Goal: Task Accomplishment & Management: Manage account settings

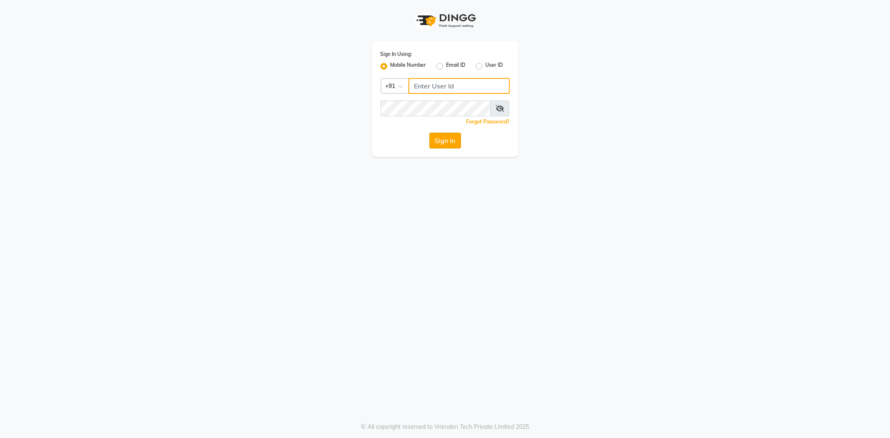
type input "9974476999"
click at [447, 141] on button "Sign In" at bounding box center [445, 141] width 32 height 16
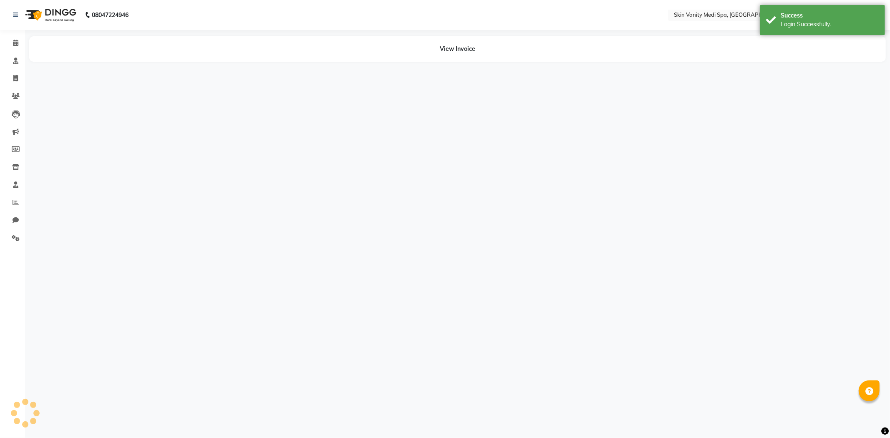
select select "en"
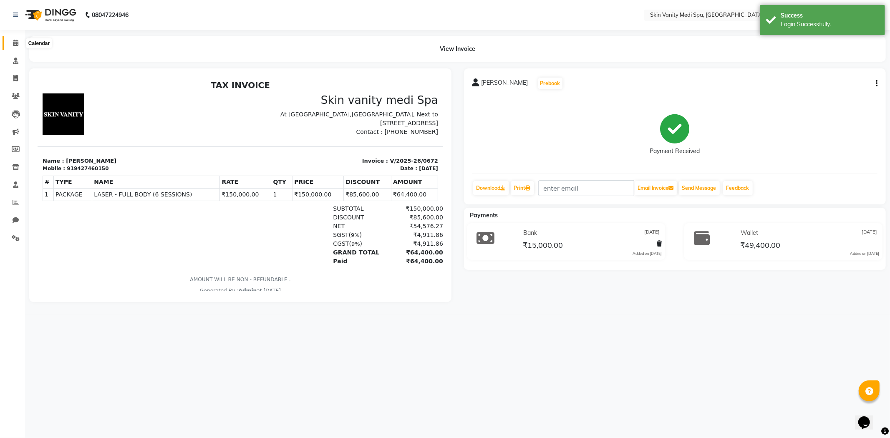
click at [19, 39] on span at bounding box center [15, 43] width 15 height 10
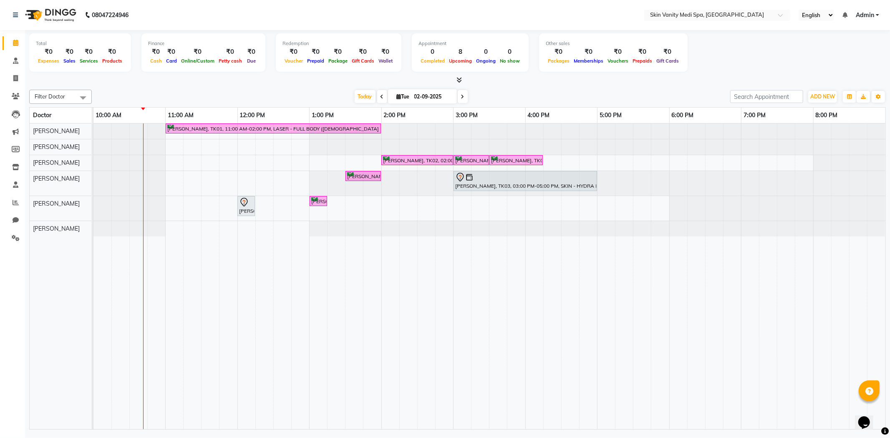
click at [3, 36] on link "Calendar" at bounding box center [13, 43] width 20 height 14
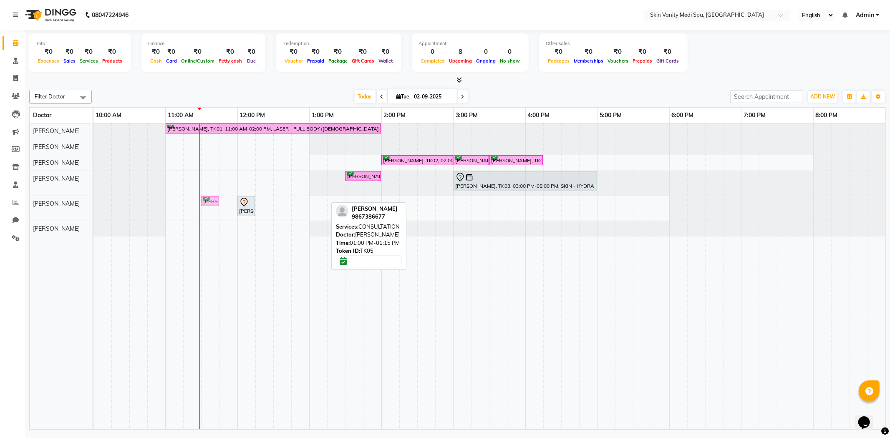
drag, startPoint x: 315, startPoint y: 199, endPoint x: 210, endPoint y: 209, distance: 105.6
click at [210, 209] on div "RASHMI TIWARI, TK01, 11:00 AM-02:00 PM, LASER - FULL BODY (FEMALE ) RIYA JASAN,…" at bounding box center [489, 276] width 792 height 306
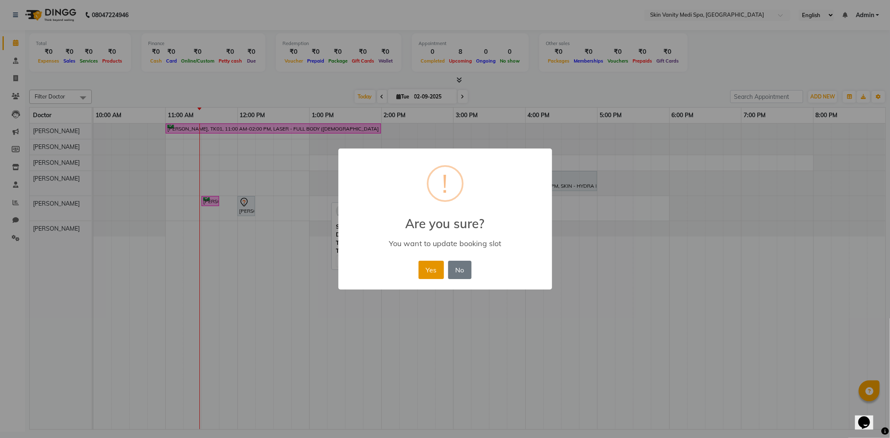
click at [434, 273] on button "Yes" at bounding box center [430, 270] width 25 height 18
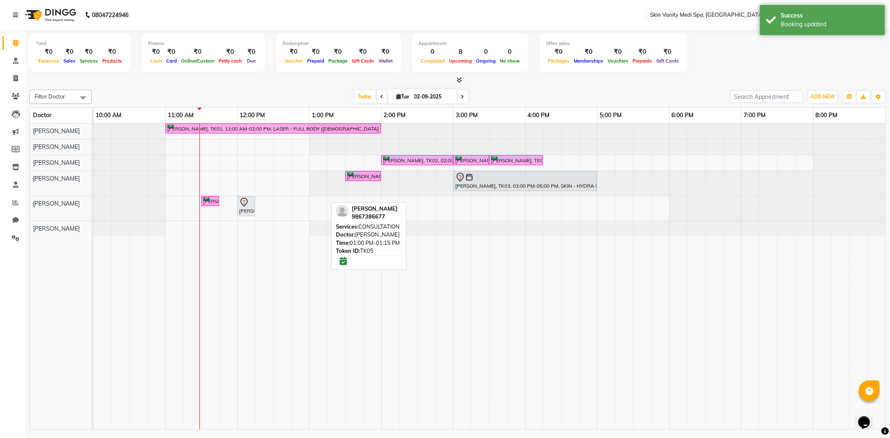
click at [409, 328] on td at bounding box center [408, 276] width 18 height 306
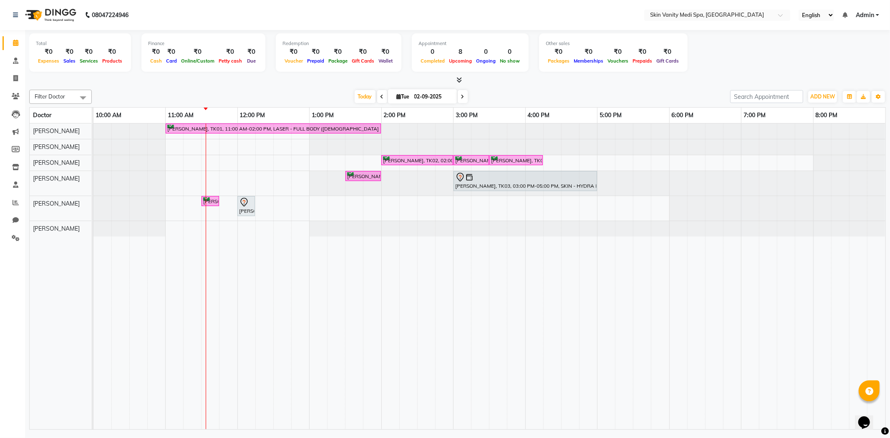
click at [380, 96] on icon at bounding box center [381, 96] width 3 height 5
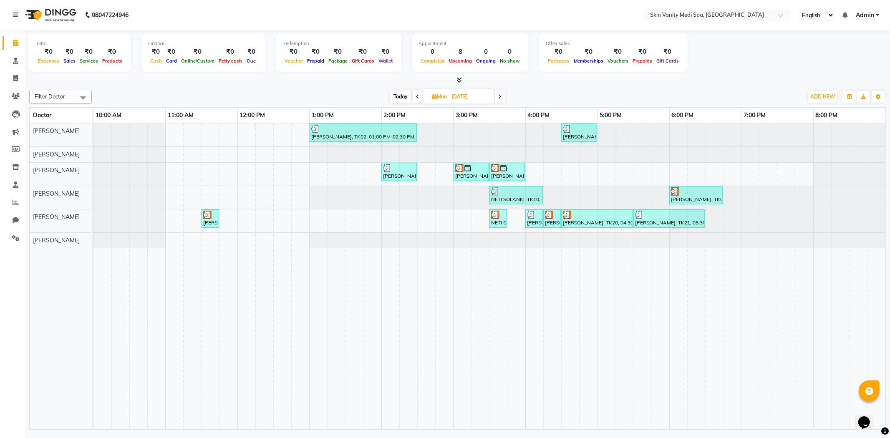
click at [496, 95] on span at bounding box center [500, 96] width 10 height 13
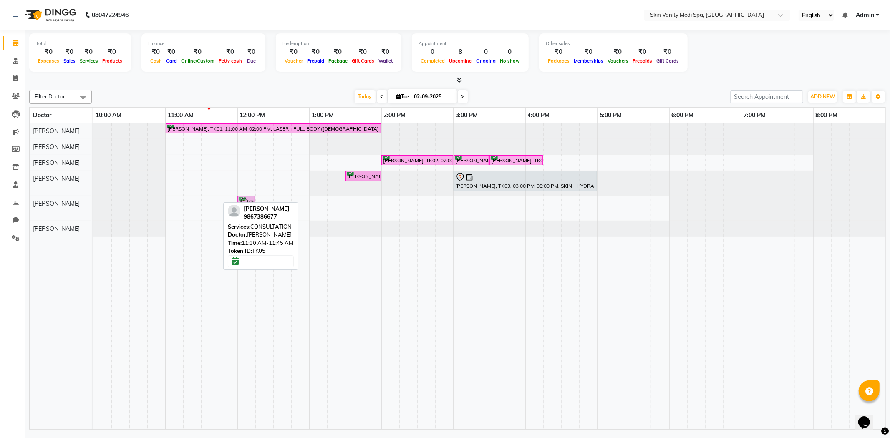
drag, startPoint x: 212, startPoint y: 204, endPoint x: 240, endPoint y: 206, distance: 28.4
click at [240, 206] on div "Filter Doctor Select All ASMA KHAN DR LIBA DIXIT EMAA MACWAN PRANSHU TRIVEDI RI…" at bounding box center [457, 257] width 857 height 343
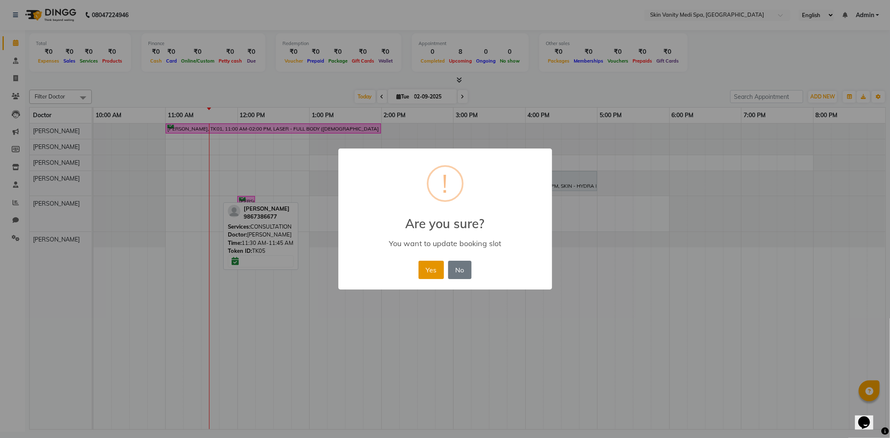
click at [420, 270] on button "Yes" at bounding box center [430, 270] width 25 height 18
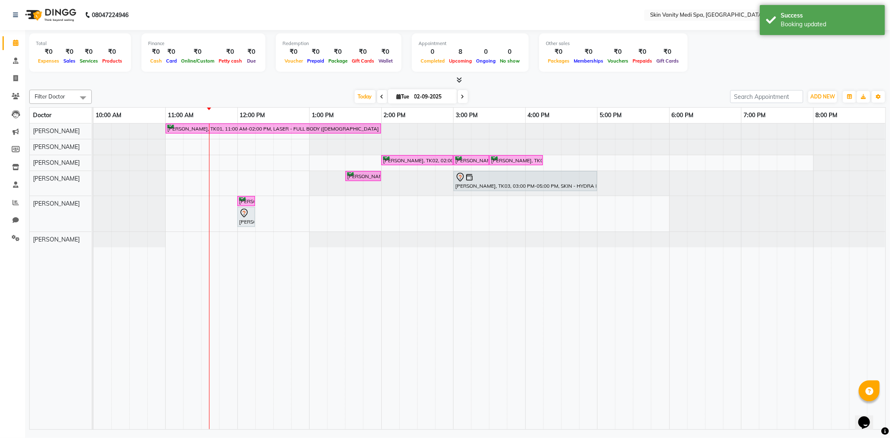
click at [458, 97] on span at bounding box center [463, 96] width 10 height 13
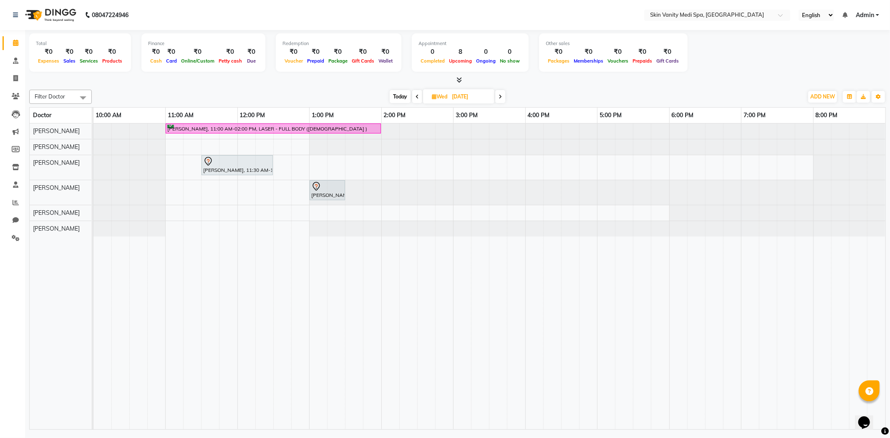
click at [416, 94] on icon at bounding box center [417, 96] width 3 height 5
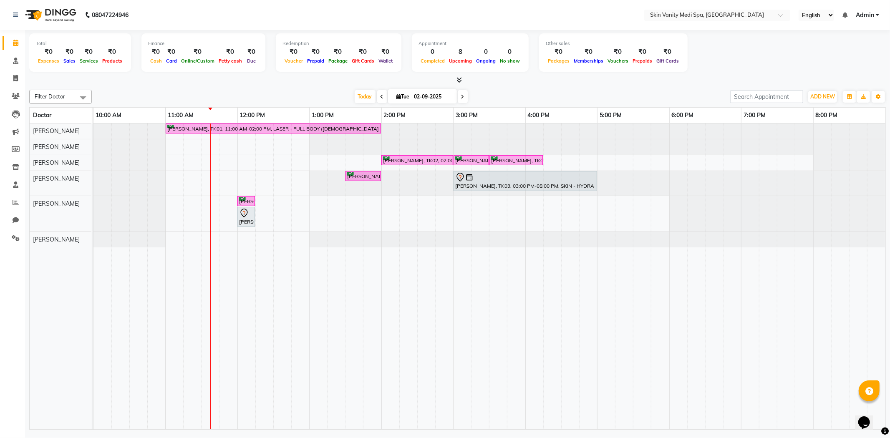
click at [465, 99] on div "Today Tue 02-09-2025" at bounding box center [411, 97] width 115 height 13
click at [462, 100] on span at bounding box center [463, 96] width 10 height 13
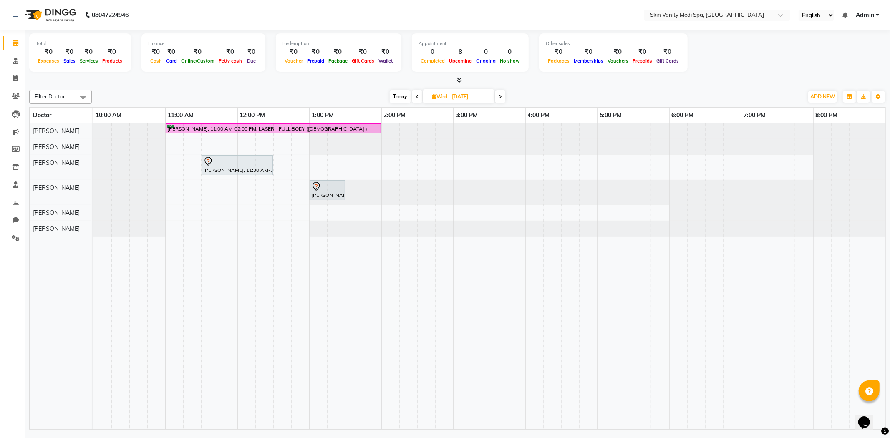
click at [499, 96] on icon at bounding box center [500, 96] width 3 height 5
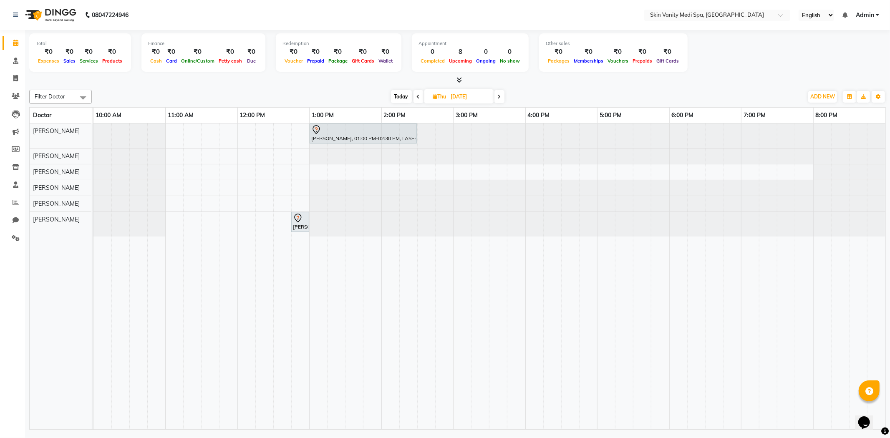
click at [499, 96] on icon at bounding box center [499, 96] width 3 height 5
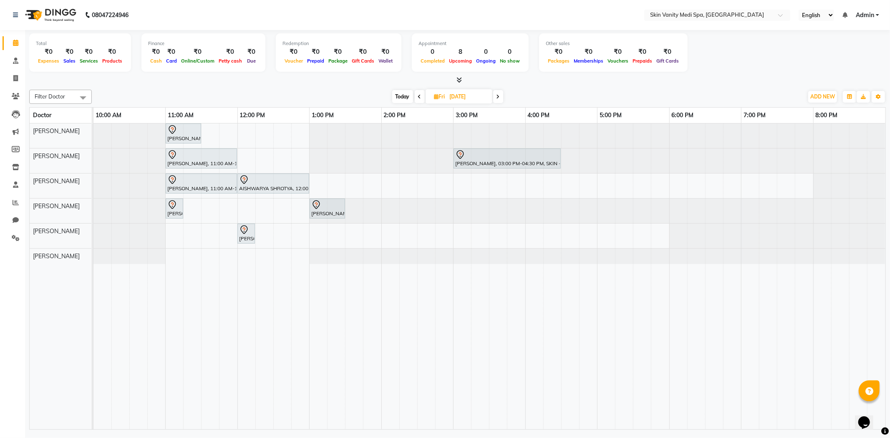
click at [499, 96] on icon at bounding box center [497, 96] width 3 height 5
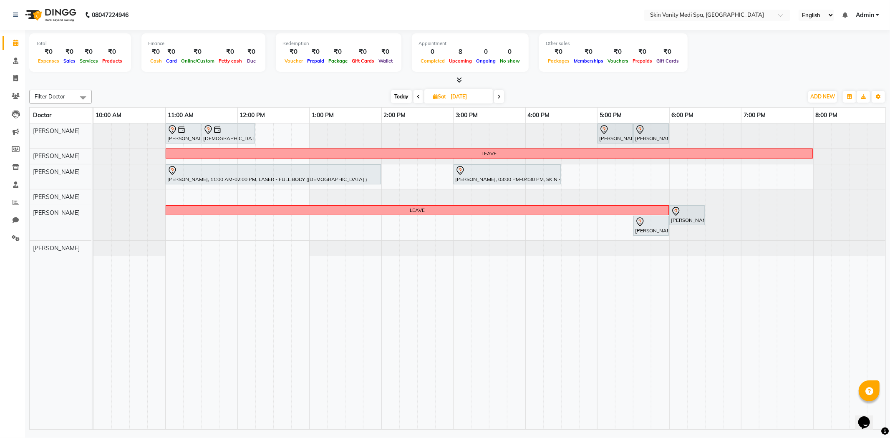
click at [499, 96] on icon at bounding box center [498, 96] width 3 height 5
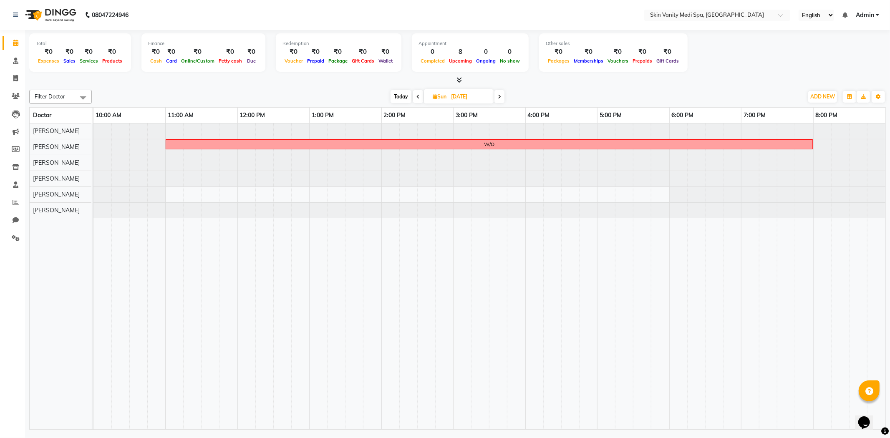
click at [418, 98] on icon at bounding box center [417, 96] width 3 height 5
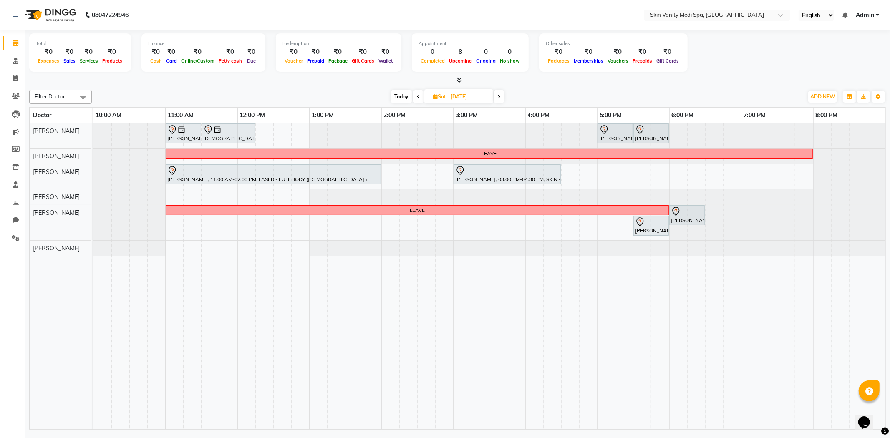
click at [502, 95] on span at bounding box center [499, 96] width 10 height 13
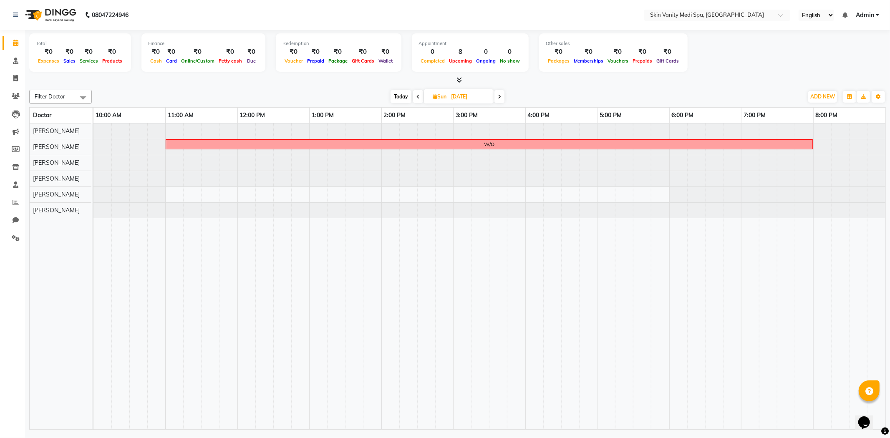
click at [502, 96] on span at bounding box center [499, 96] width 10 height 13
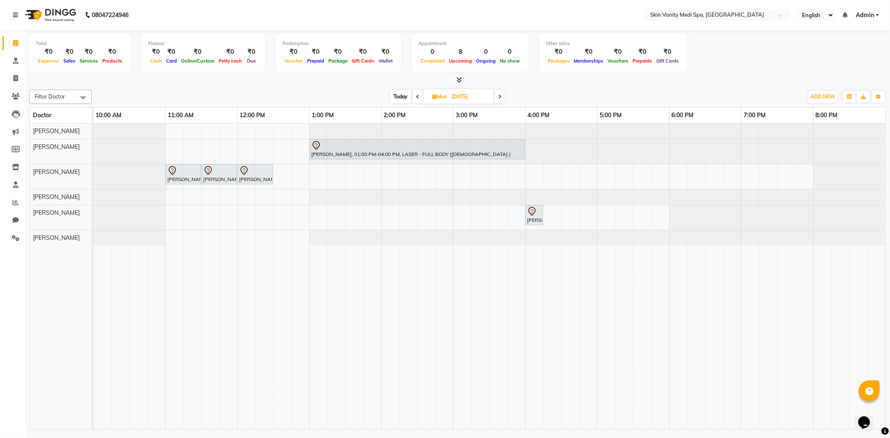
click at [503, 96] on span at bounding box center [500, 96] width 10 height 13
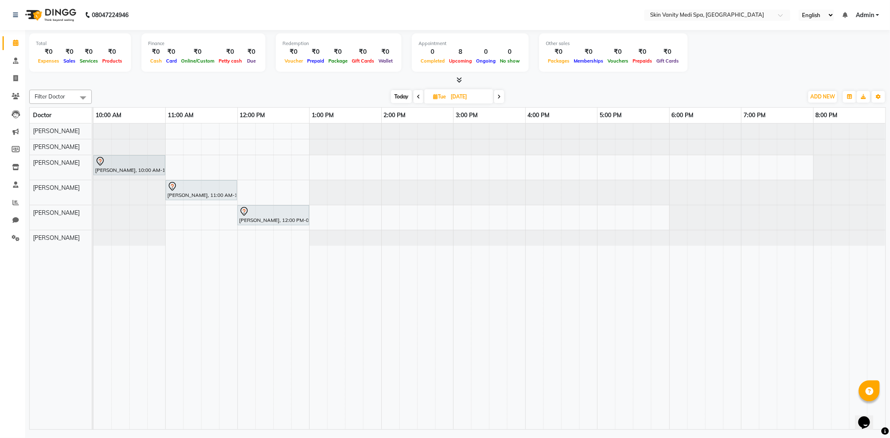
click at [503, 96] on span at bounding box center [499, 96] width 10 height 13
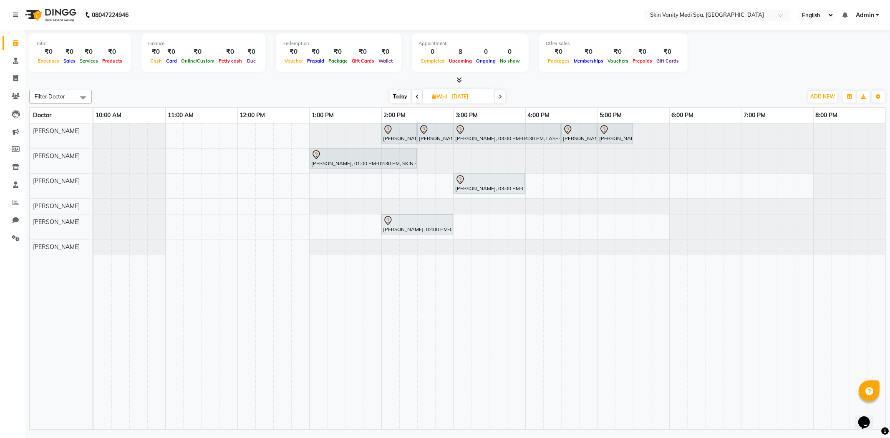
click at [401, 101] on span "Today" at bounding box center [400, 96] width 21 height 13
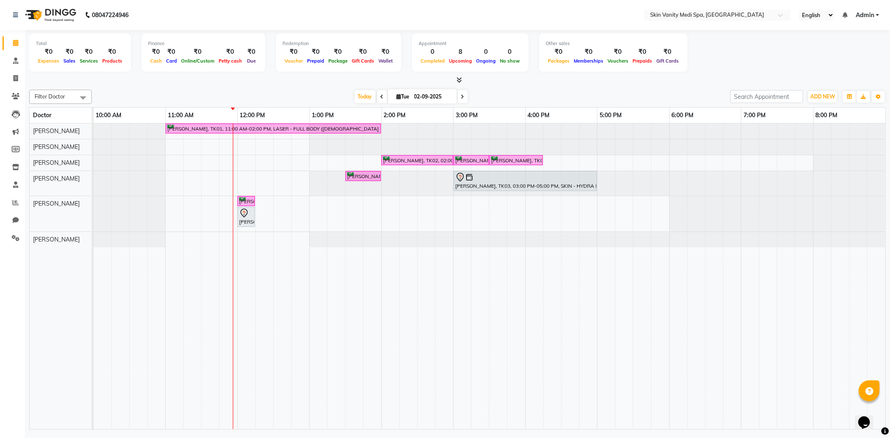
click at [380, 97] on icon at bounding box center [381, 96] width 3 height 5
type input "[DATE]"
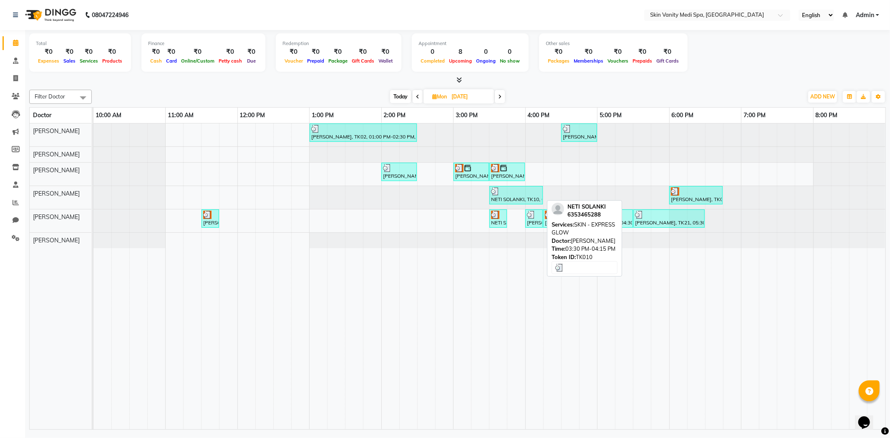
click at [514, 200] on div "NETI SOLANKI, TK10, 03:30 PM-04:15 PM, SKIN - EXPRESS GLOW" at bounding box center [516, 195] width 52 height 16
click at [513, 200] on div "NETI SOLANKI, TK10, 03:30 PM-04:15 PM, SKIN - EXPRESS GLOW" at bounding box center [516, 195] width 52 height 16
select select "3"
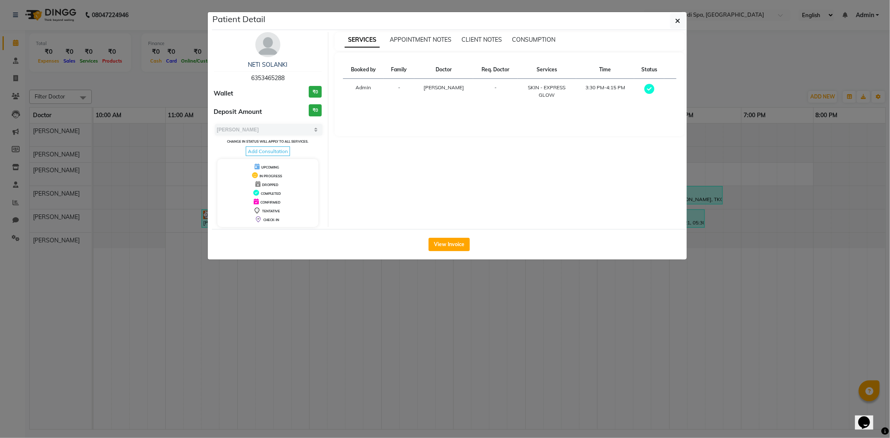
click at [267, 51] on img at bounding box center [267, 44] width 25 height 25
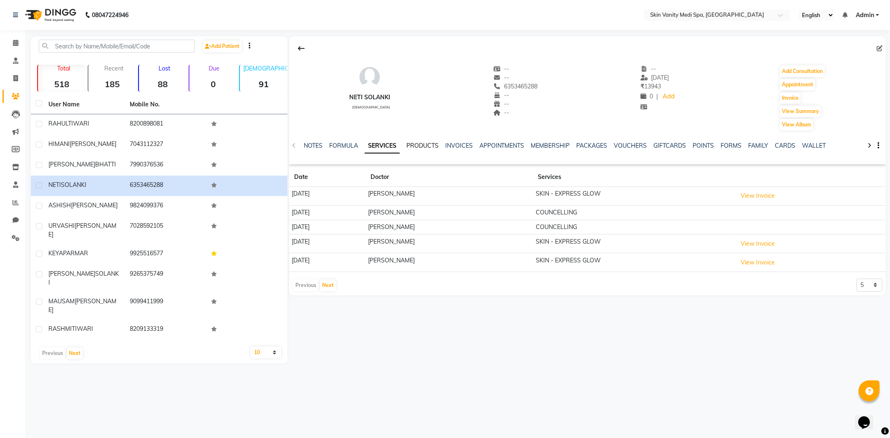
click at [411, 149] on link "PRODUCTS" at bounding box center [422, 146] width 32 height 8
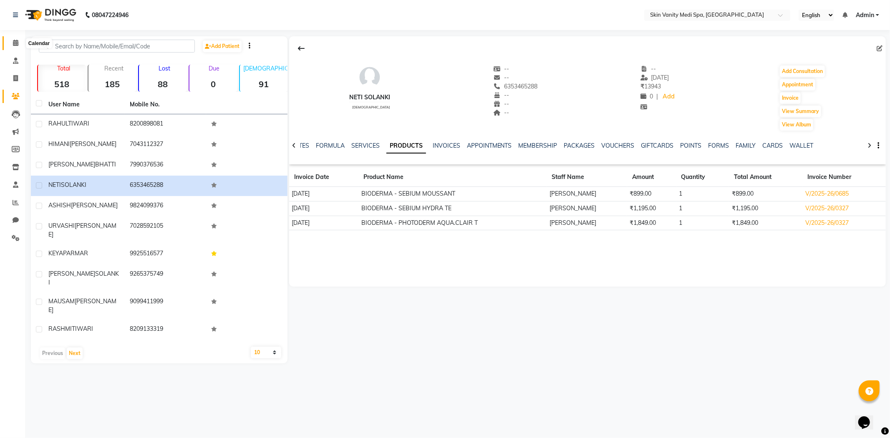
click at [12, 46] on span at bounding box center [15, 43] width 15 height 10
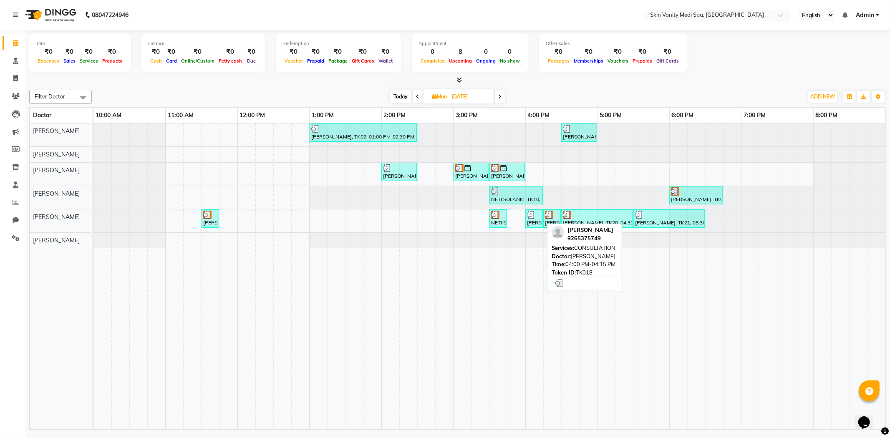
click at [533, 222] on div "[PERSON_NAME], TK18, 04:00 PM-04:15 PM, CONSULTATION" at bounding box center [534, 219] width 16 height 16
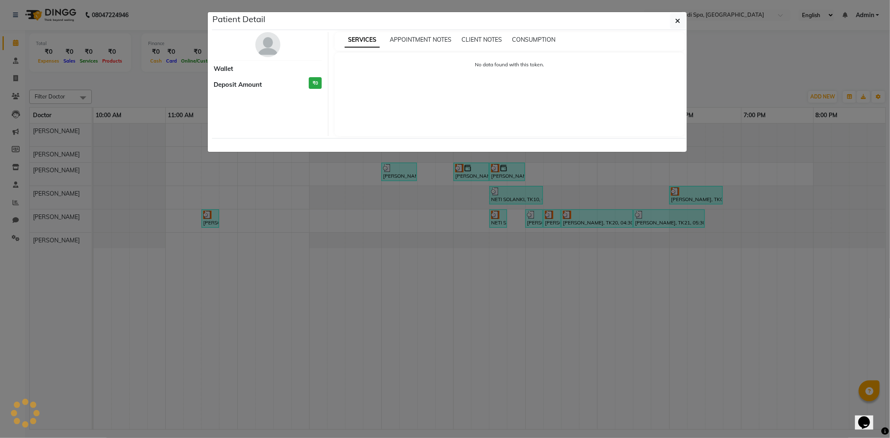
select select "3"
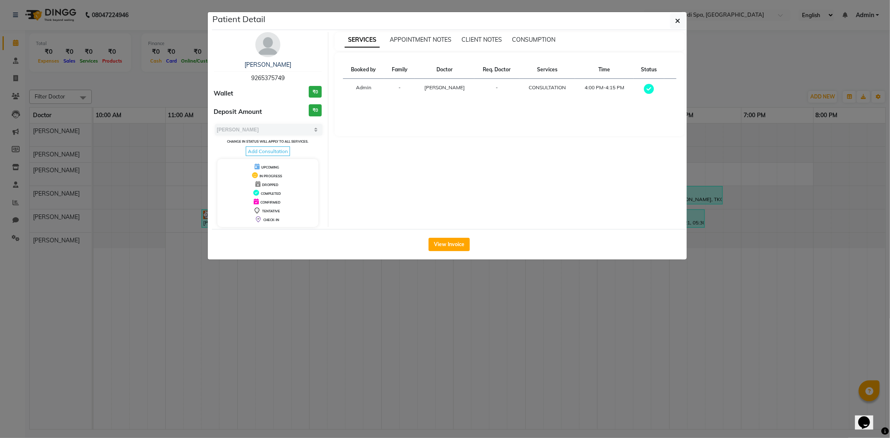
click at [272, 45] on img at bounding box center [267, 44] width 25 height 25
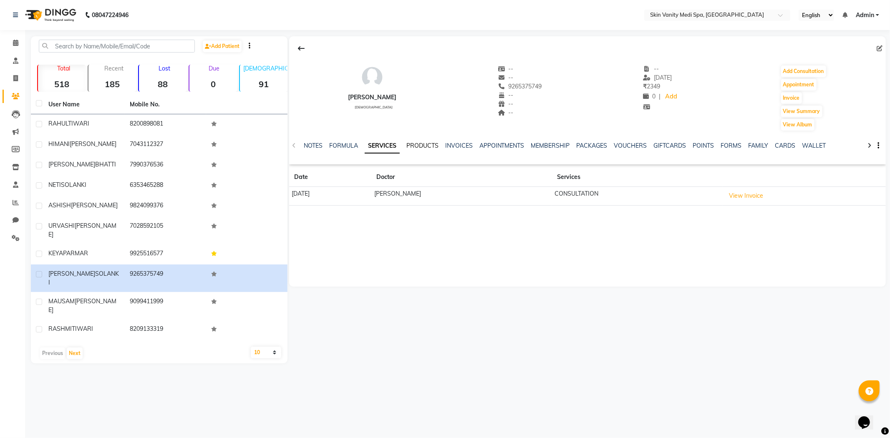
click at [420, 143] on link "PRODUCTS" at bounding box center [422, 146] width 32 height 8
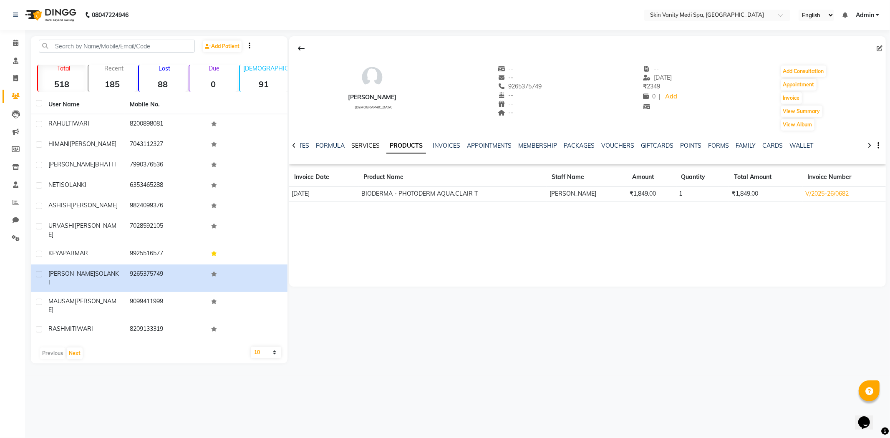
click at [369, 147] on link "SERVICES" at bounding box center [365, 146] width 28 height 8
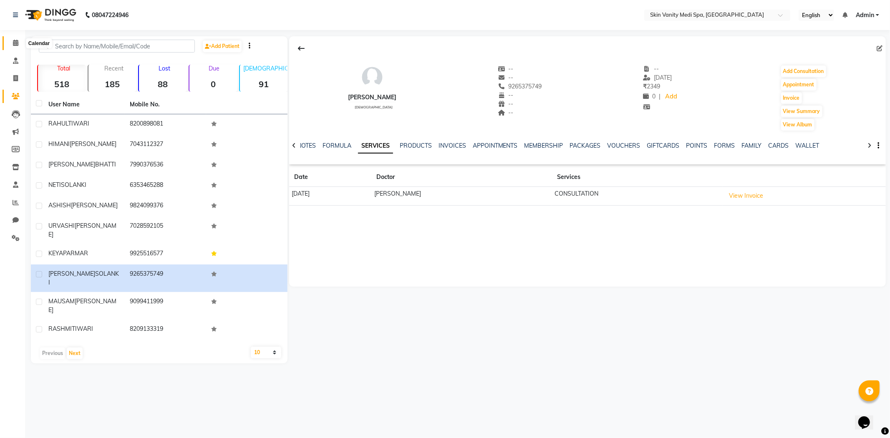
click at [20, 44] on span at bounding box center [15, 43] width 15 height 10
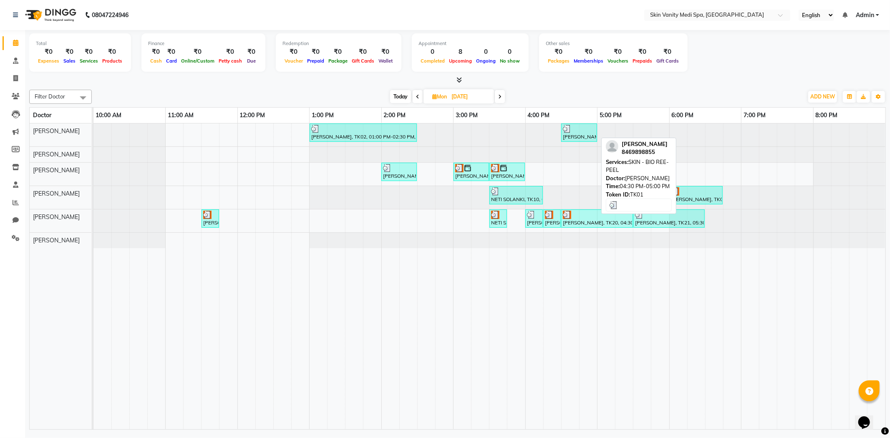
click at [579, 135] on div "[PERSON_NAME], TK01, 04:30 PM-05:00 PM, SKIN - BIO REE-PEEL" at bounding box center [579, 133] width 34 height 16
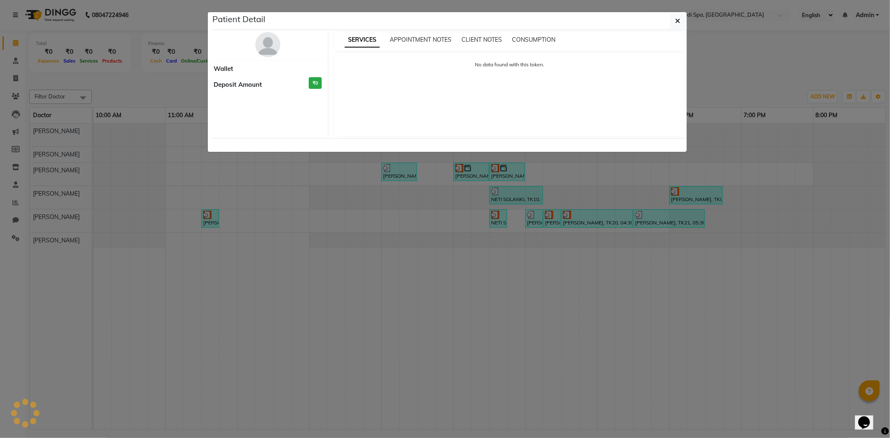
select select "3"
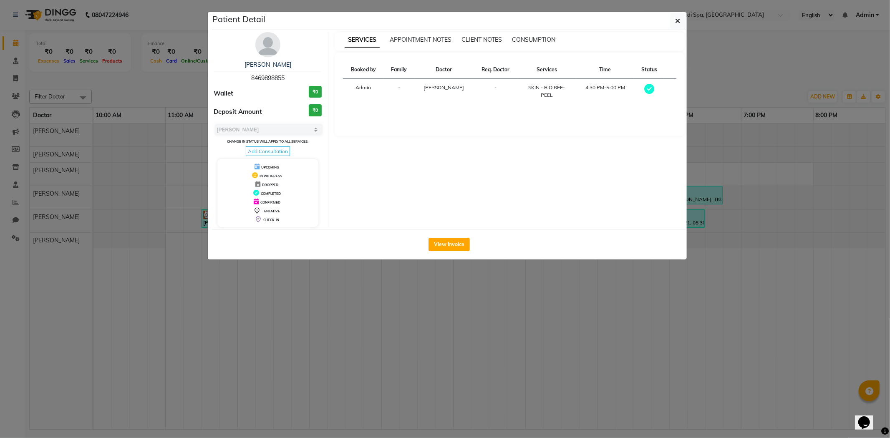
click at [280, 46] on div "SALMA MAMON 8469898855 Wallet ₹0 Deposit Amount ₹0 Select MARK DONE UPCOMING Ch…" at bounding box center [268, 129] width 121 height 195
click at [267, 38] on img at bounding box center [267, 44] width 25 height 25
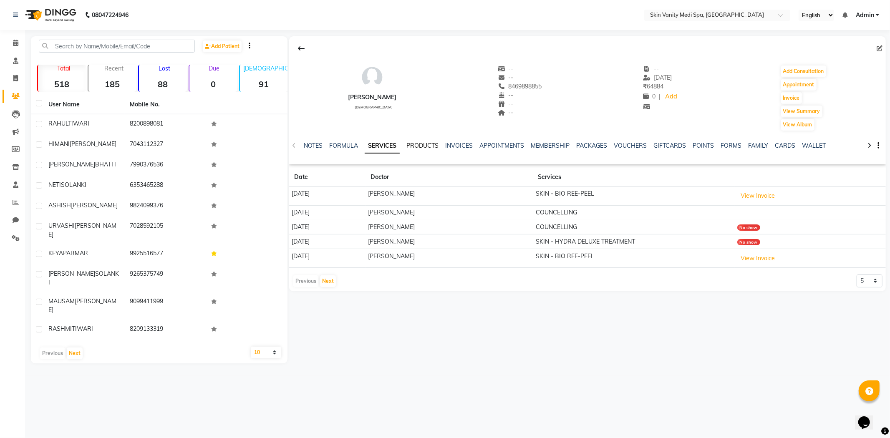
click at [427, 146] on link "PRODUCTS" at bounding box center [422, 146] width 32 height 8
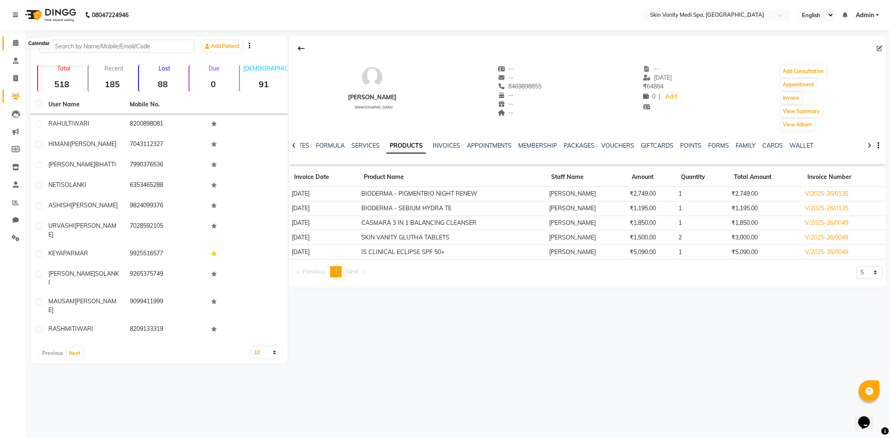
click at [13, 41] on icon at bounding box center [15, 43] width 5 height 6
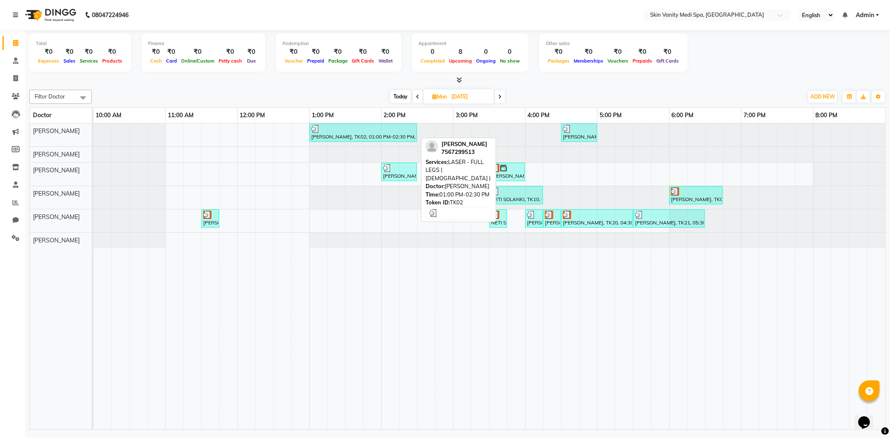
click at [366, 136] on div "[PERSON_NAME], TK02, 01:00 PM-02:30 PM, LASER - FULL LEGS ( [DEMOGRAPHIC_DATA] )" at bounding box center [363, 133] width 106 height 16
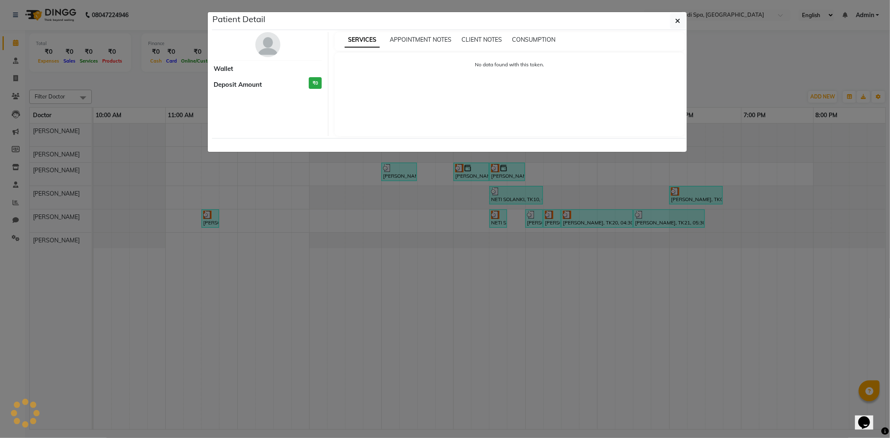
select select "3"
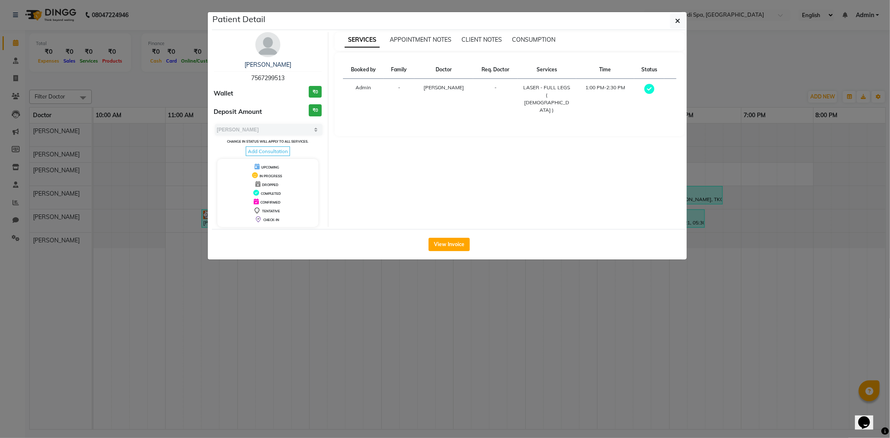
click at [264, 56] on img at bounding box center [267, 44] width 25 height 25
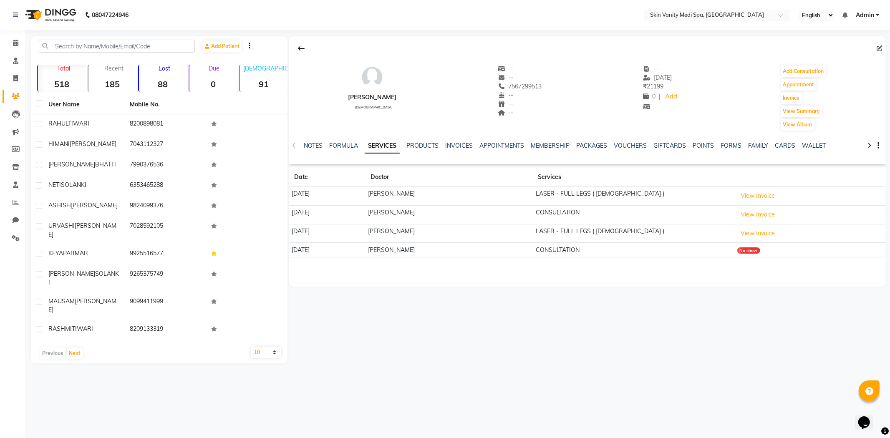
click at [419, 139] on div "NOTES FORMULA SERVICES PRODUCTS INVOICES APPOINTMENTS MEMBERSHIP PACKAGES VOUCH…" at bounding box center [587, 145] width 597 height 29
click at [416, 147] on link "PRODUCTS" at bounding box center [422, 146] width 32 height 8
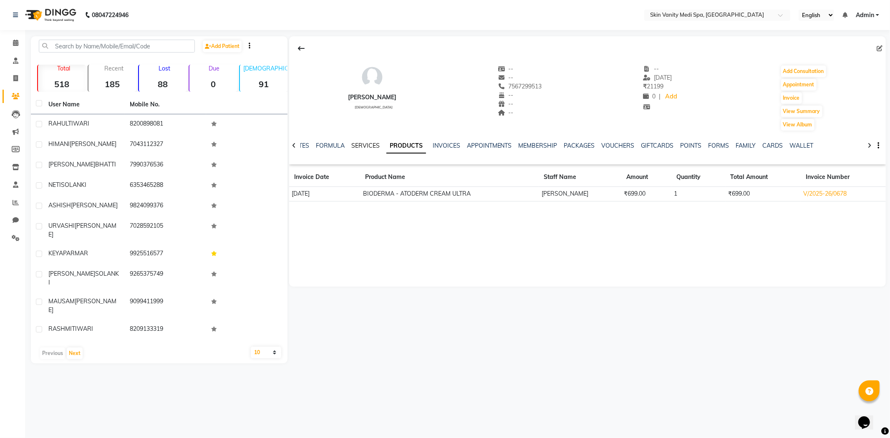
click at [368, 145] on link "SERVICES" at bounding box center [365, 146] width 28 height 8
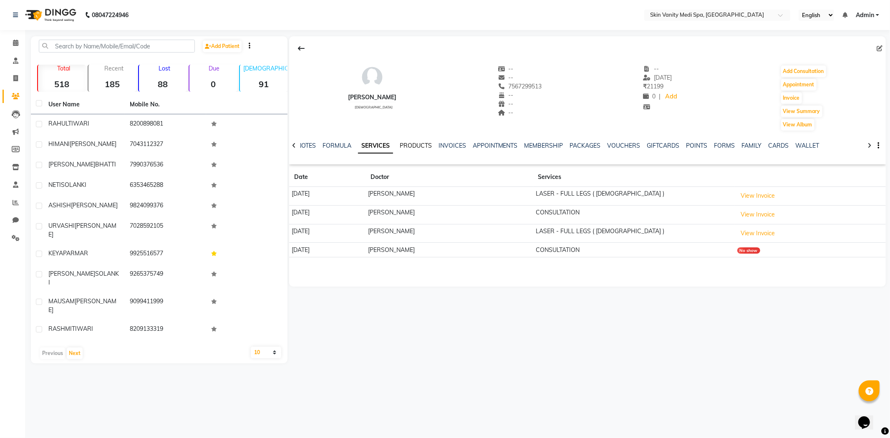
click at [406, 146] on link "PRODUCTS" at bounding box center [416, 146] width 32 height 8
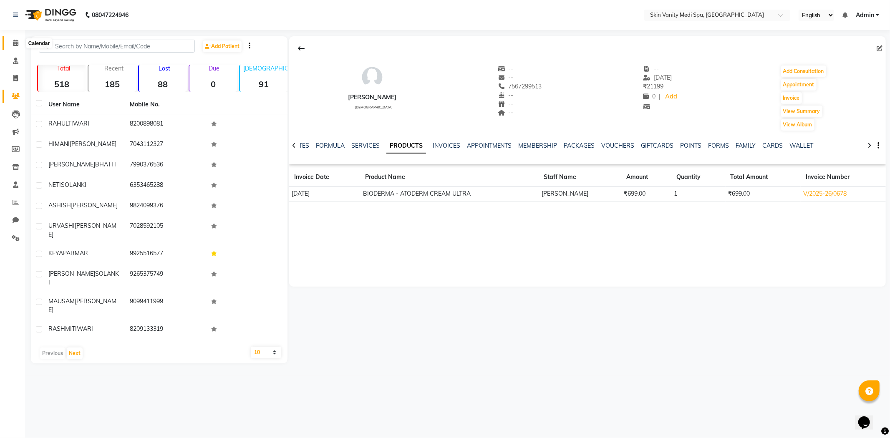
click at [15, 42] on icon at bounding box center [15, 43] width 5 height 6
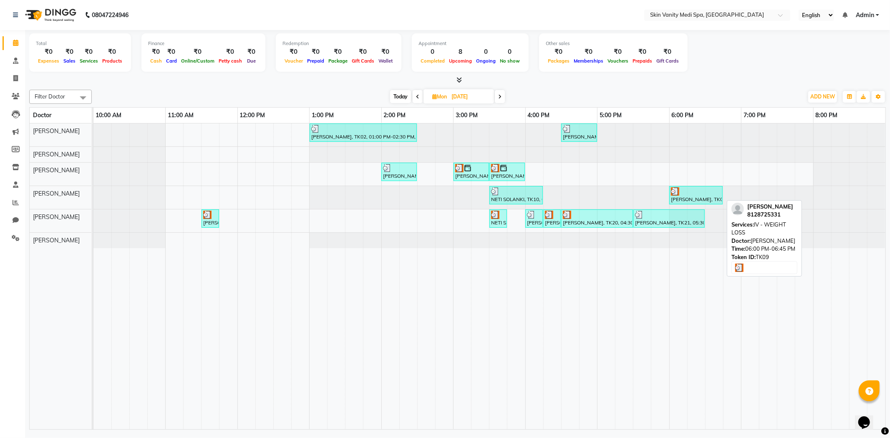
click at [687, 199] on div "[PERSON_NAME], TK09, 06:00 PM-06:45 PM, IV - WEIGHT LOSS" at bounding box center [696, 195] width 52 height 16
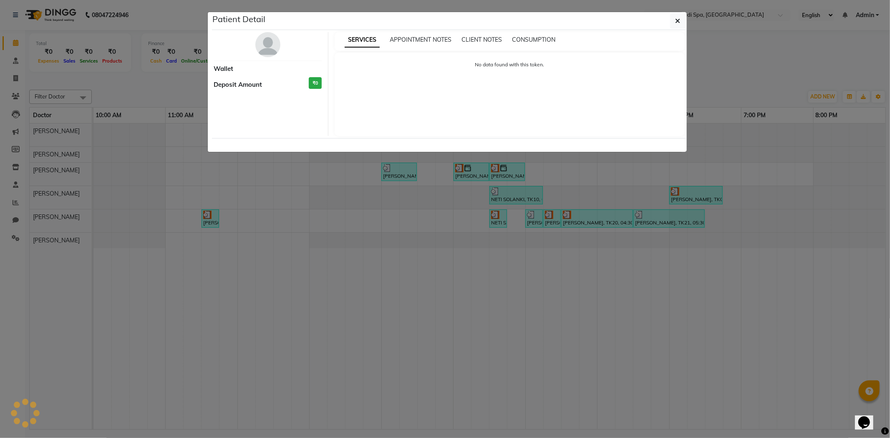
select select "3"
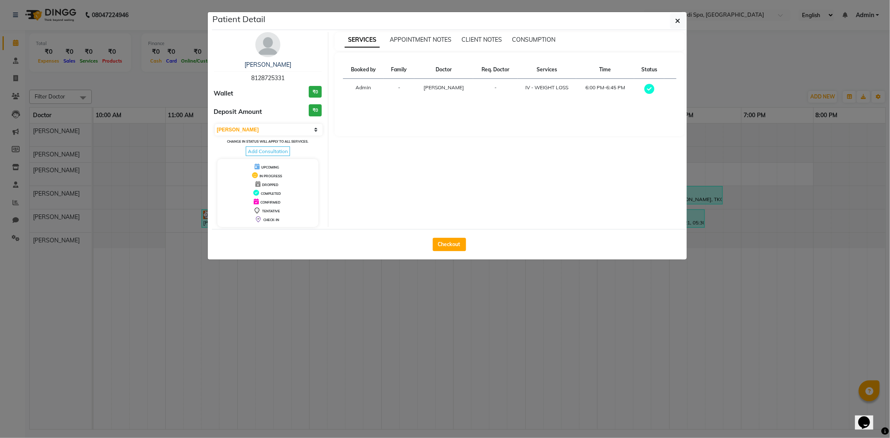
click at [268, 48] on img at bounding box center [267, 44] width 25 height 25
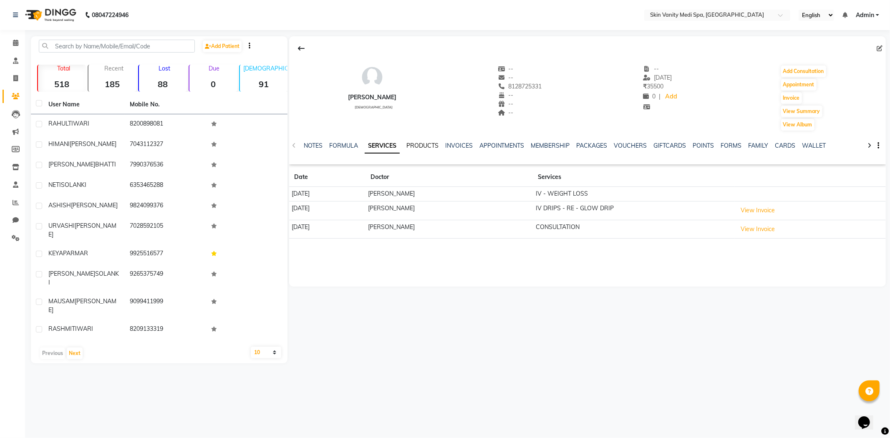
click at [426, 145] on link "PRODUCTS" at bounding box center [422, 146] width 32 height 8
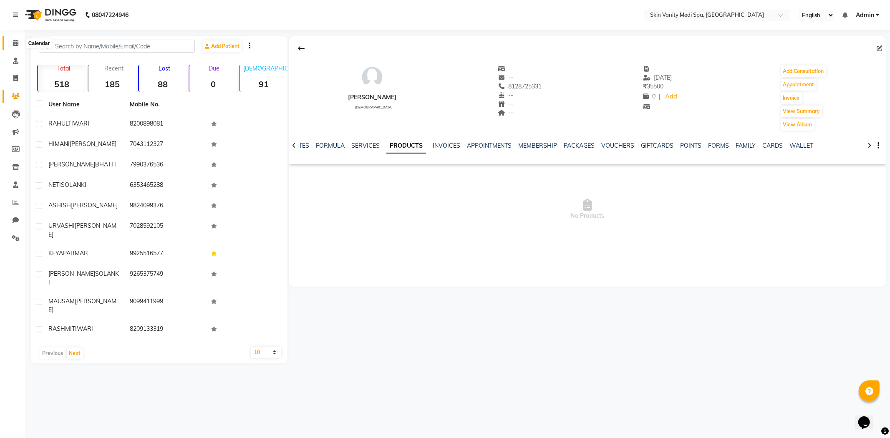
click at [20, 41] on span at bounding box center [15, 43] width 15 height 10
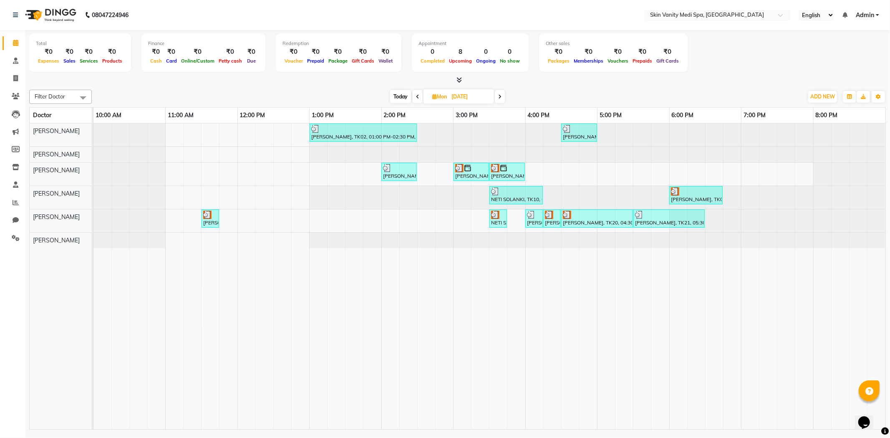
click at [499, 98] on icon at bounding box center [499, 96] width 3 height 5
type input "02-09-2025"
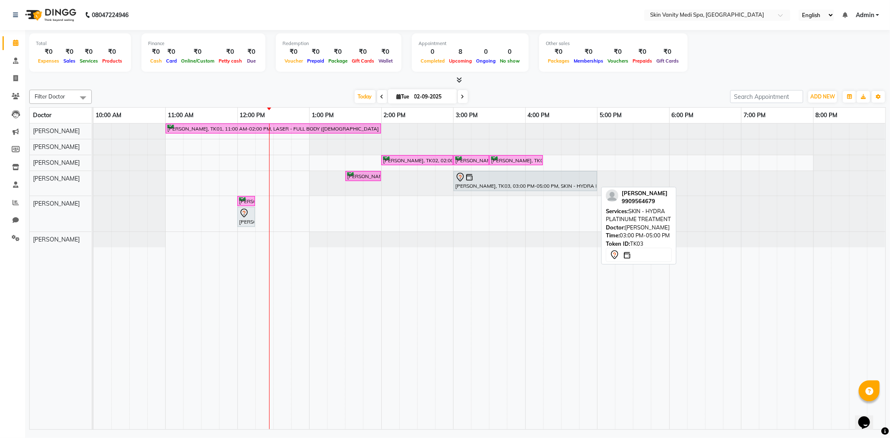
click at [495, 178] on div at bounding box center [525, 177] width 140 height 10
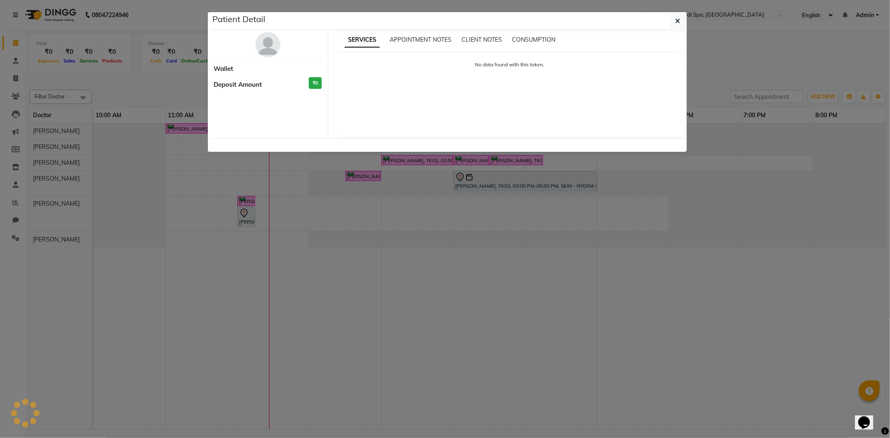
select select "7"
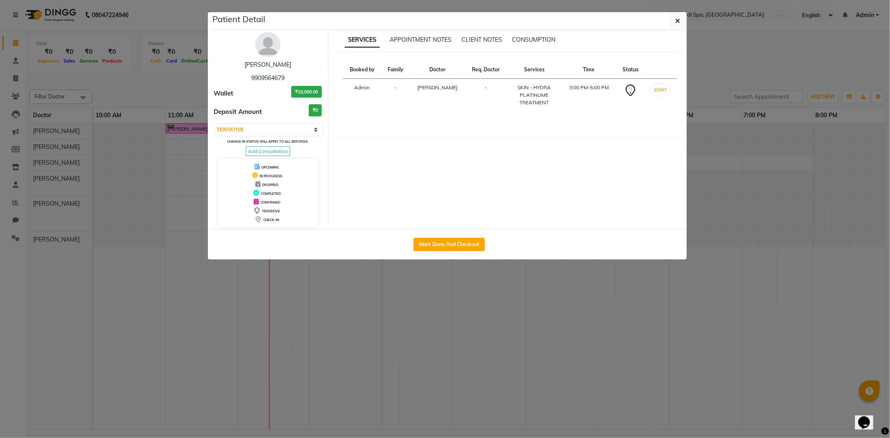
click at [155, 134] on ngb-modal-window "Patient Detail MINAXI PATEL 9909564679 Wallet ₹10,000.00 Deposit Amount ₹0 Sele…" at bounding box center [445, 219] width 890 height 438
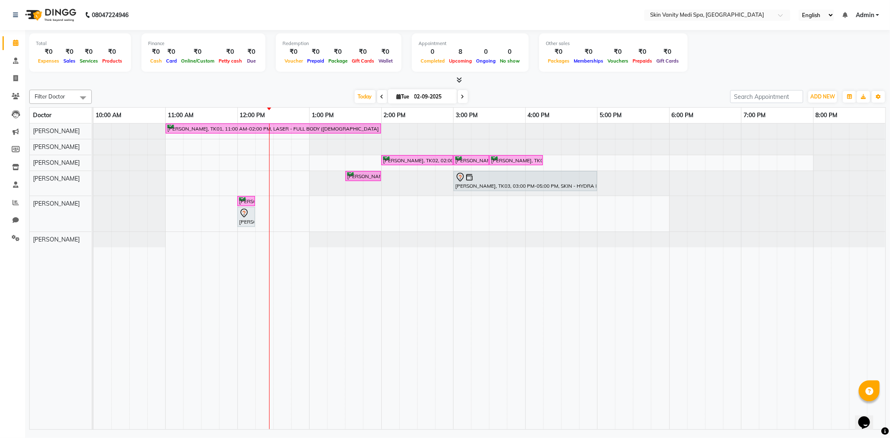
click at [461, 101] on span at bounding box center [463, 96] width 10 height 13
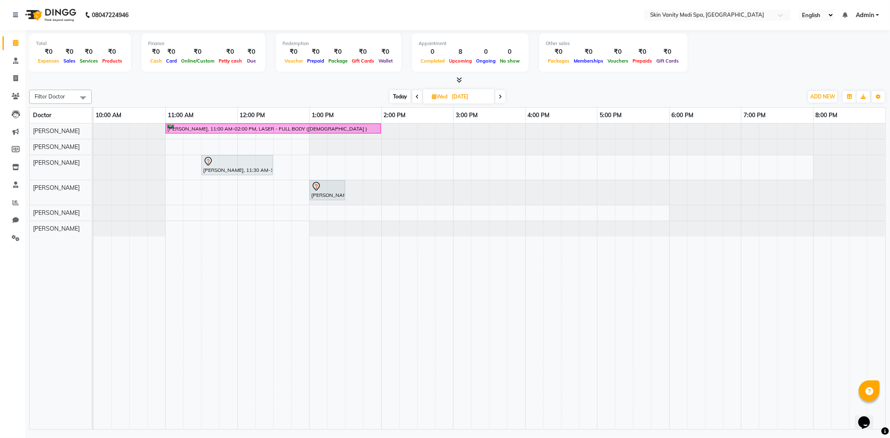
click at [501, 98] on icon at bounding box center [500, 96] width 3 height 5
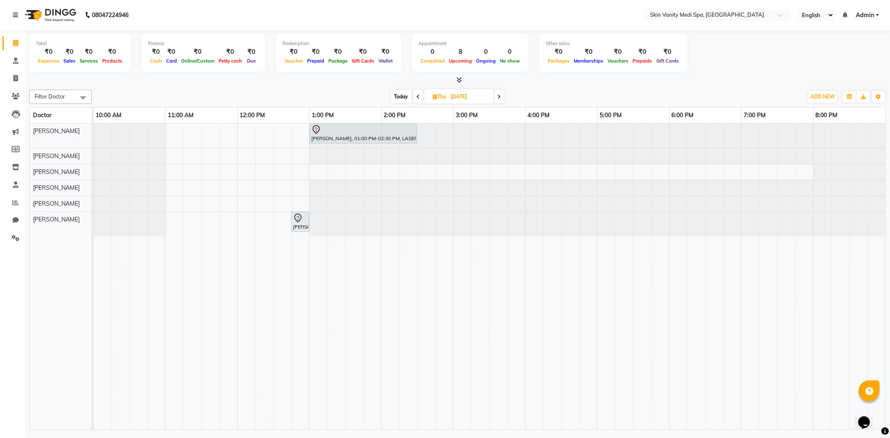
click at [503, 98] on span at bounding box center [499, 96] width 10 height 13
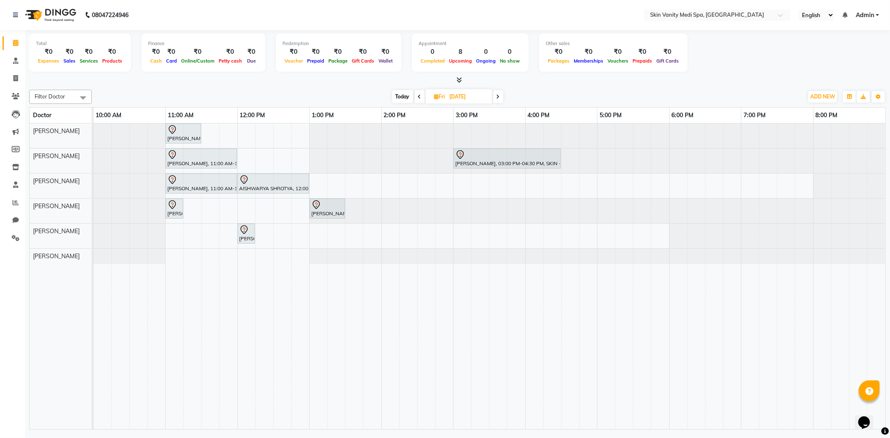
click at [418, 98] on span at bounding box center [420, 96] width 10 height 13
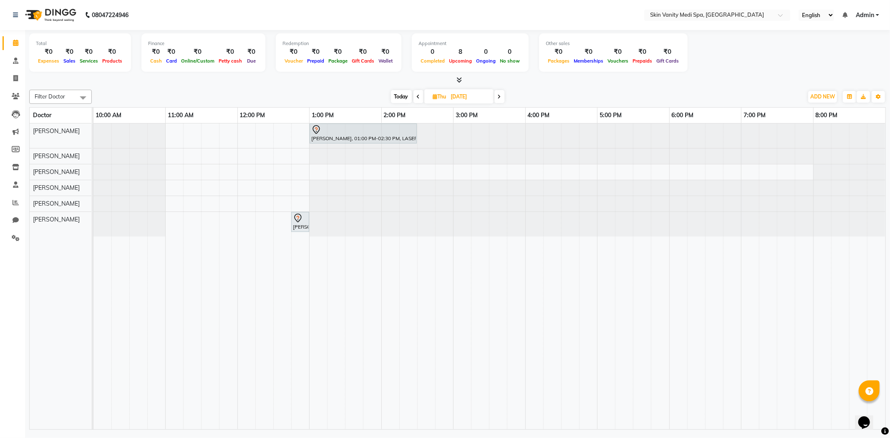
click at [419, 95] on span at bounding box center [418, 96] width 10 height 13
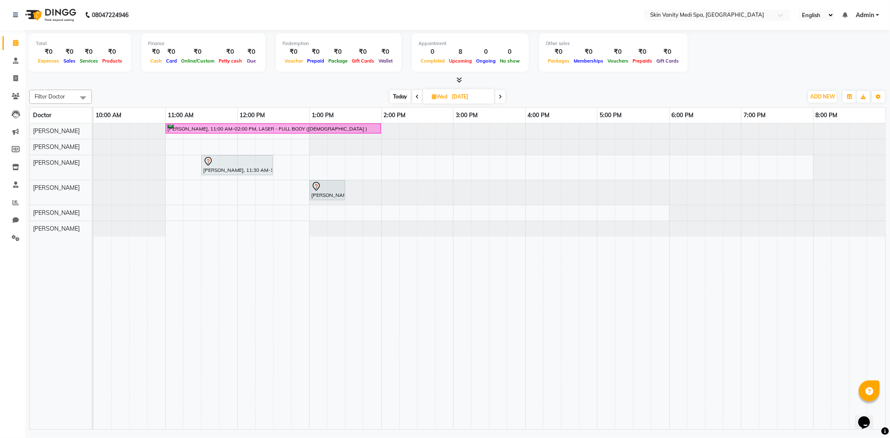
click at [413, 98] on span at bounding box center [417, 96] width 10 height 13
type input "02-09-2025"
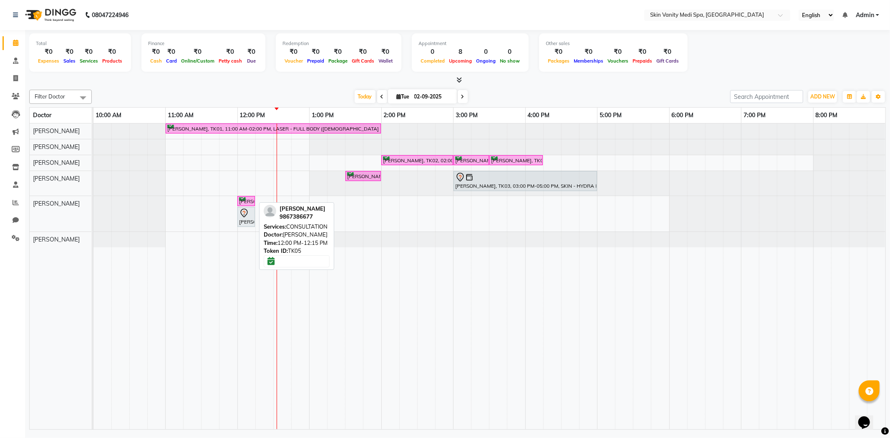
click at [244, 204] on div "[PERSON_NAME], TK05, 12:00 PM-12:15 PM, CONSULTATION" at bounding box center [246, 201] width 16 height 8
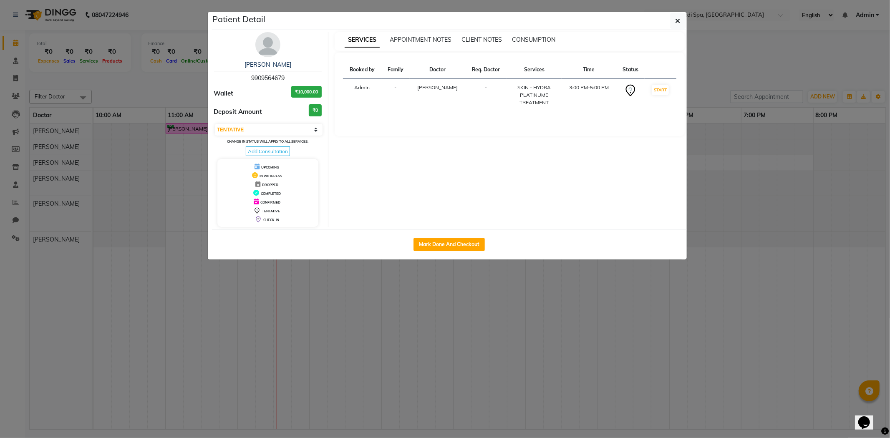
select select "6"
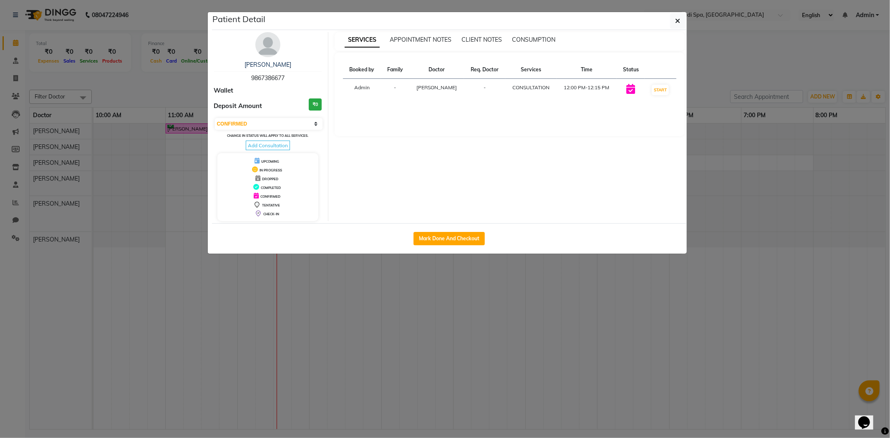
drag, startPoint x: 202, startPoint y: 305, endPoint x: 201, endPoint y: 310, distance: 4.2
drag, startPoint x: 201, startPoint y: 310, endPoint x: 155, endPoint y: 294, distance: 48.9
click at [155, 294] on ngb-modal-window "Patient Detail VISHAN GAJORA 9867386677 Wallet Deposit Amount ₹0 Select IN SERV…" at bounding box center [445, 219] width 890 height 438
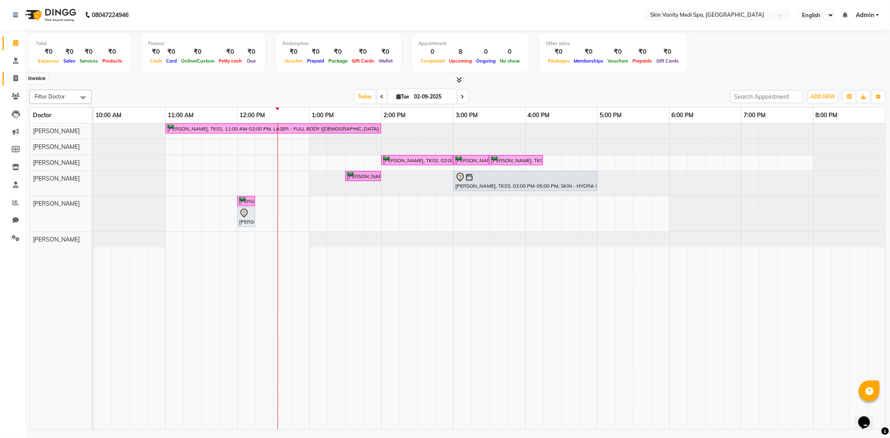
click at [13, 77] on icon at bounding box center [15, 78] width 5 height 6
select select "service"
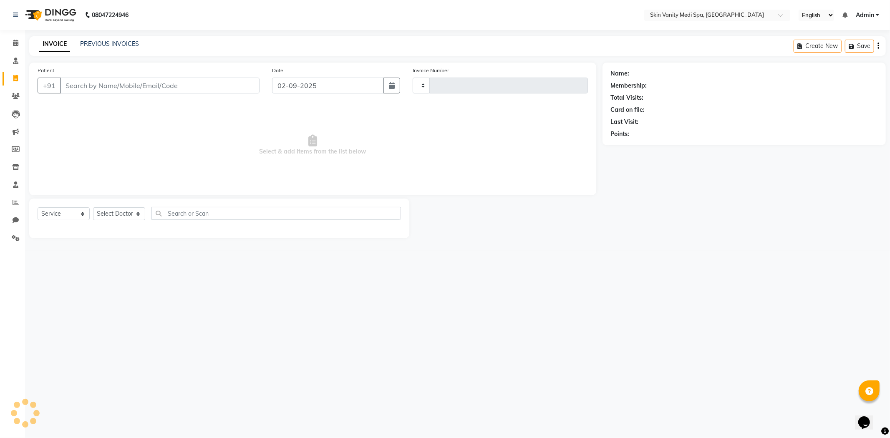
type input "0686"
select select "7826"
click at [76, 89] on input "Patient" at bounding box center [159, 86] width 199 height 16
click at [10, 39] on span at bounding box center [15, 43] width 15 height 10
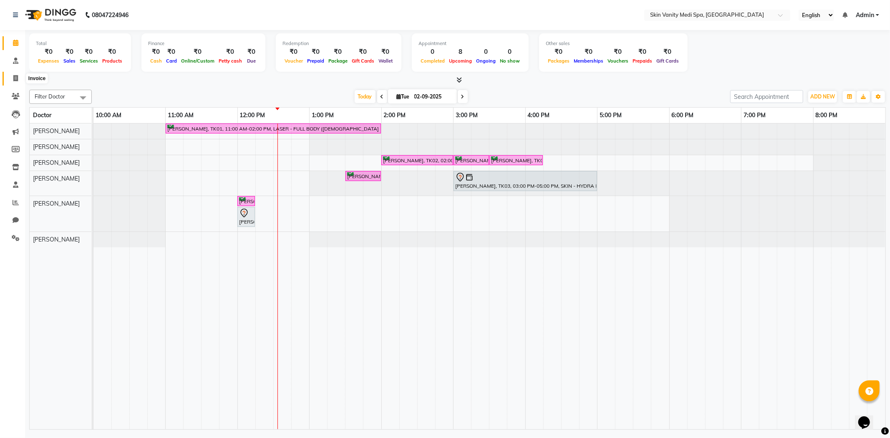
click at [13, 78] on icon at bounding box center [15, 78] width 5 height 6
select select "service"
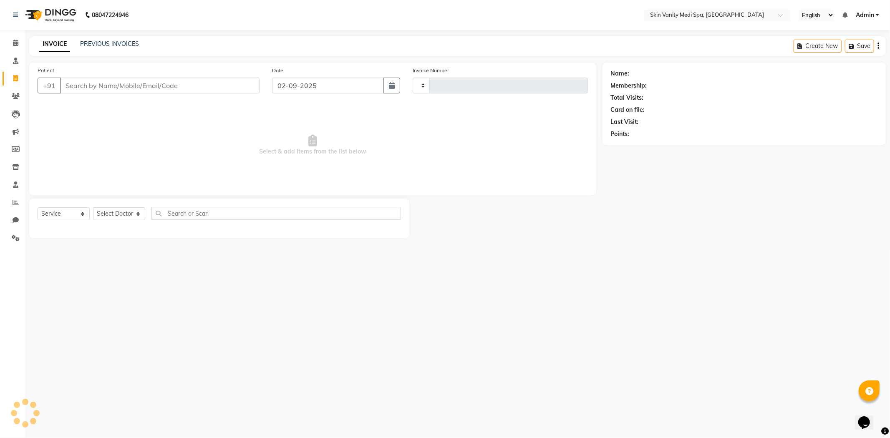
type input "0686"
select select "7826"
drag, startPoint x: 114, startPoint y: 88, endPoint x: 118, endPoint y: 84, distance: 5.7
click at [117, 88] on input "Patient" at bounding box center [159, 86] width 199 height 16
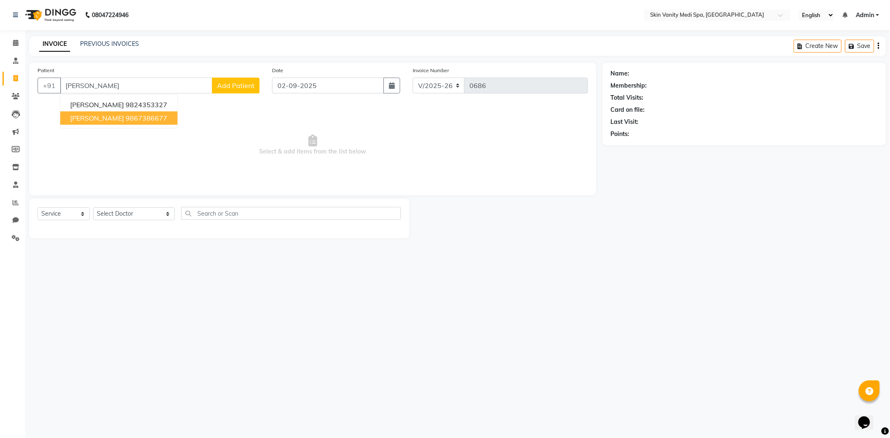
drag, startPoint x: 107, startPoint y: 120, endPoint x: 111, endPoint y: 117, distance: 4.8
click at [111, 117] on span "[PERSON_NAME]" at bounding box center [97, 118] width 54 height 8
type input "9867386677"
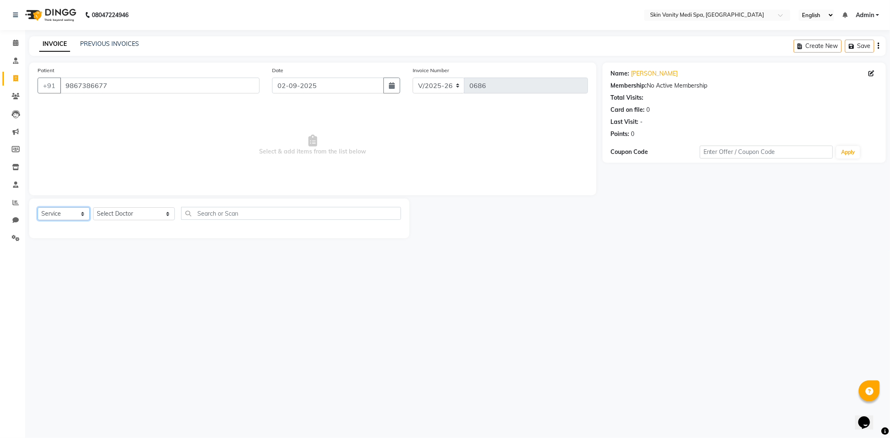
click at [79, 214] on select "Select Service Product Membership Package Voucher Prepaid Gift Card" at bounding box center [64, 213] width 52 height 13
click at [38, 208] on select "Select Service Product Membership Package Voucher Prepaid Gift Card" at bounding box center [64, 213] width 52 height 13
click at [103, 214] on select "Select Doctor [PERSON_NAME] DINGG SUPPORT [PERSON_NAME] EMAA [PERSON_NAME] [PER…" at bounding box center [134, 213] width 82 height 13
select select "70351"
click at [93, 208] on select "Select Doctor [PERSON_NAME] DINGG SUPPORT [PERSON_NAME] EMAA [PERSON_NAME] [PER…" at bounding box center [134, 213] width 82 height 13
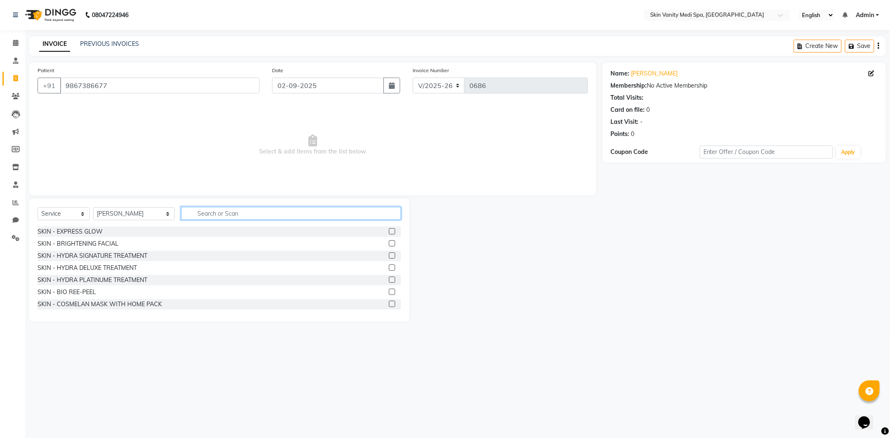
click at [193, 211] on input "text" at bounding box center [291, 213] width 220 height 13
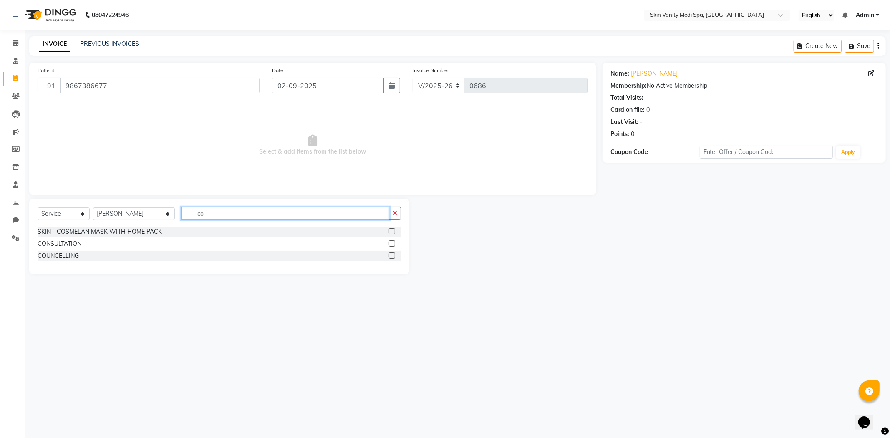
type input "co"
click at [95, 241] on div "CONSULTATION" at bounding box center [219, 244] width 363 height 10
click at [384, 244] on div "CONSULTATION" at bounding box center [219, 244] width 363 height 10
click at [391, 243] on label at bounding box center [392, 243] width 6 height 6
click at [391, 243] on input "checkbox" at bounding box center [391, 243] width 5 height 5
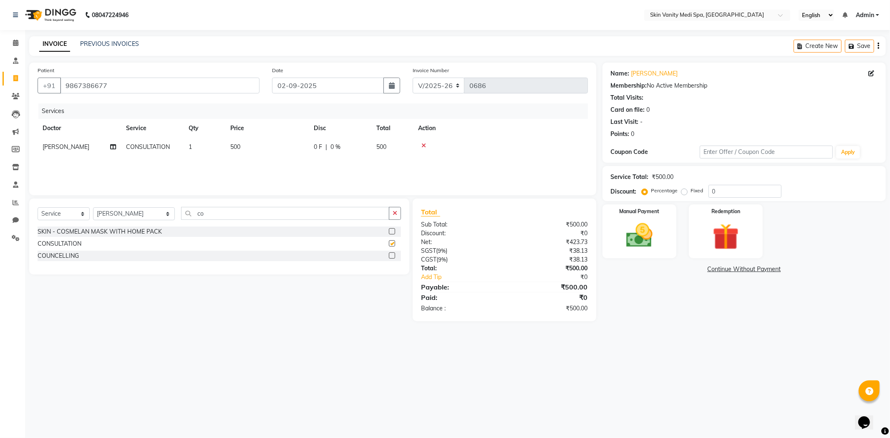
checkbox input "false"
click at [652, 227] on img at bounding box center [639, 236] width 45 height 32
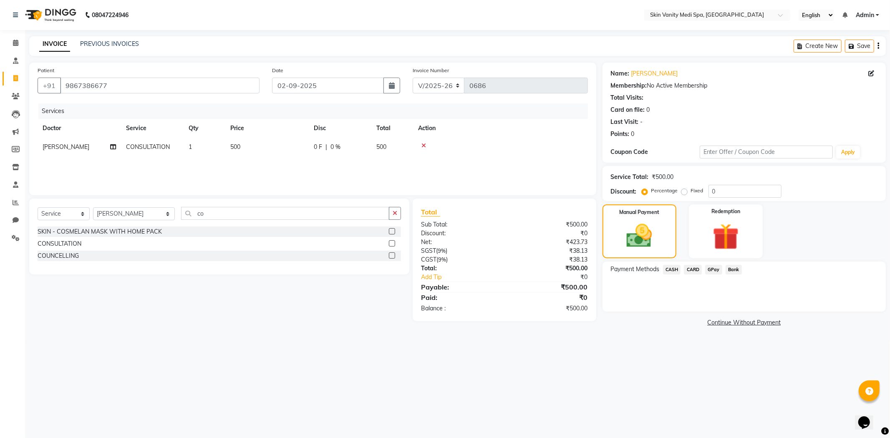
click at [675, 270] on span "CASH" at bounding box center [672, 270] width 18 height 10
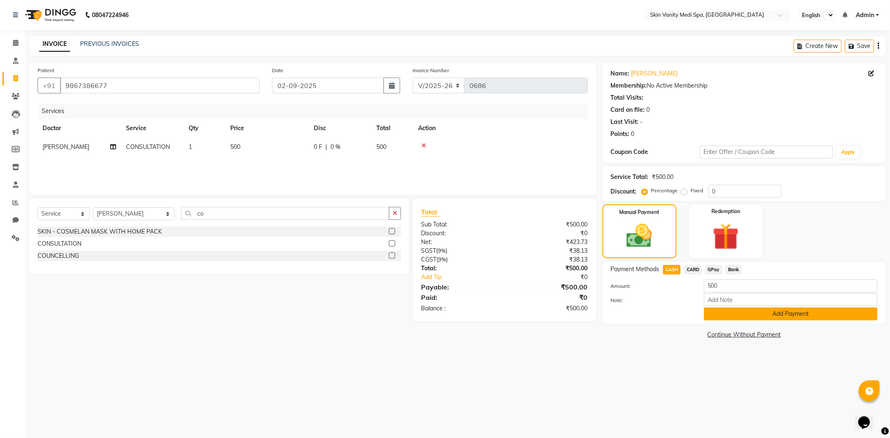
click at [727, 316] on button "Add Payment" at bounding box center [791, 313] width 174 height 13
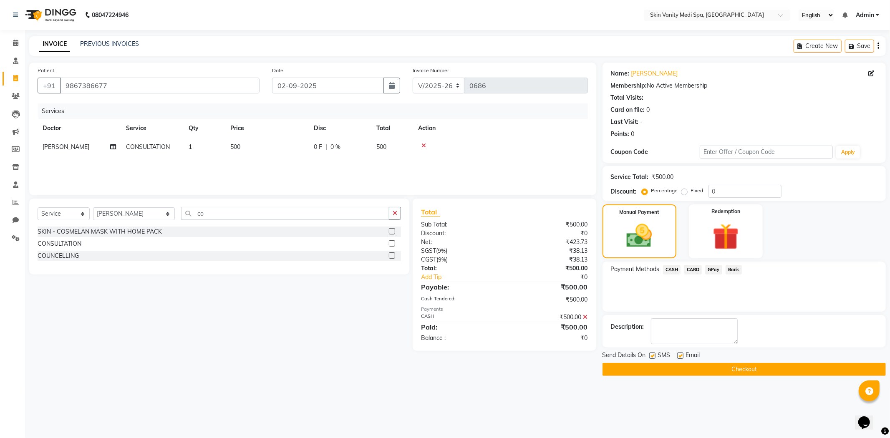
click at [668, 268] on span "CASH" at bounding box center [672, 270] width 18 height 10
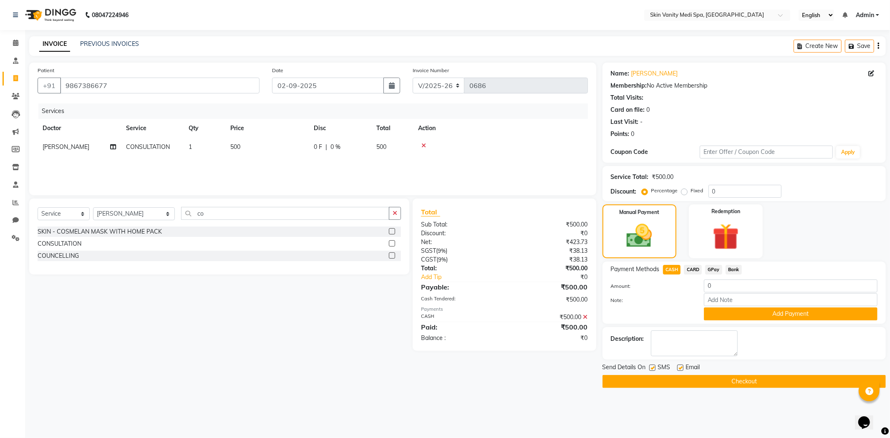
click at [728, 381] on button "Checkout" at bounding box center [743, 381] width 283 height 13
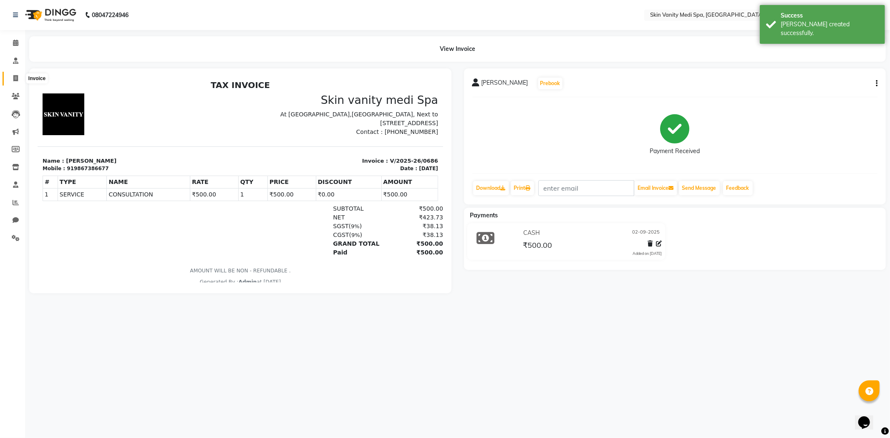
click at [15, 82] on span at bounding box center [15, 79] width 15 height 10
select select "service"
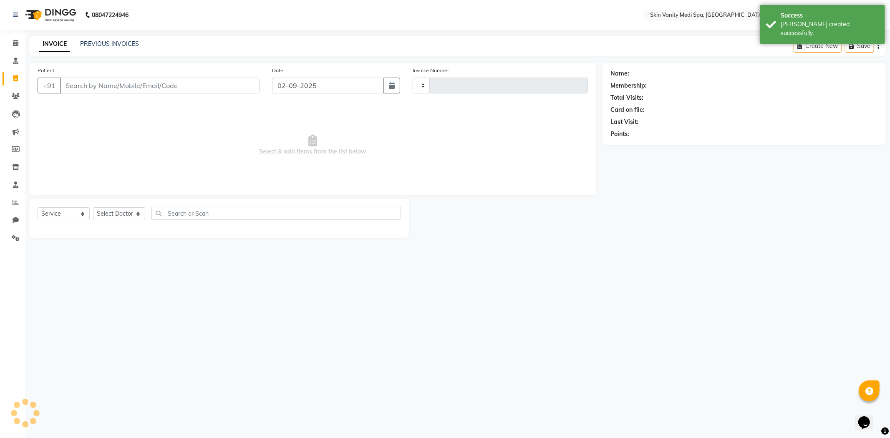
type input "0687"
select select "7826"
click at [95, 83] on input "Patient" at bounding box center [159, 86] width 199 height 16
click at [13, 62] on icon at bounding box center [15, 61] width 5 height 6
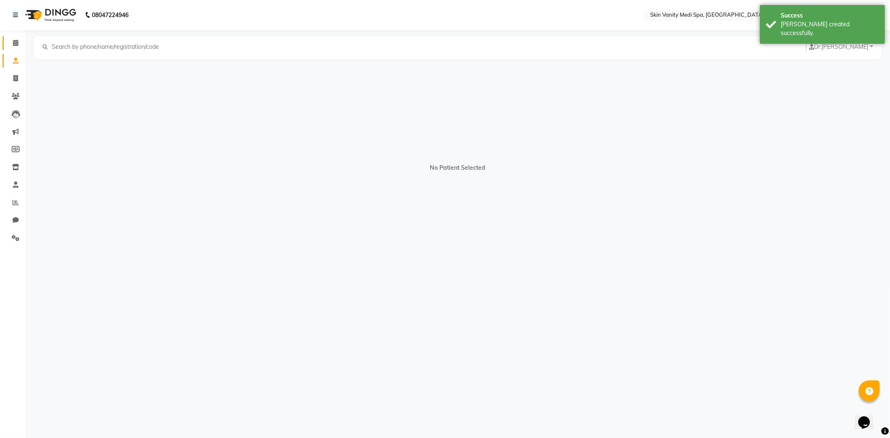
click at [14, 49] on link "Calendar" at bounding box center [13, 43] width 20 height 14
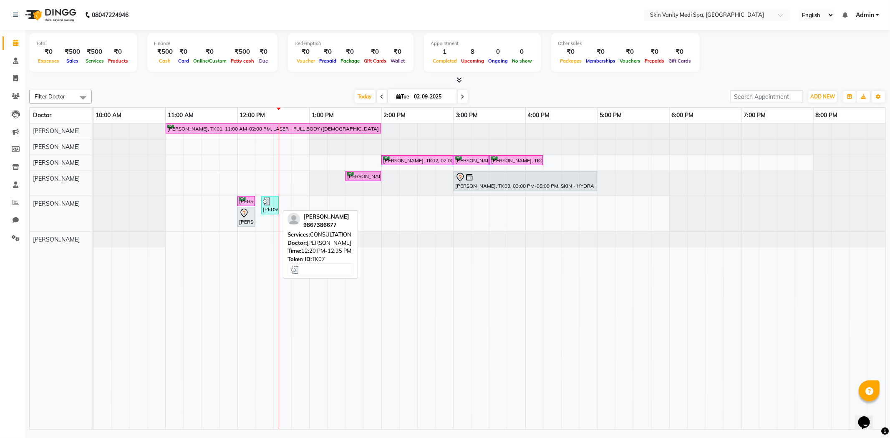
click at [265, 203] on img at bounding box center [267, 201] width 8 height 8
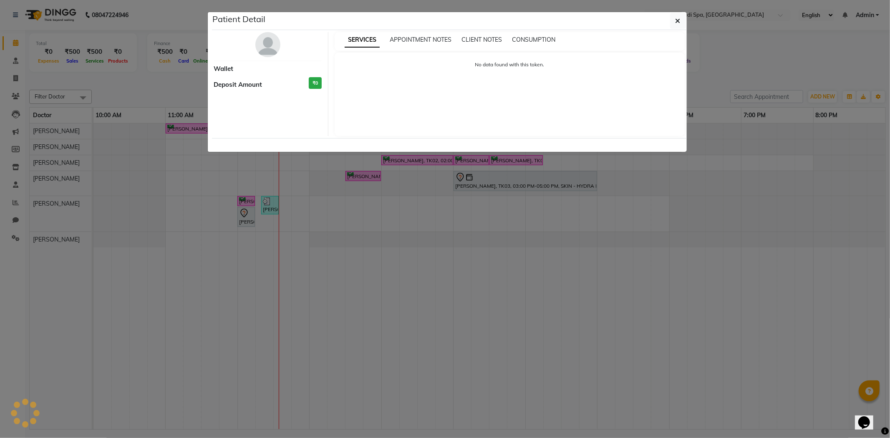
select select "3"
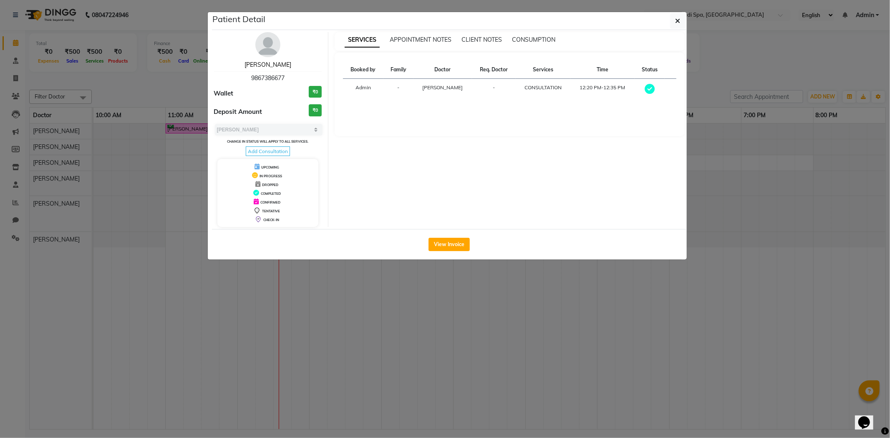
click at [263, 67] on link "[PERSON_NAME]" at bounding box center [267, 65] width 47 height 8
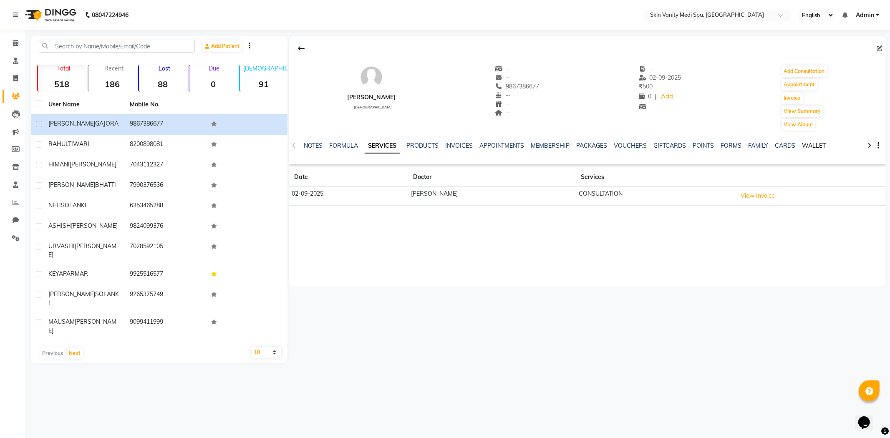
click at [807, 146] on link "WALLET" at bounding box center [814, 146] width 24 height 8
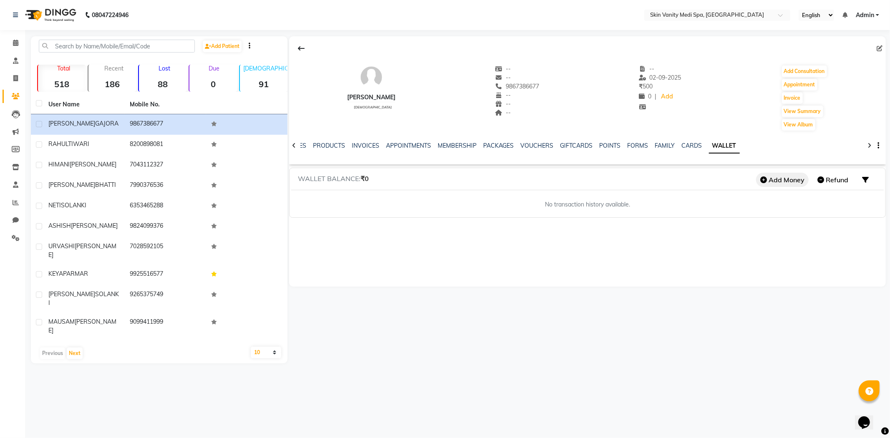
click at [770, 178] on button "Add Money" at bounding box center [782, 180] width 53 height 14
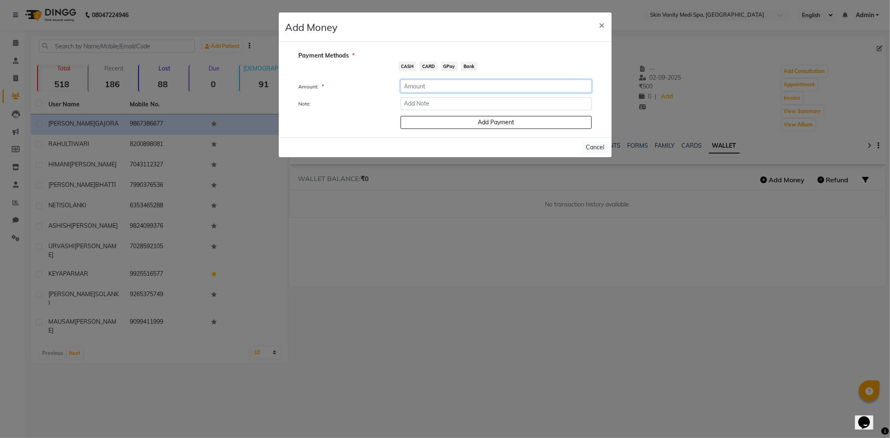
click at [423, 84] on input "number" at bounding box center [496, 86] width 191 height 13
type input "30"
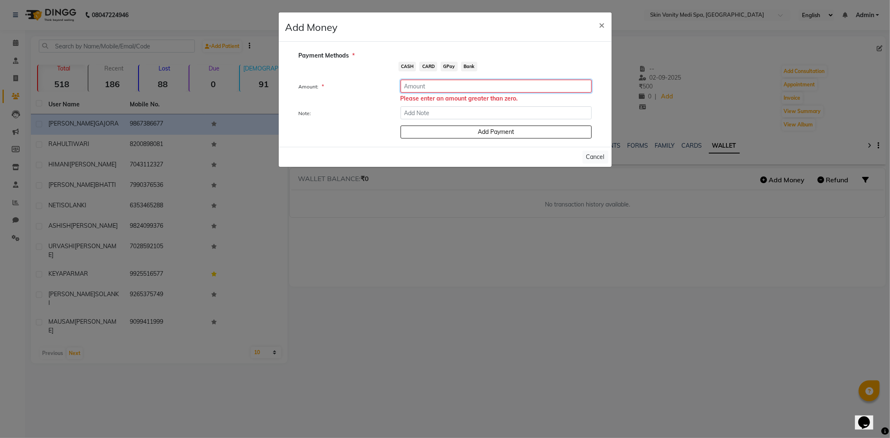
type input "1"
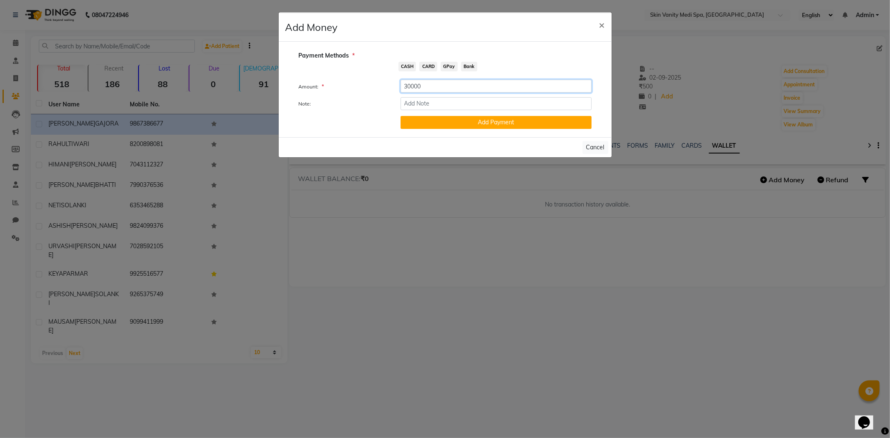
click at [410, 85] on input "30000" at bounding box center [496, 86] width 191 height 13
type input "304e000"
type input "30000"
drag, startPoint x: 412, startPoint y: 83, endPoint x: 505, endPoint y: 71, distance: 93.9
click at [505, 71] on div "CASH CARD GPay Bank" at bounding box center [483, 67] width 217 height 11
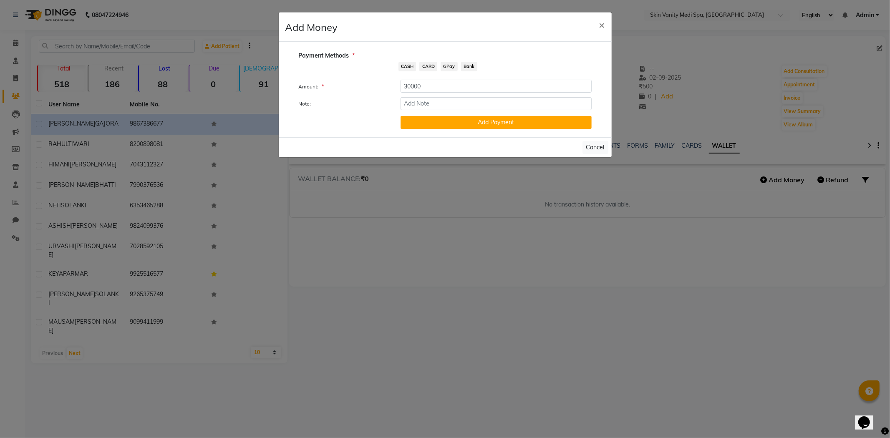
click at [447, 68] on span "GPay" at bounding box center [449, 67] width 17 height 10
click at [430, 106] on input "Note:" at bounding box center [496, 103] width 191 height 13
type input "20000 HYDRA PLATI AND 10000 FOR COSMELAN TOKEN"
click at [504, 119] on button "Add Payment" at bounding box center [496, 122] width 191 height 13
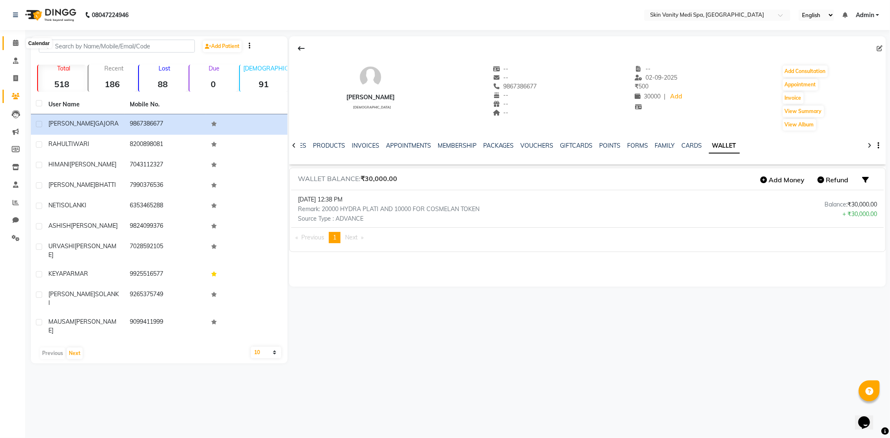
click at [18, 43] on span at bounding box center [15, 43] width 15 height 10
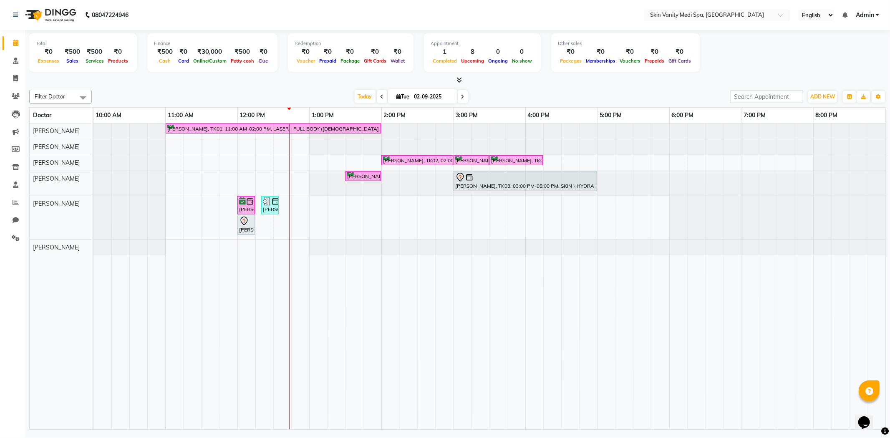
click at [459, 92] on span at bounding box center [463, 96] width 10 height 13
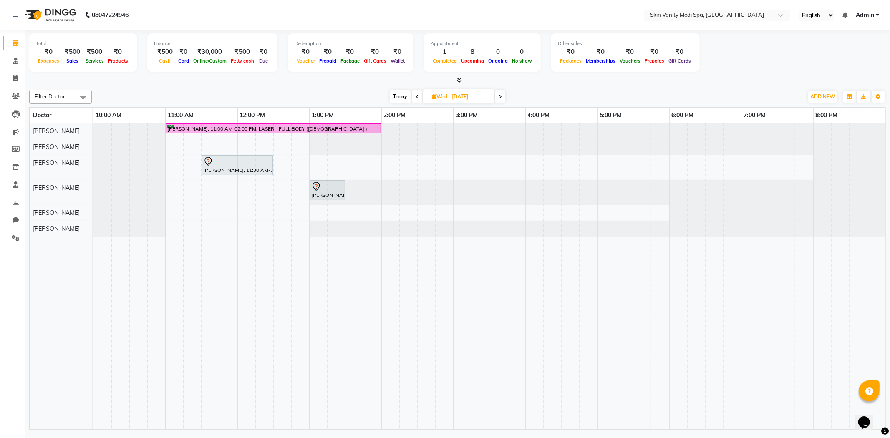
click at [499, 96] on icon at bounding box center [500, 96] width 3 height 5
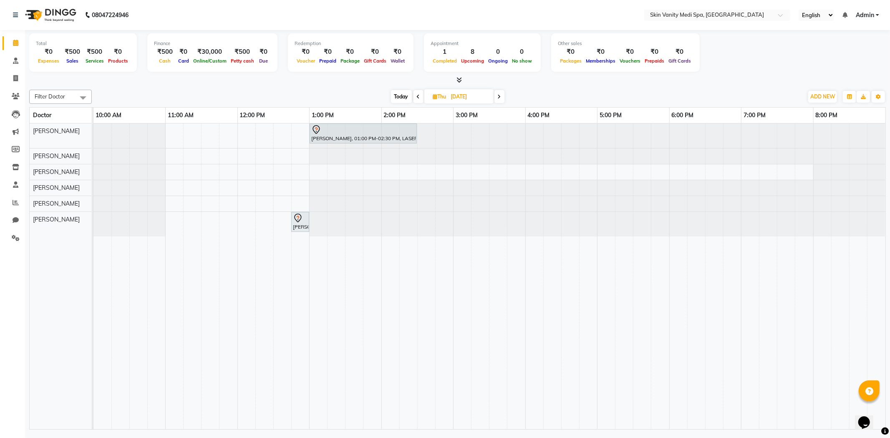
click at [418, 96] on icon at bounding box center [418, 96] width 3 height 5
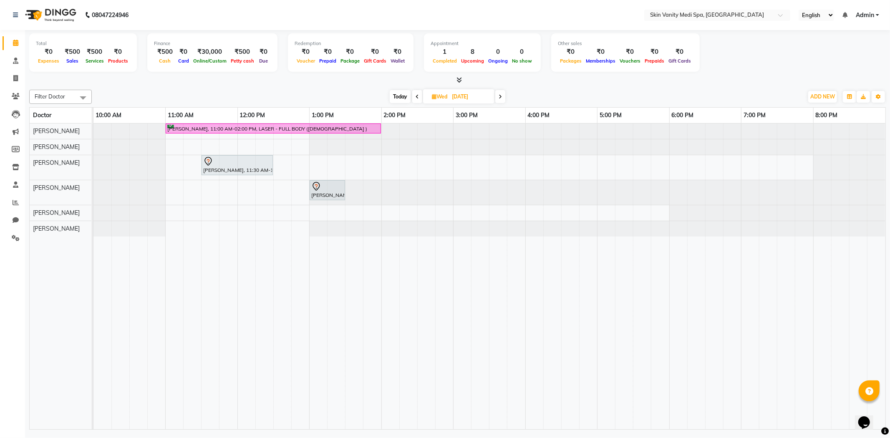
click at [418, 96] on icon at bounding box center [417, 96] width 3 height 5
type input "02-09-2025"
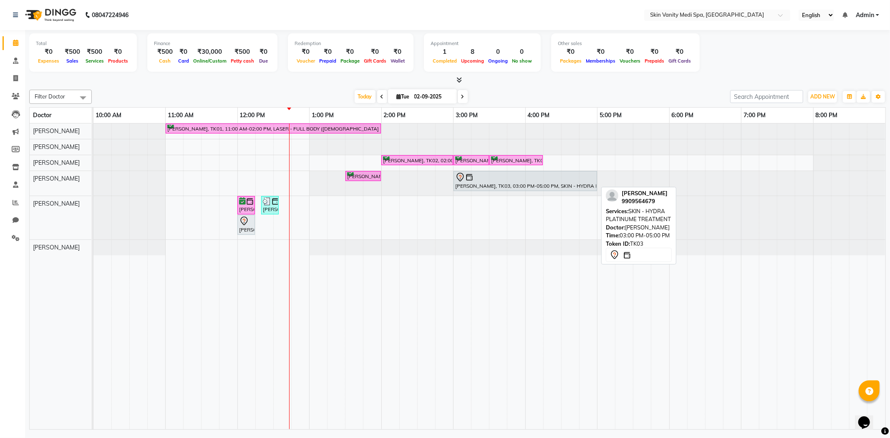
click at [486, 178] on div at bounding box center [525, 177] width 140 height 10
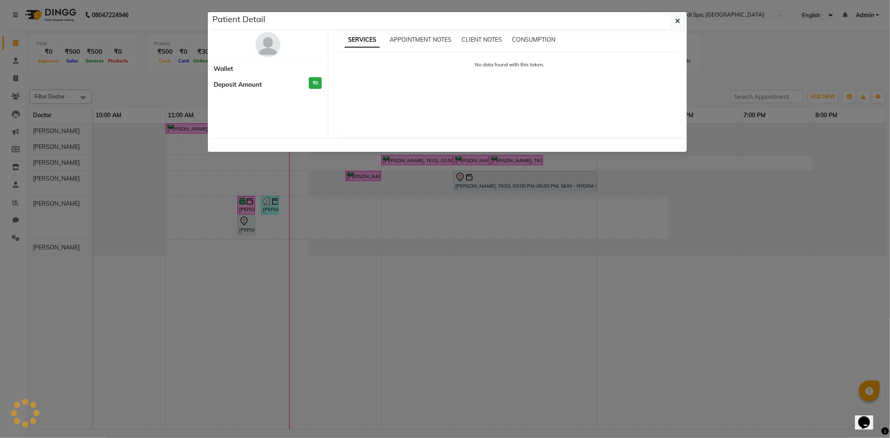
select select "7"
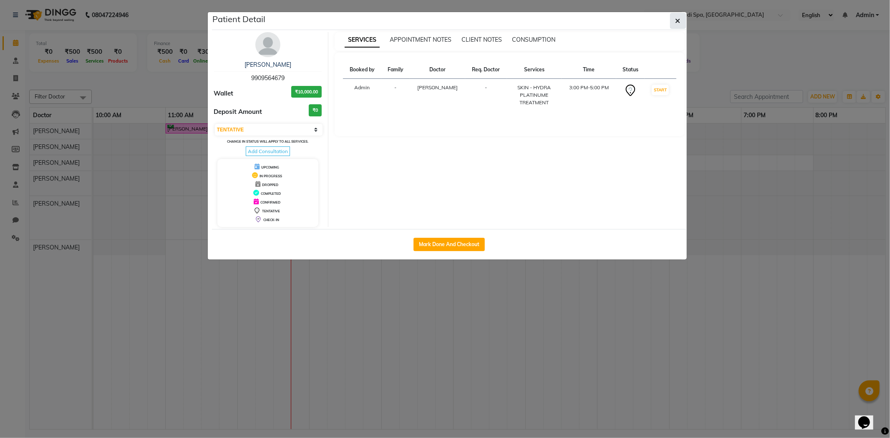
click at [682, 17] on button "button" at bounding box center [678, 21] width 16 height 16
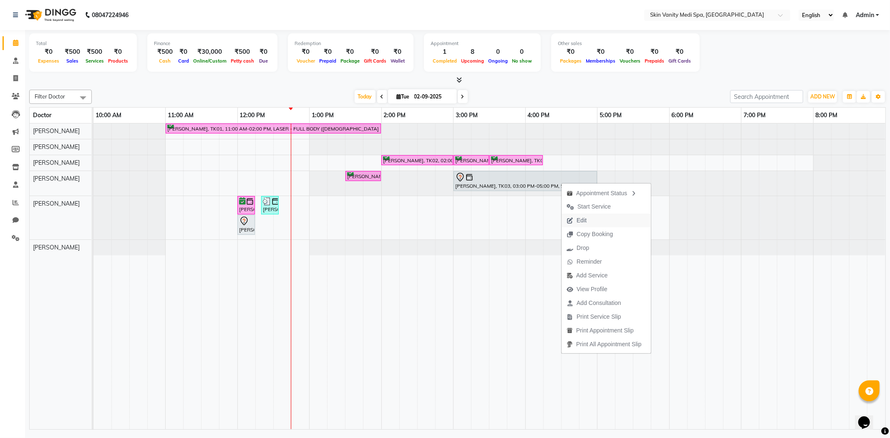
click at [579, 219] on span "Edit" at bounding box center [582, 220] width 10 height 9
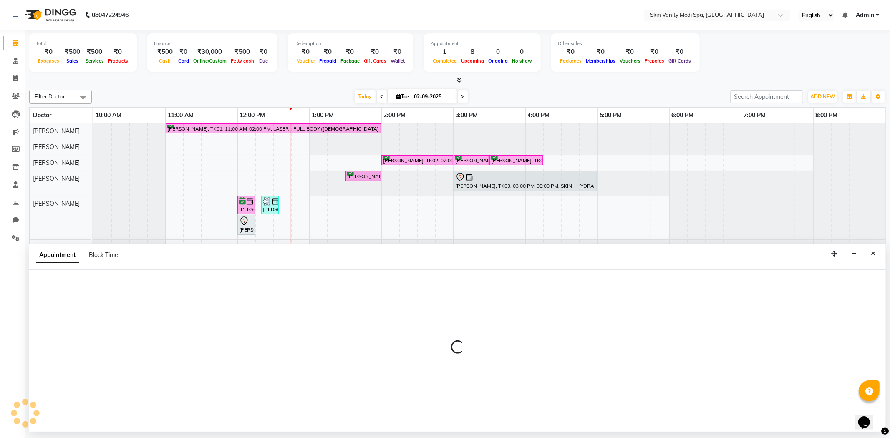
select select "tentative"
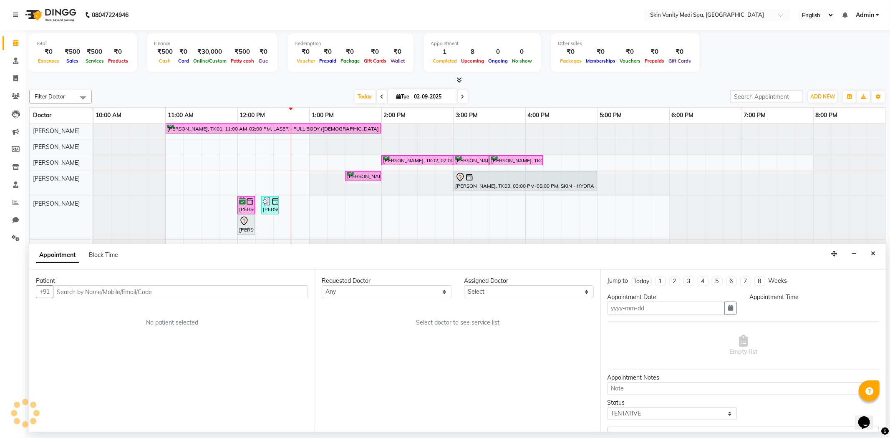
type input "02-09-2025"
select select "900"
select select "70349"
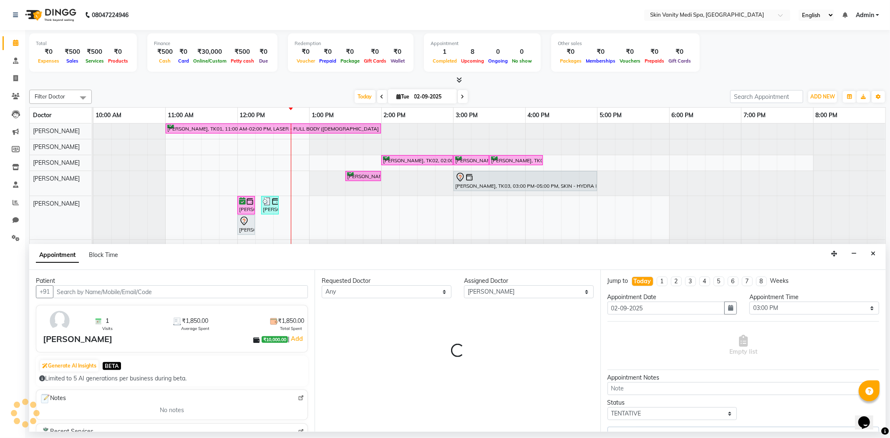
select select "3954"
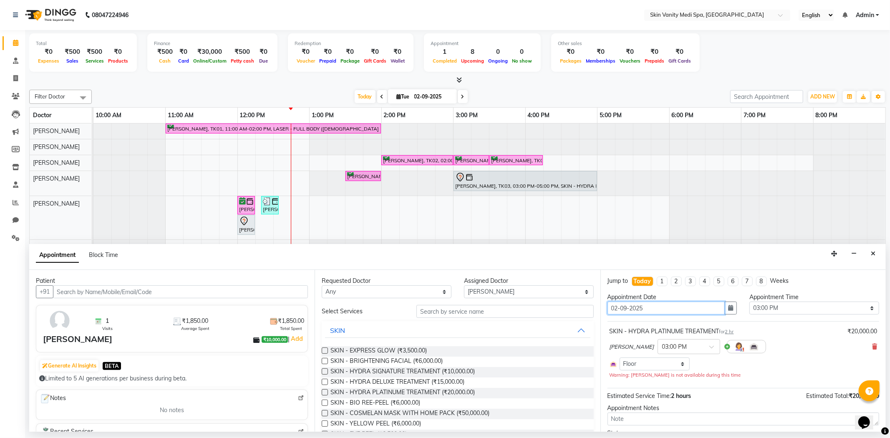
click at [619, 306] on input "02-09-2025" at bounding box center [666, 308] width 118 height 13
click at [728, 305] on icon "button" at bounding box center [730, 308] width 5 height 6
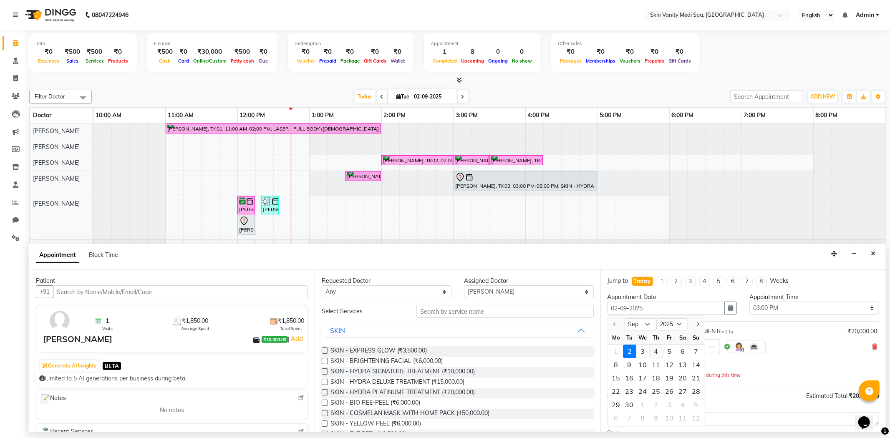
click at [661, 349] on div "4" at bounding box center [656, 351] width 13 height 13
type input "[DATE]"
select select "900"
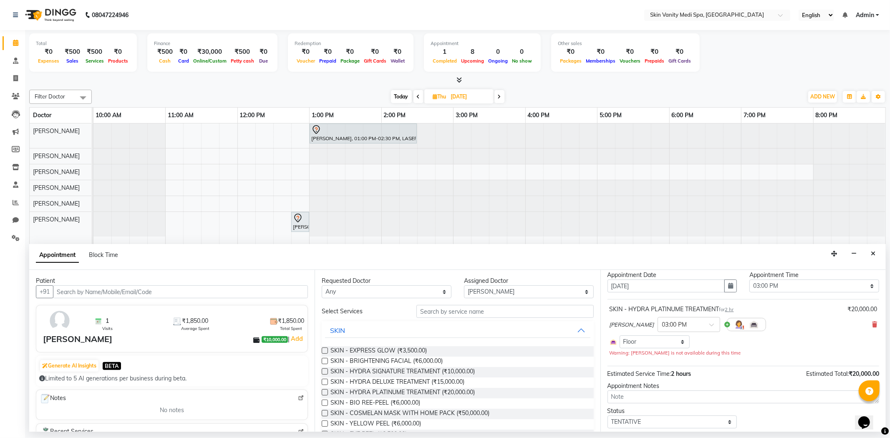
scroll to position [47, 0]
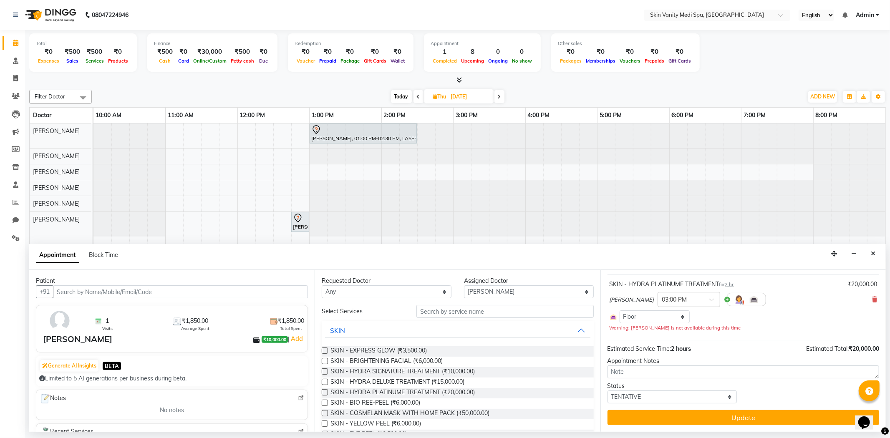
click at [690, 413] on button "Update" at bounding box center [743, 417] width 272 height 15
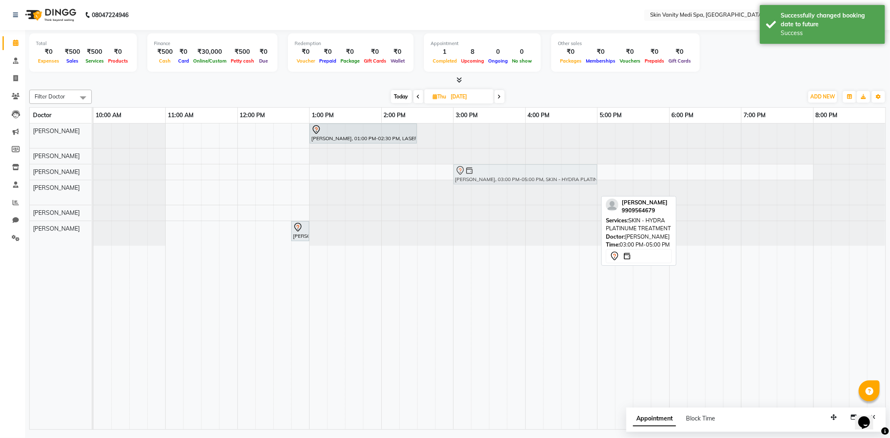
drag, startPoint x: 513, startPoint y: 193, endPoint x: 520, endPoint y: 174, distance: 20.7
click at [520, 174] on tbody "SHIVANI PANDYA, 01:00 PM-02:30 PM, LASER - FULL LEGS ( FEMALE ) MINAXI PATEL, 0…" at bounding box center [489, 184] width 792 height 122
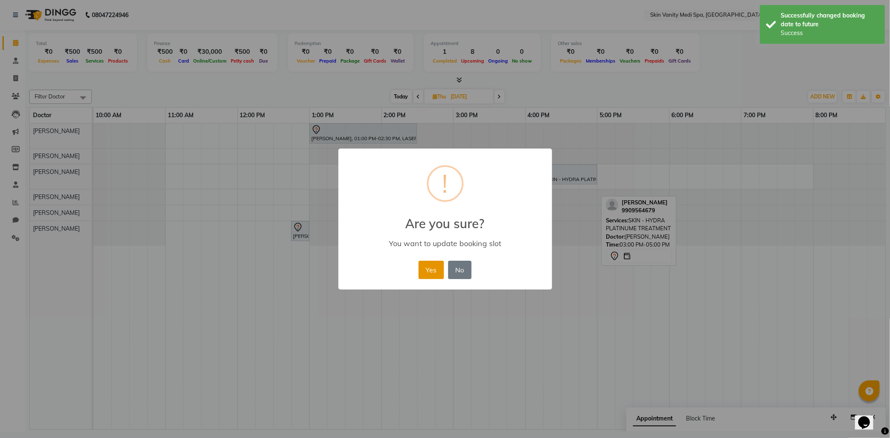
click at [436, 265] on button "Yes" at bounding box center [430, 270] width 25 height 18
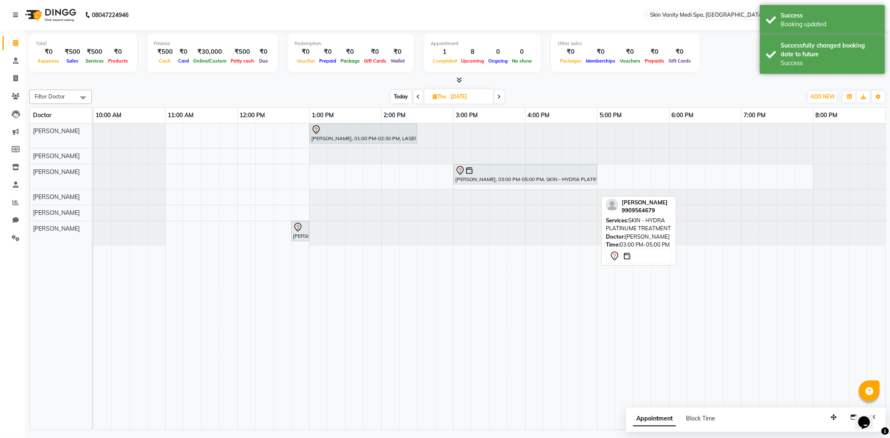
click at [421, 97] on span at bounding box center [418, 96] width 10 height 13
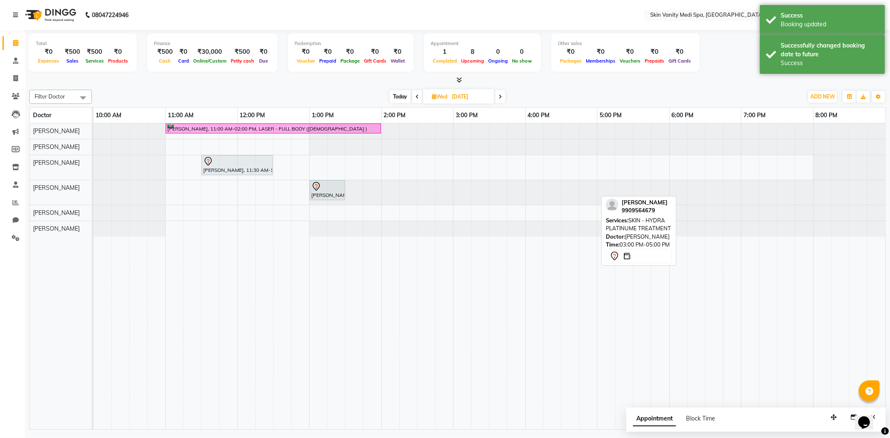
click at [419, 96] on span at bounding box center [417, 96] width 10 height 13
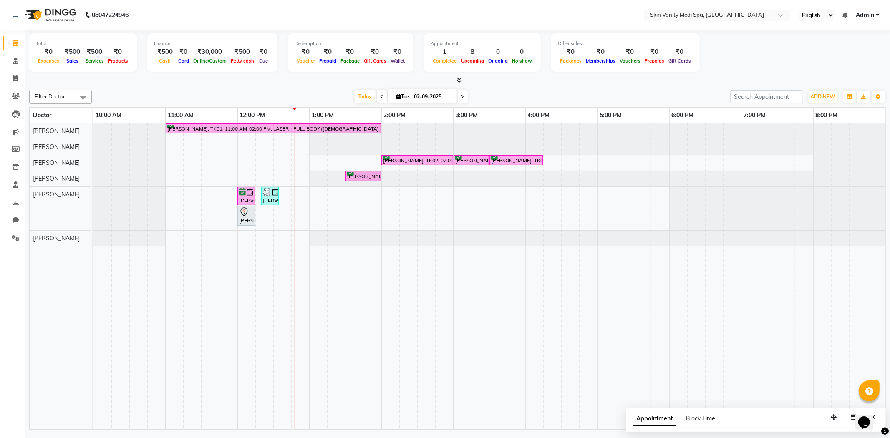
click at [461, 97] on icon at bounding box center [462, 96] width 3 height 5
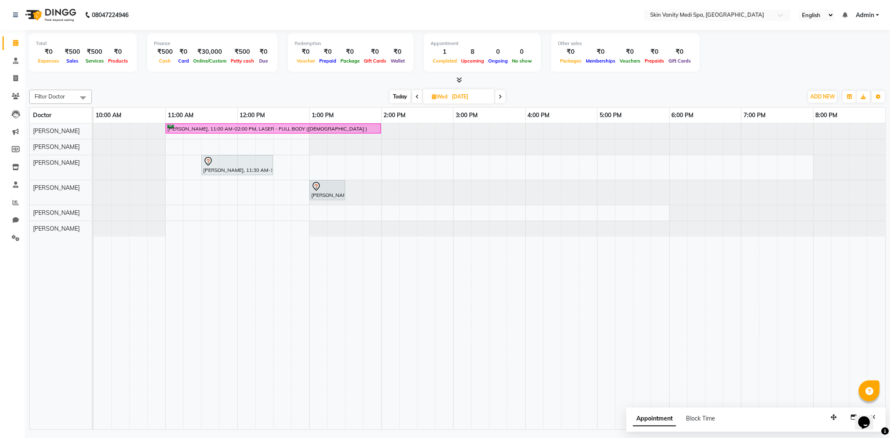
click at [502, 94] on span at bounding box center [500, 96] width 10 height 13
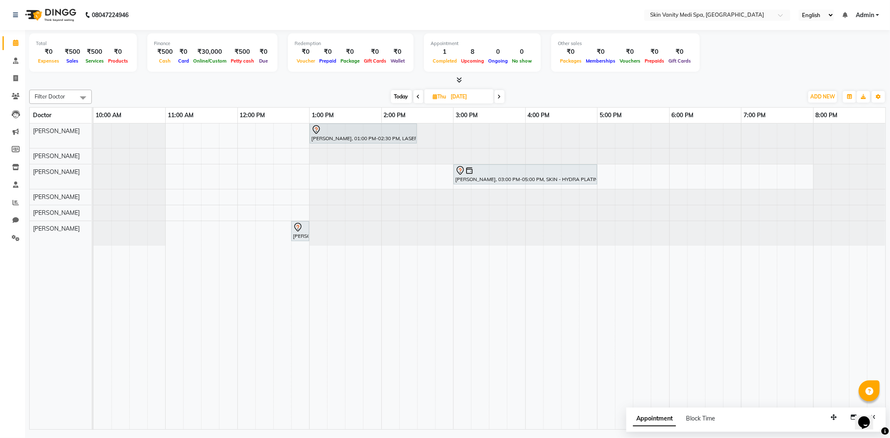
click at [501, 94] on icon at bounding box center [499, 96] width 3 height 5
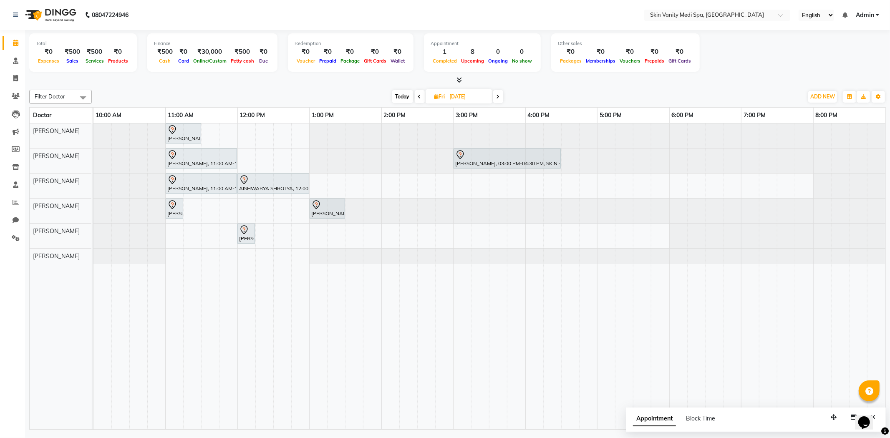
click at [501, 98] on span at bounding box center [498, 96] width 10 height 13
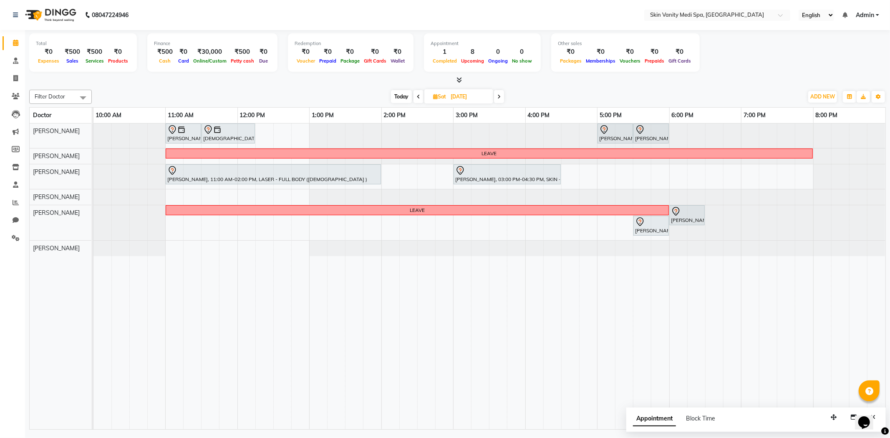
click at [501, 95] on span at bounding box center [499, 96] width 10 height 13
type input "07-09-2025"
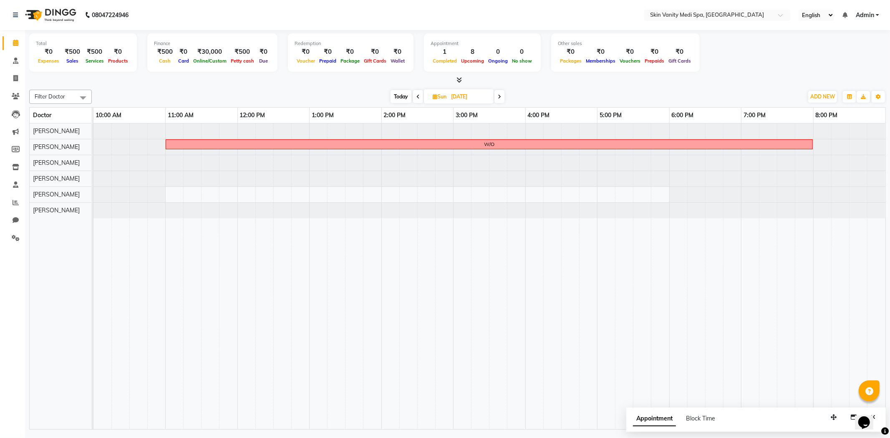
click at [487, 96] on input "07-09-2025" at bounding box center [469, 97] width 42 height 13
select select "9"
select select "2025"
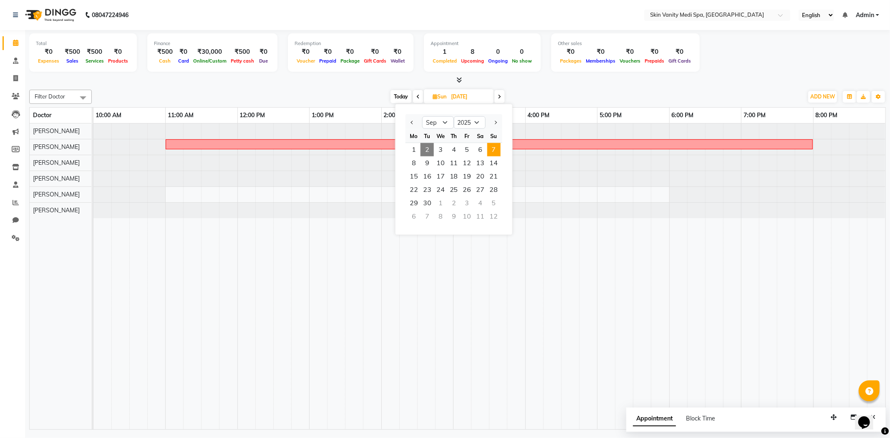
click at [423, 147] on span "2" at bounding box center [427, 149] width 13 height 13
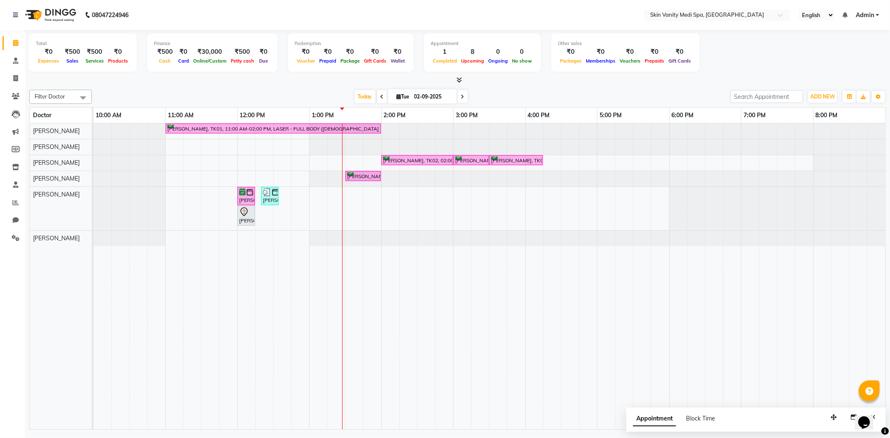
click at [461, 93] on span at bounding box center [463, 96] width 10 height 13
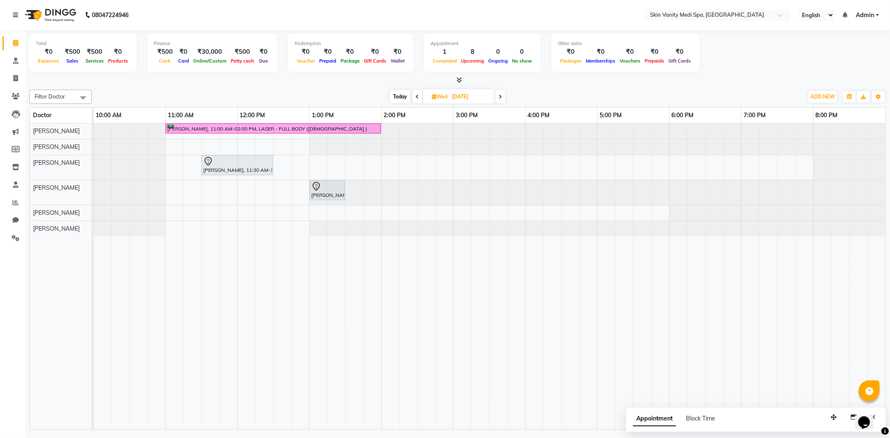
click at [421, 101] on span at bounding box center [417, 96] width 10 height 13
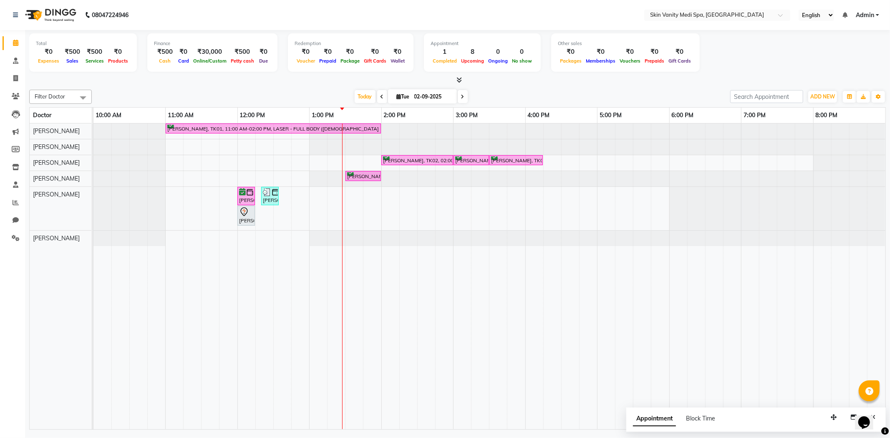
click at [377, 96] on span at bounding box center [382, 96] width 10 height 13
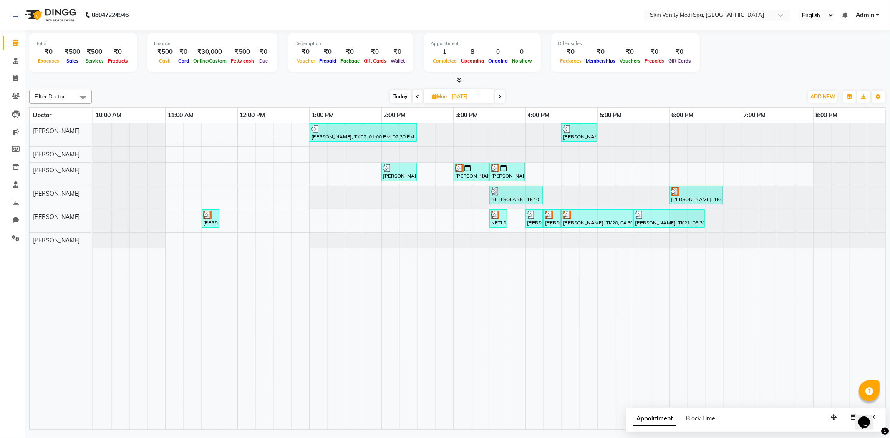
click at [500, 98] on icon at bounding box center [499, 96] width 3 height 5
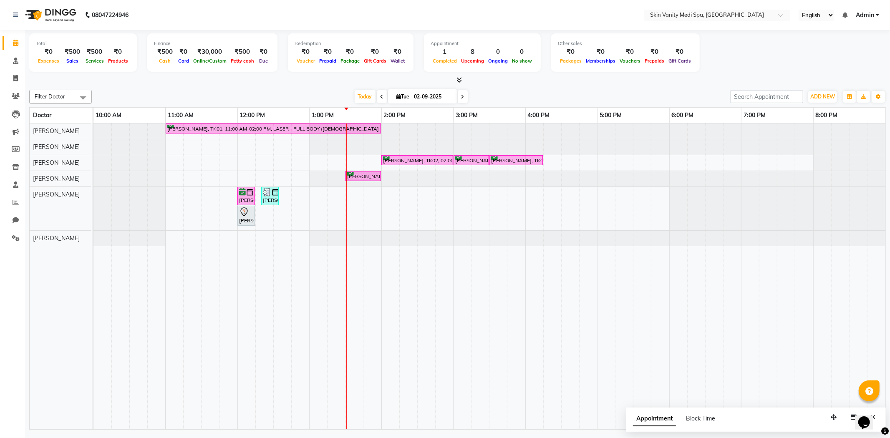
click at [383, 97] on span at bounding box center [382, 96] width 10 height 13
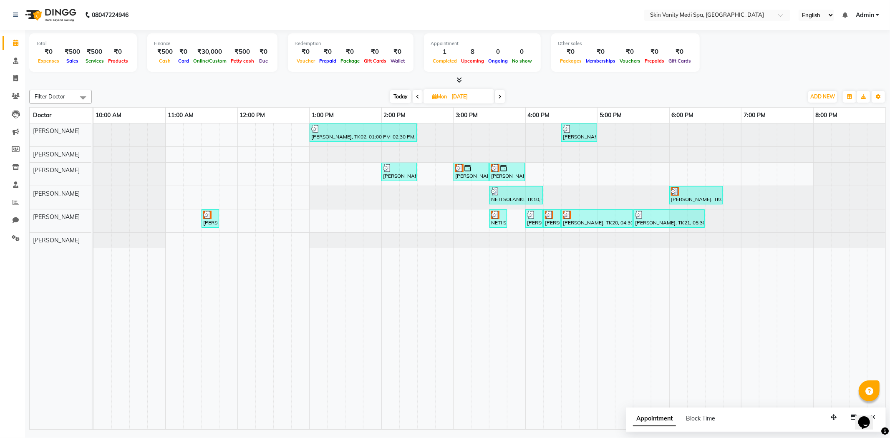
click at [504, 95] on span at bounding box center [500, 96] width 10 height 13
type input "02-09-2025"
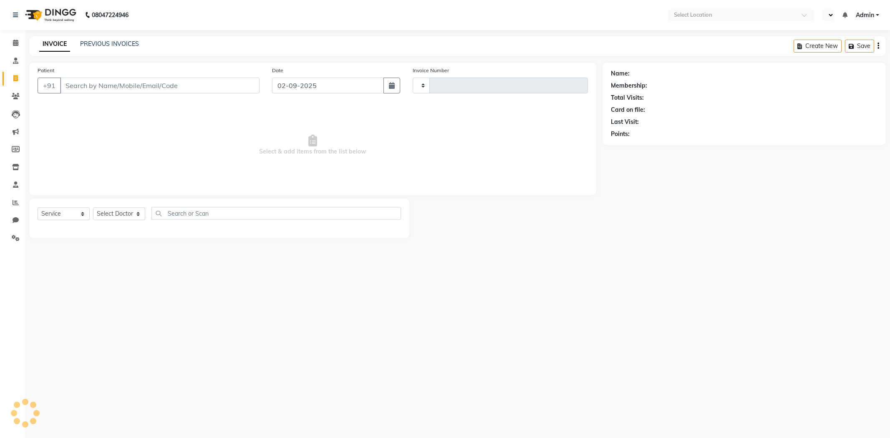
select select "service"
type input "0687"
select select "en"
select select "7826"
click at [17, 47] on span at bounding box center [15, 43] width 15 height 10
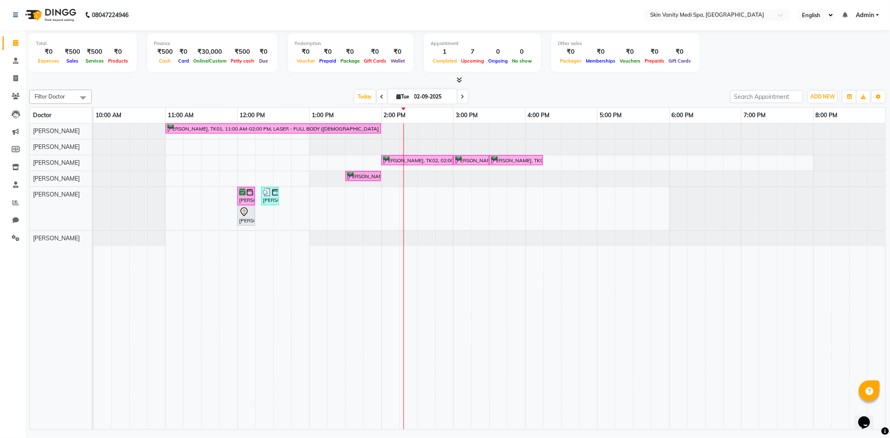
click at [380, 94] on icon at bounding box center [381, 96] width 3 height 5
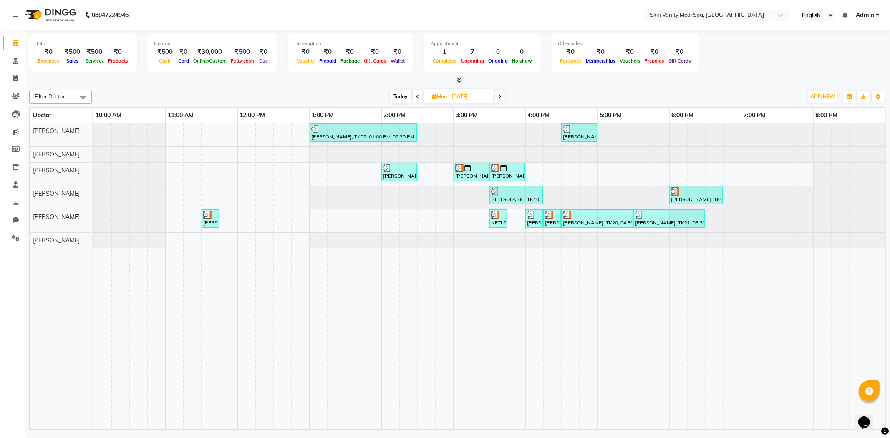
click at [416, 94] on icon at bounding box center [417, 96] width 3 height 5
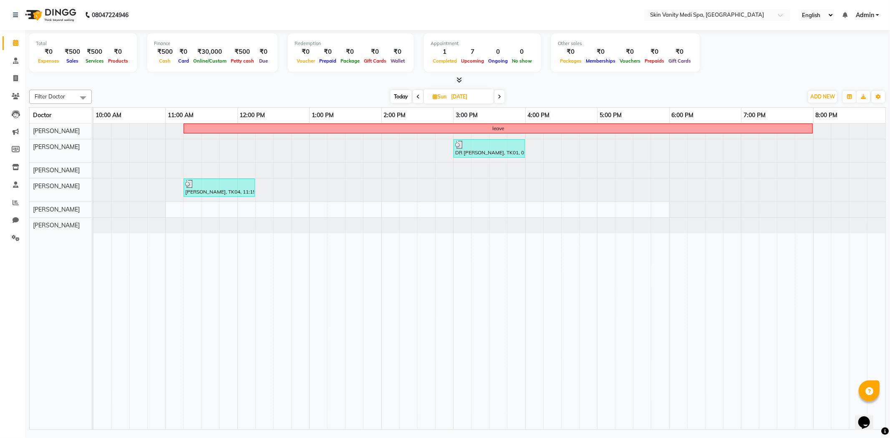
click at [418, 94] on icon at bounding box center [417, 96] width 3 height 5
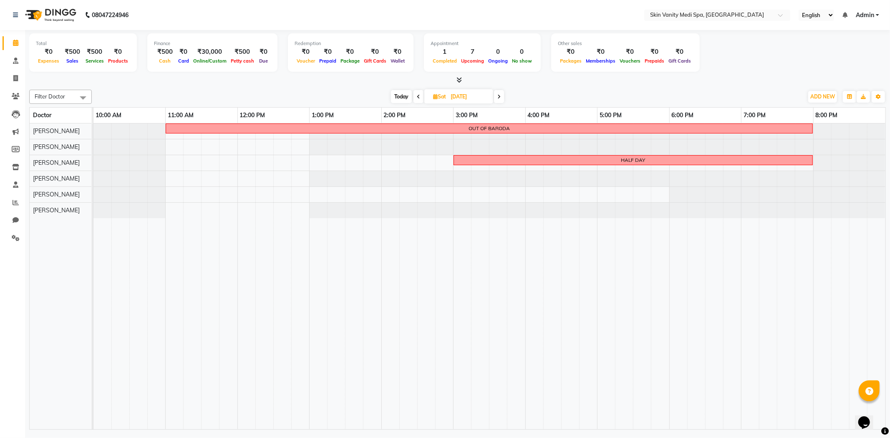
click at [420, 95] on span at bounding box center [418, 96] width 10 height 13
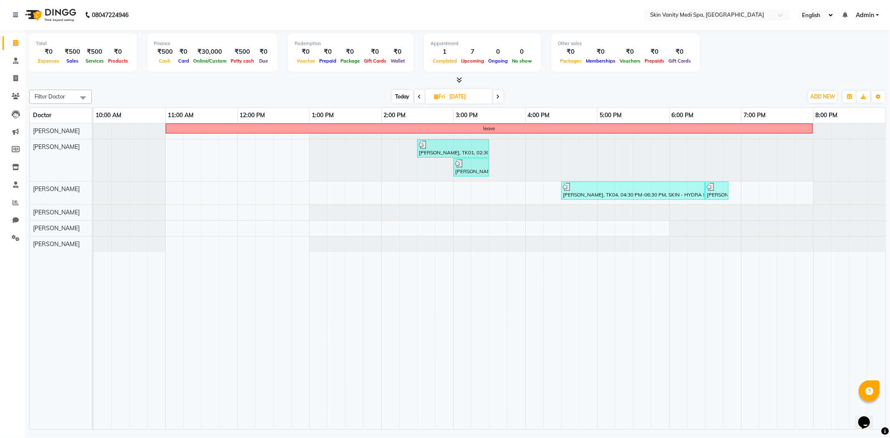
click at [420, 95] on icon at bounding box center [419, 96] width 3 height 5
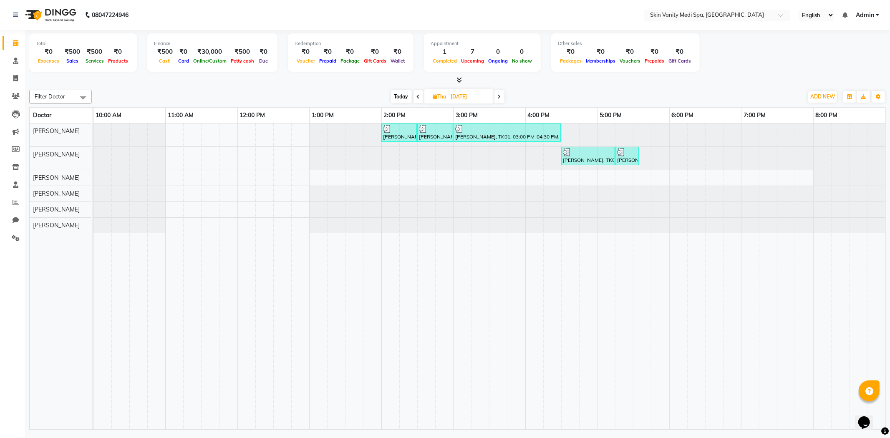
click at [415, 98] on span at bounding box center [418, 96] width 10 height 13
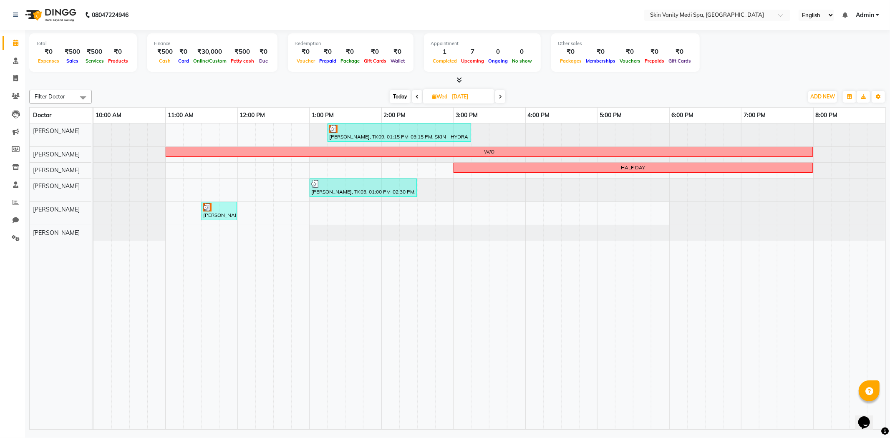
click at [501, 101] on span at bounding box center [500, 96] width 10 height 13
type input "[DATE]"
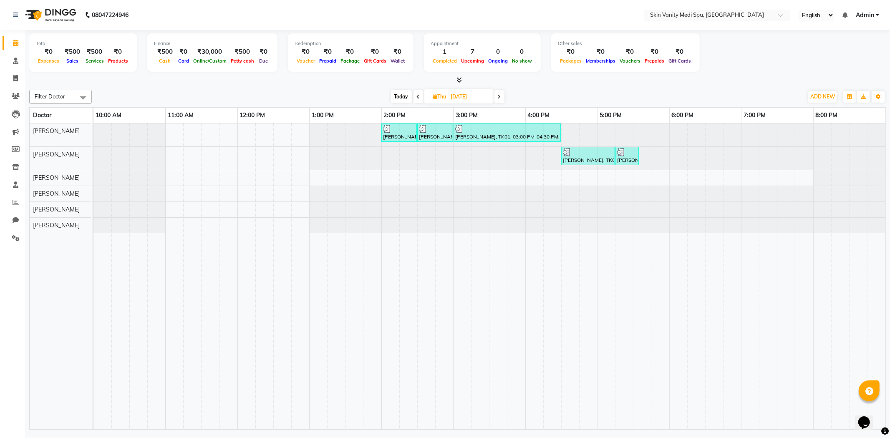
click at [434, 95] on icon at bounding box center [435, 96] width 5 height 5
select select "8"
select select "2025"
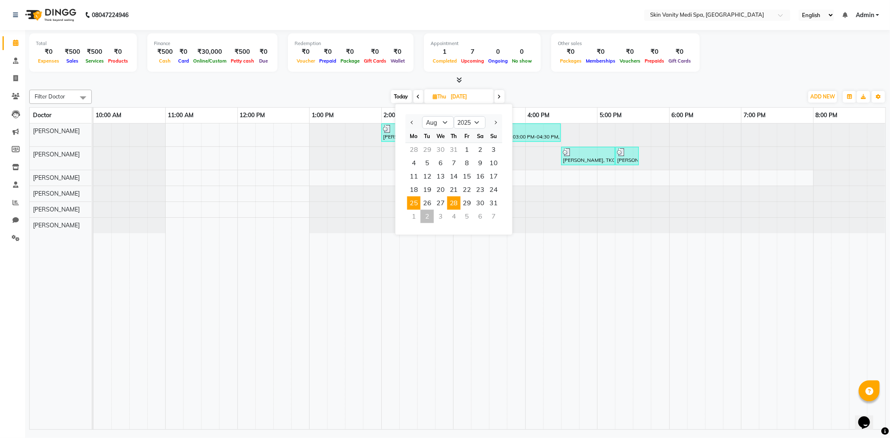
click at [416, 198] on span "25" at bounding box center [413, 202] width 13 height 13
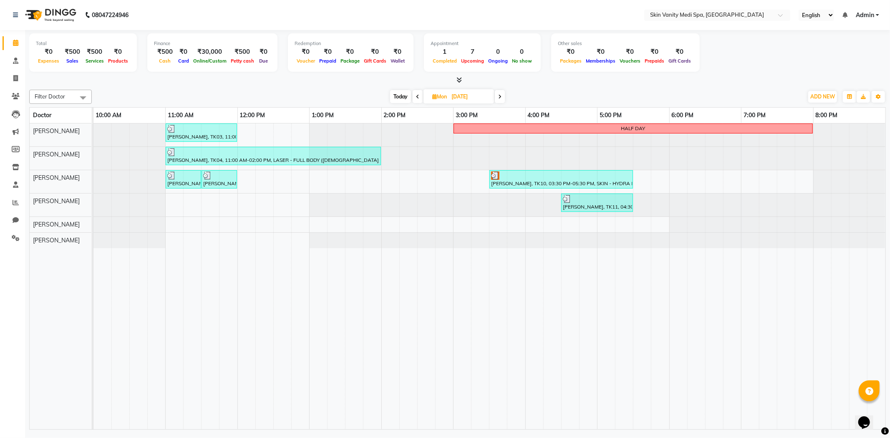
click at [419, 94] on span at bounding box center [418, 96] width 10 height 13
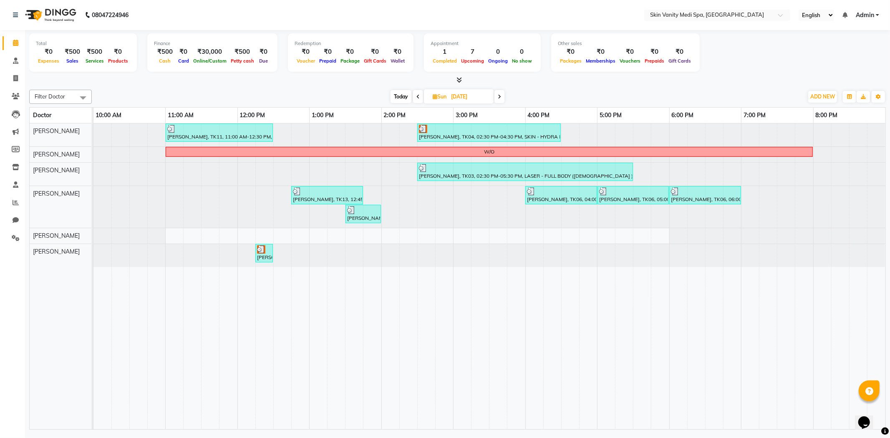
click at [420, 96] on span at bounding box center [418, 96] width 10 height 13
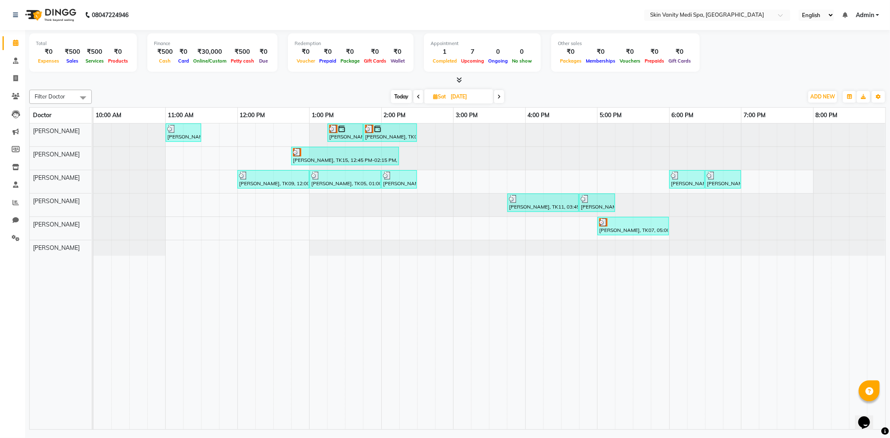
click at [501, 98] on span at bounding box center [499, 96] width 10 height 13
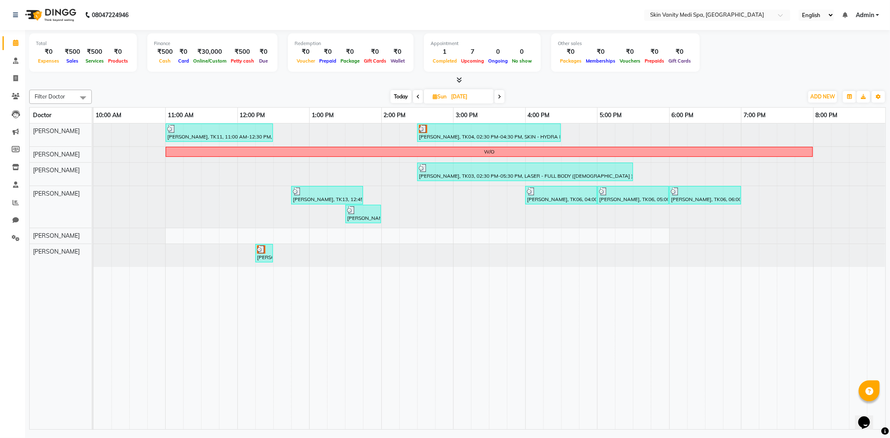
click at [417, 97] on icon at bounding box center [417, 96] width 3 height 5
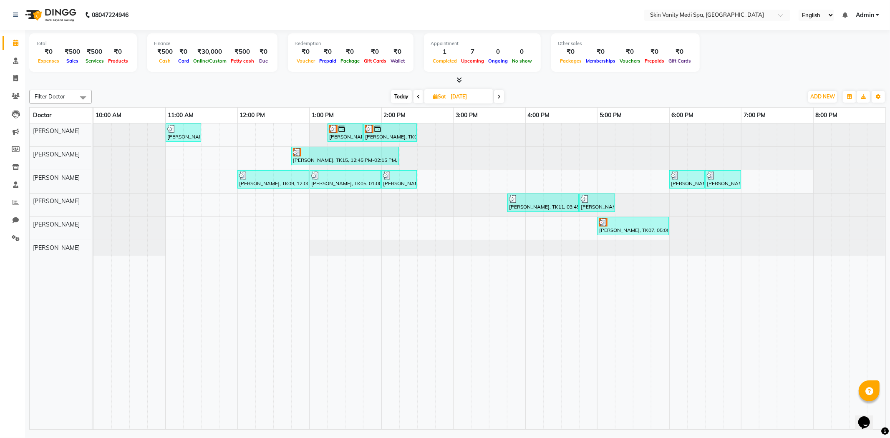
click at [499, 101] on span at bounding box center [499, 96] width 10 height 13
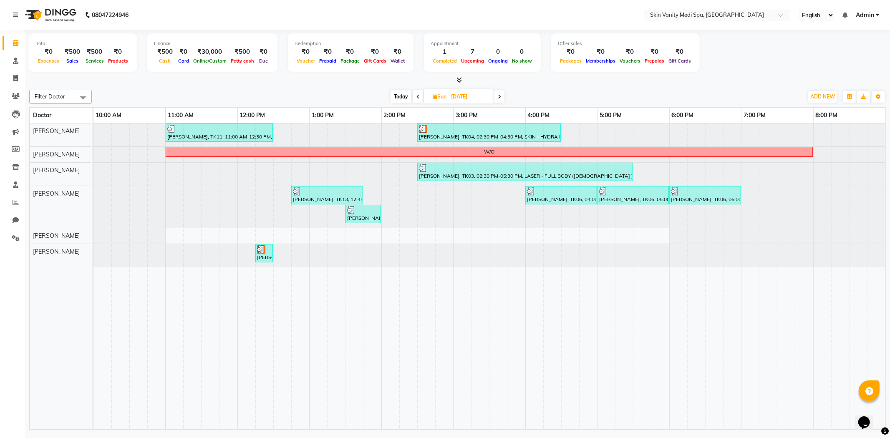
click at [498, 98] on span at bounding box center [499, 96] width 10 height 13
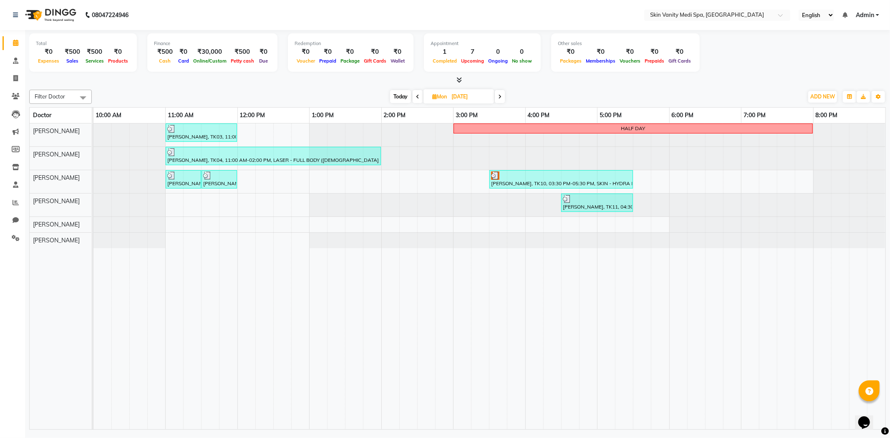
click at [421, 96] on span at bounding box center [418, 96] width 10 height 13
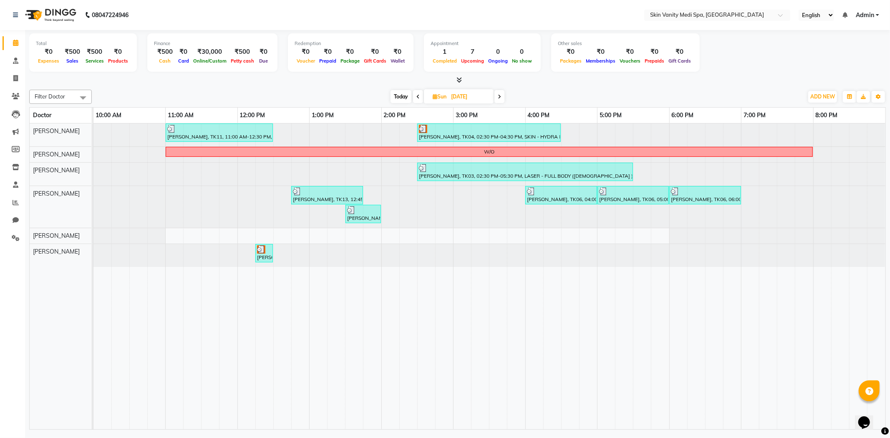
click at [497, 101] on span at bounding box center [499, 96] width 10 height 13
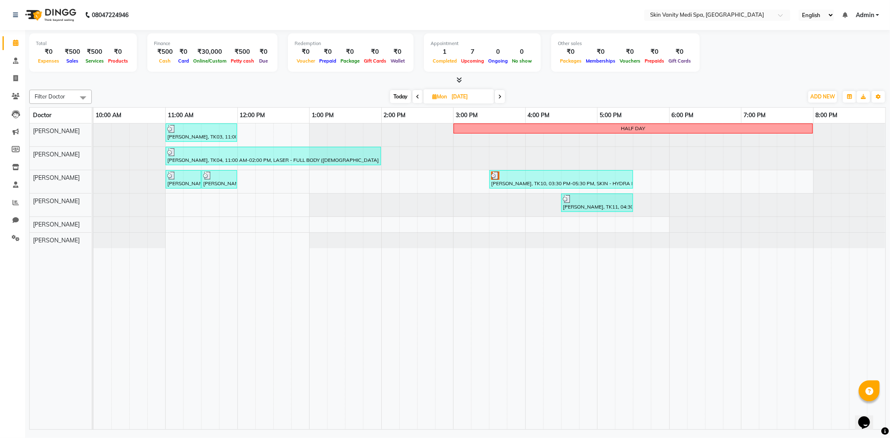
click at [419, 95] on span at bounding box center [418, 96] width 10 height 13
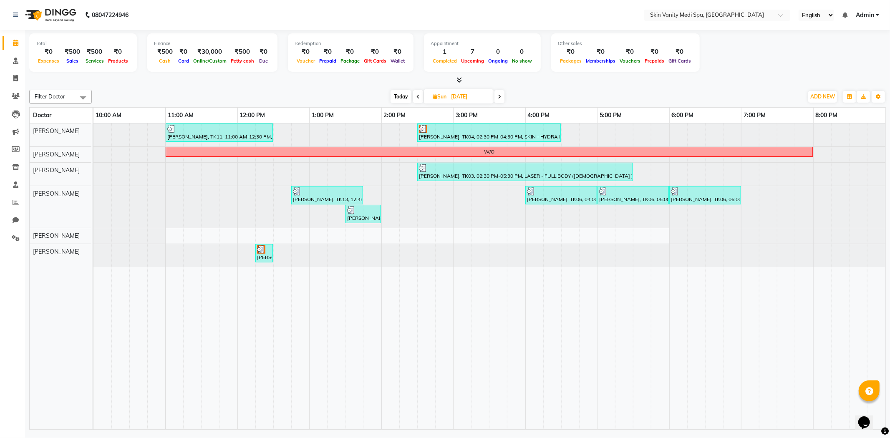
click at [419, 95] on icon at bounding box center [417, 96] width 3 height 5
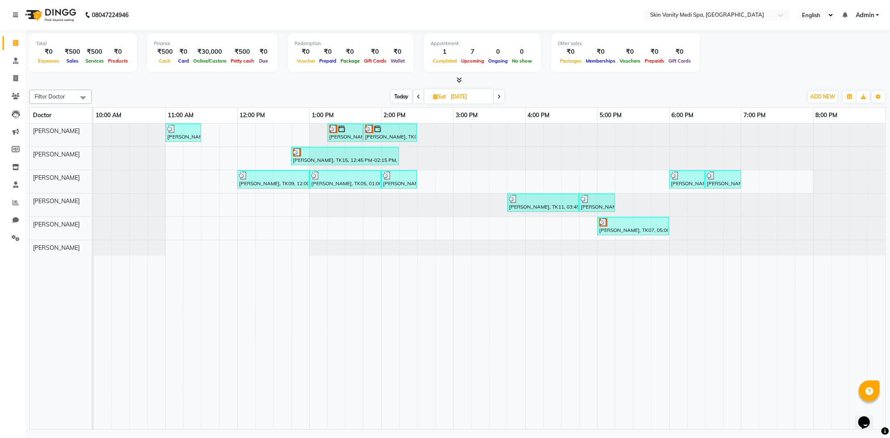
click at [419, 95] on icon at bounding box center [418, 96] width 3 height 5
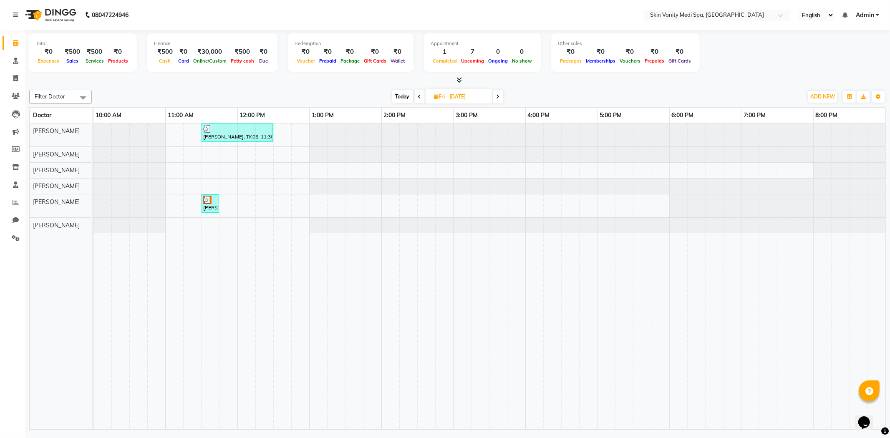
click at [419, 95] on icon at bounding box center [419, 96] width 3 height 5
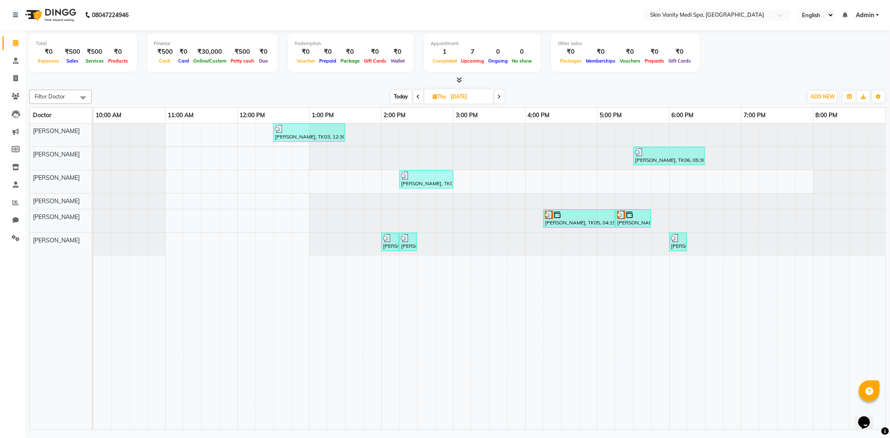
click at [419, 95] on icon at bounding box center [418, 96] width 3 height 5
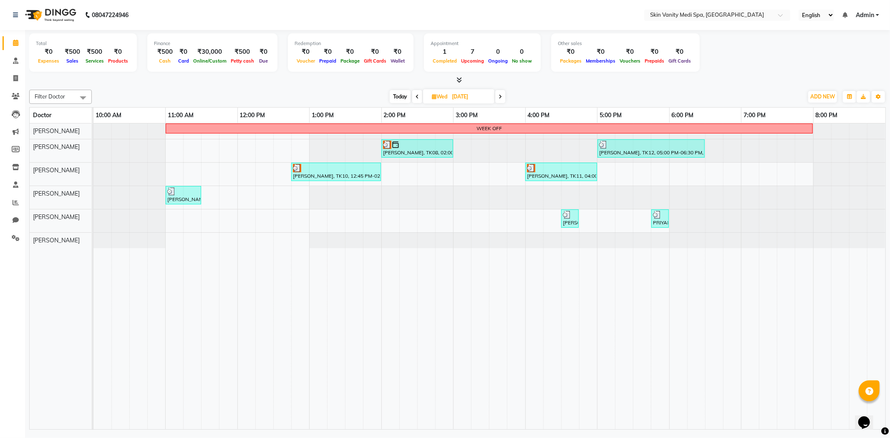
click at [419, 95] on span at bounding box center [417, 96] width 10 height 13
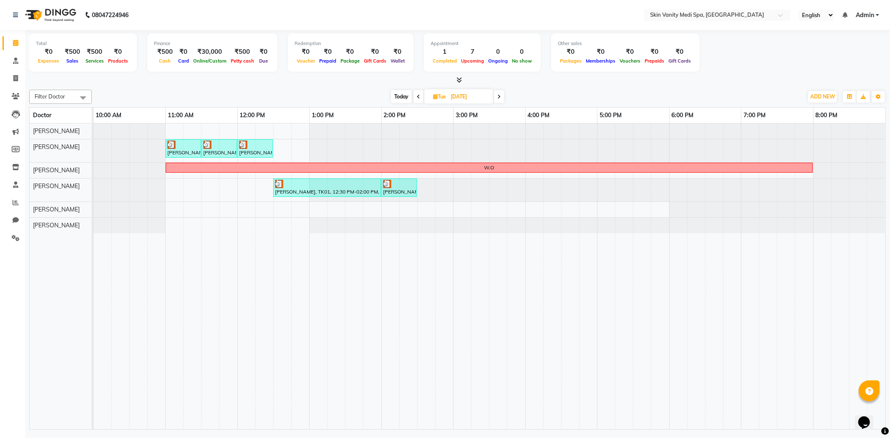
click at [419, 95] on icon at bounding box center [418, 96] width 3 height 5
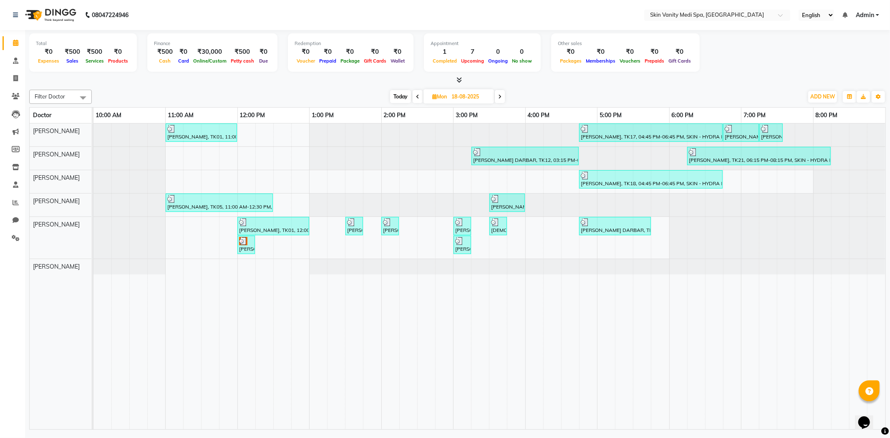
click at [419, 95] on span at bounding box center [418, 96] width 10 height 13
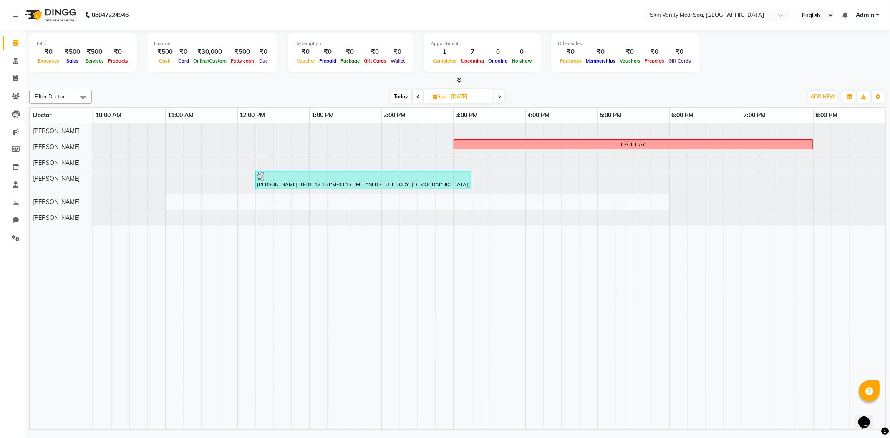
click at [418, 96] on icon at bounding box center [417, 96] width 3 height 5
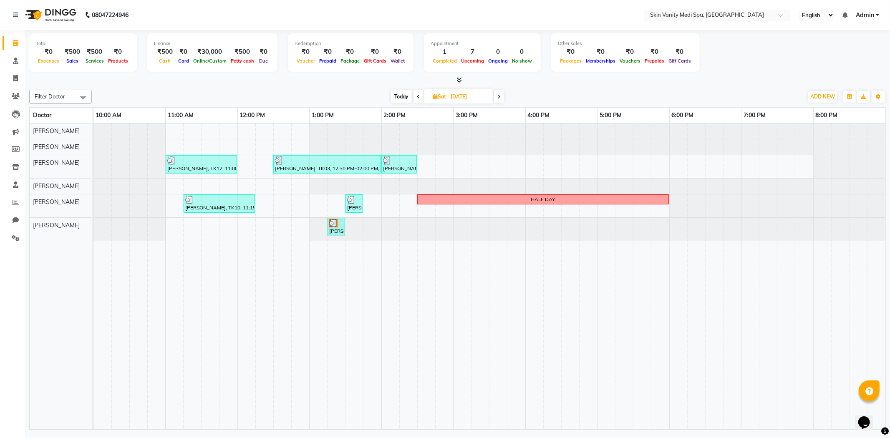
click at [495, 97] on span at bounding box center [499, 96] width 10 height 13
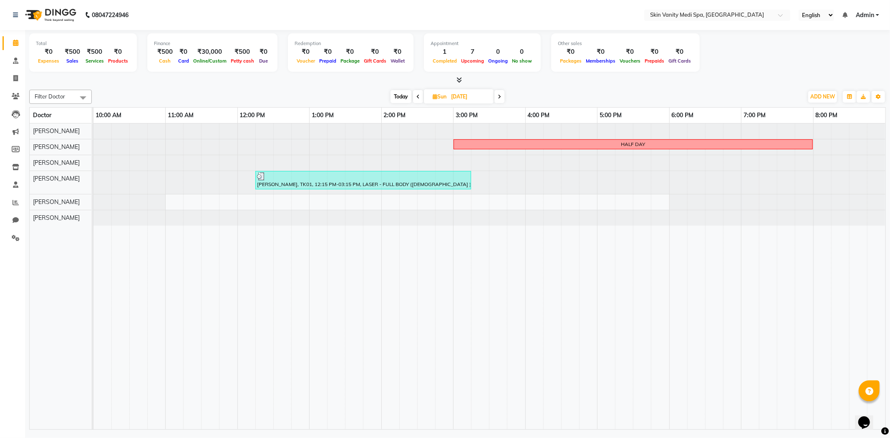
click at [495, 97] on span at bounding box center [499, 96] width 10 height 13
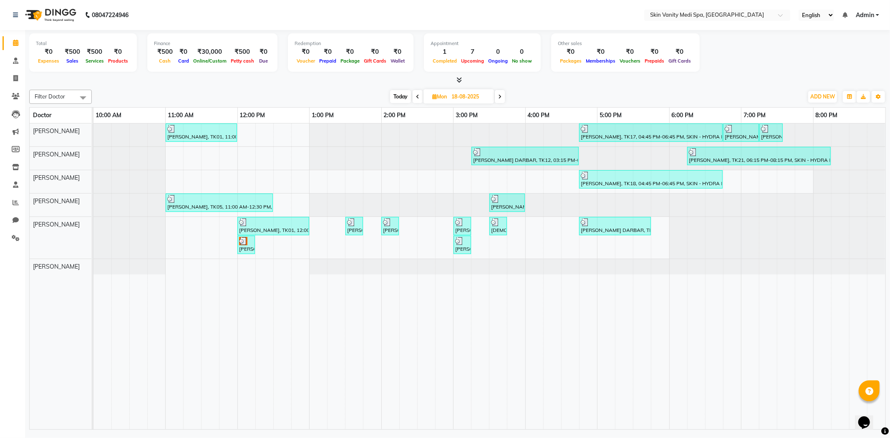
click at [418, 97] on icon at bounding box center [417, 96] width 3 height 5
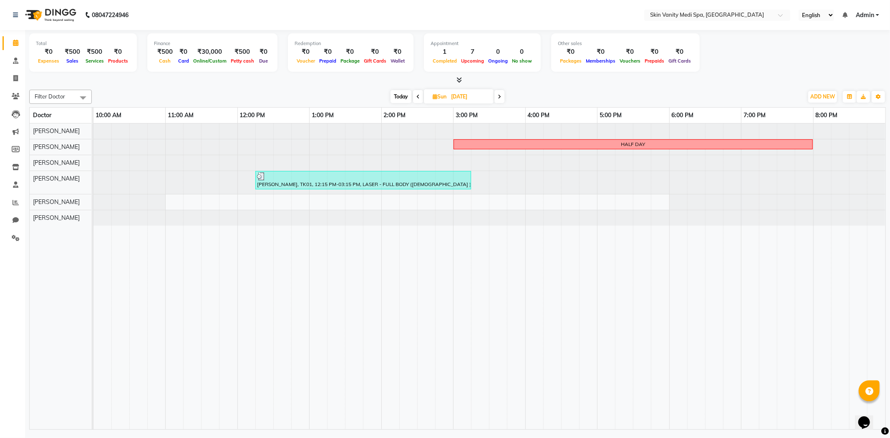
click at [497, 99] on span at bounding box center [499, 96] width 10 height 13
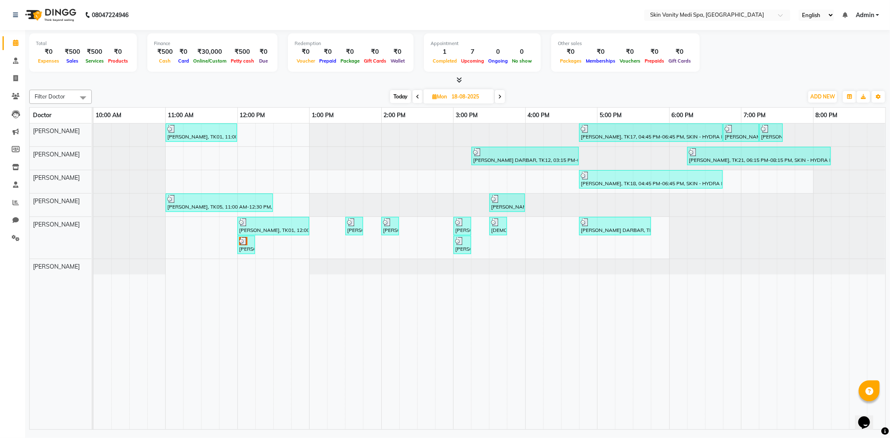
click at [503, 98] on span at bounding box center [500, 96] width 10 height 13
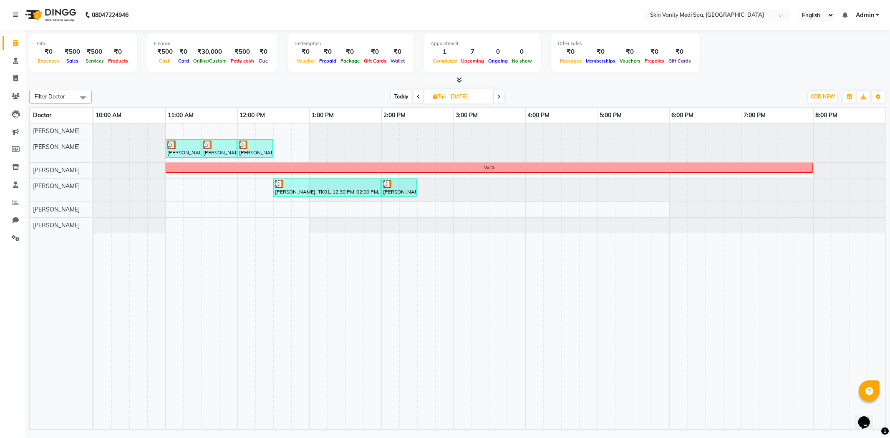
click at [503, 98] on span at bounding box center [499, 96] width 10 height 13
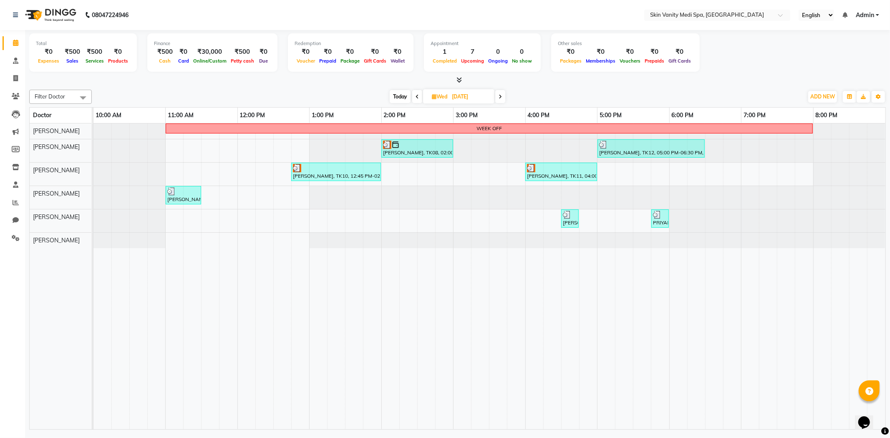
click at [501, 99] on span at bounding box center [500, 96] width 10 height 13
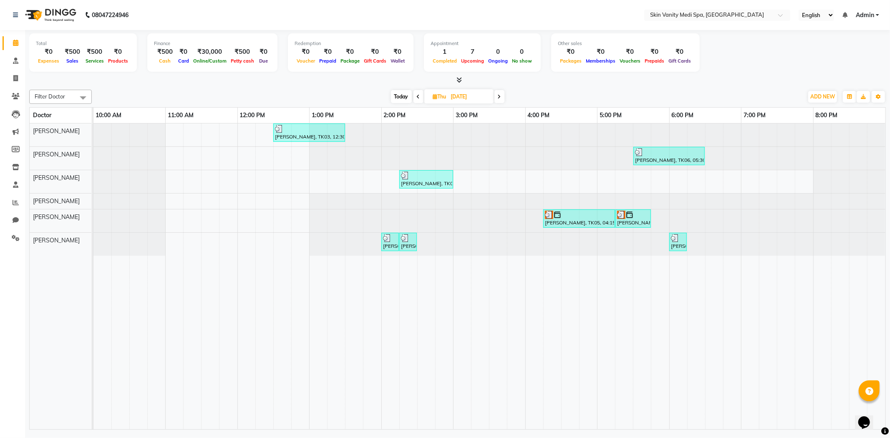
click at [501, 99] on span at bounding box center [499, 96] width 10 height 13
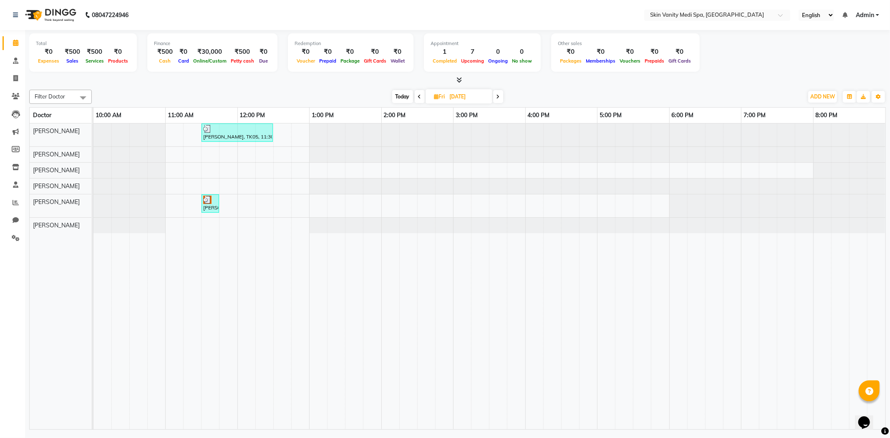
click at [501, 99] on span at bounding box center [498, 96] width 10 height 13
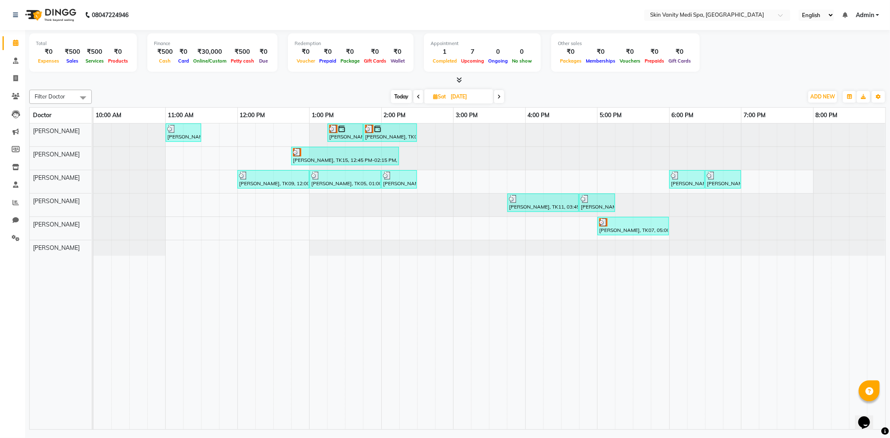
click at [497, 98] on span at bounding box center [499, 96] width 10 height 13
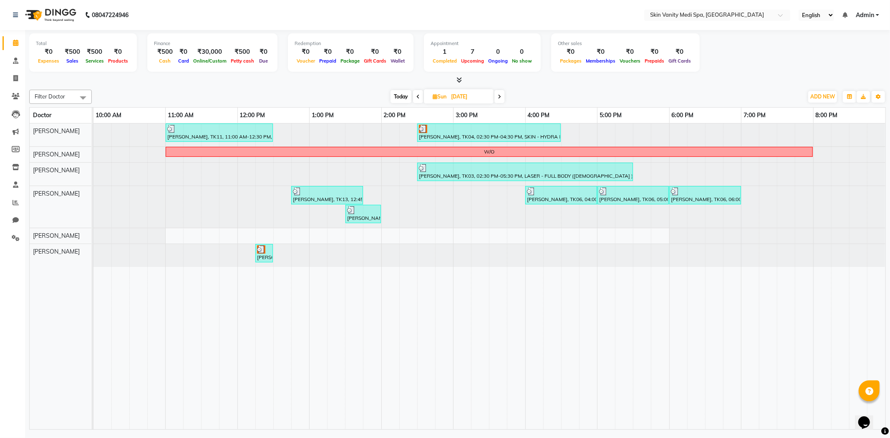
click at [501, 97] on icon at bounding box center [499, 96] width 3 height 5
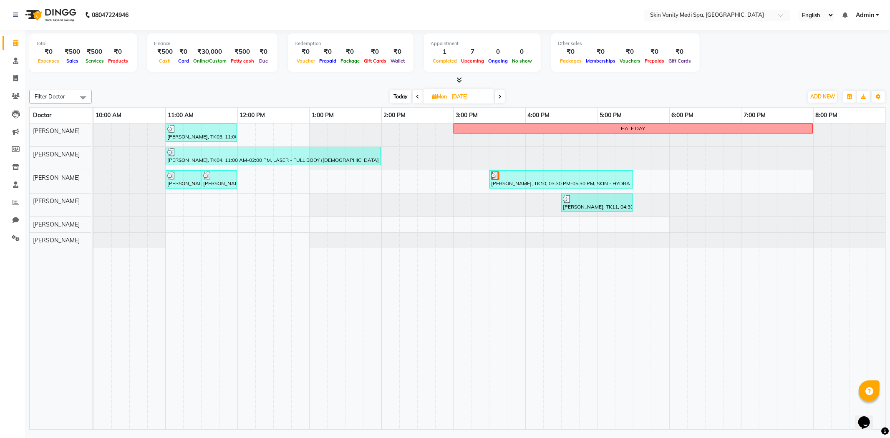
click at [499, 98] on icon at bounding box center [499, 96] width 3 height 5
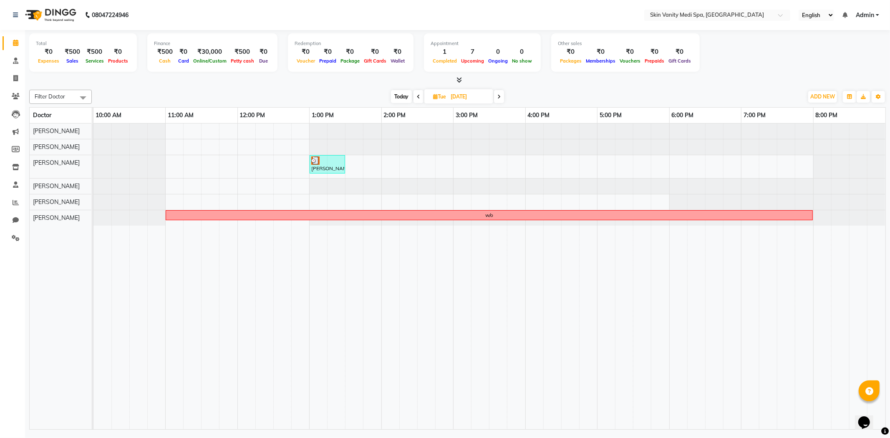
click at [496, 96] on span at bounding box center [499, 96] width 10 height 13
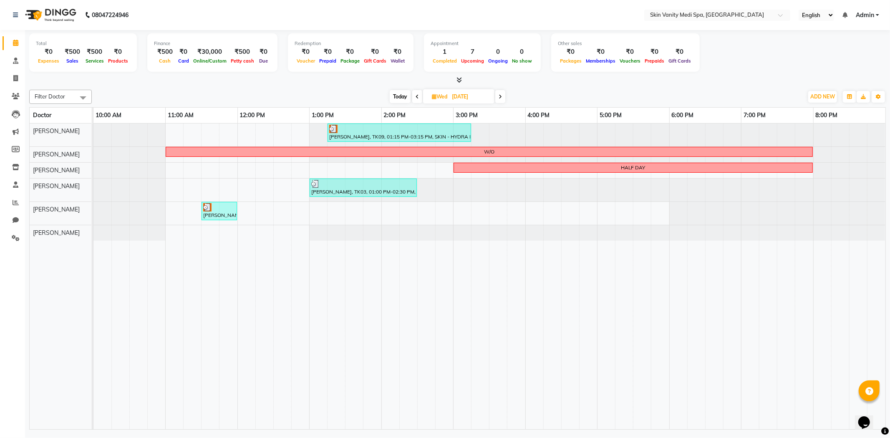
click at [501, 98] on icon at bounding box center [500, 96] width 3 height 5
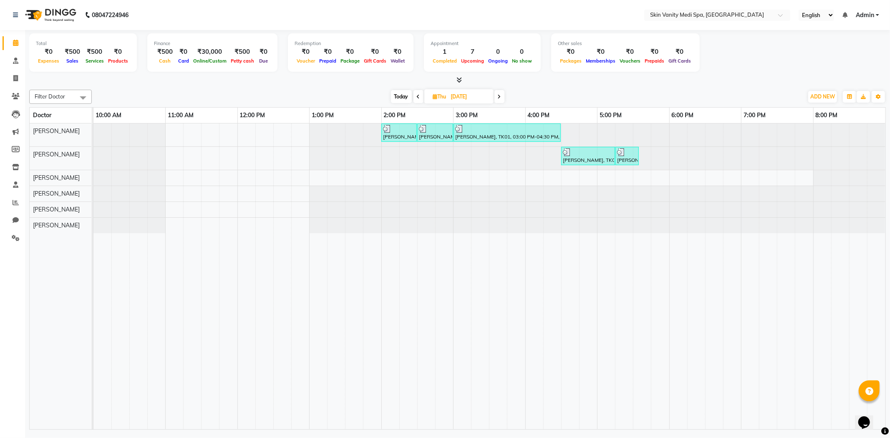
click at [499, 100] on span at bounding box center [499, 96] width 10 height 13
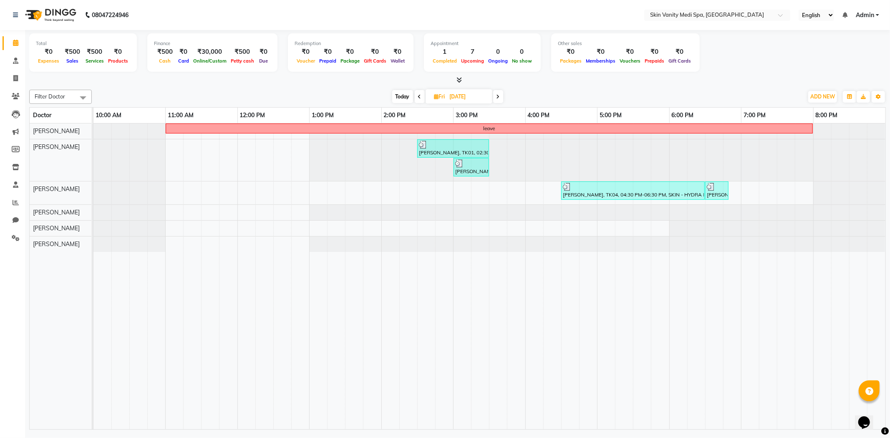
click at [499, 100] on span at bounding box center [498, 96] width 10 height 13
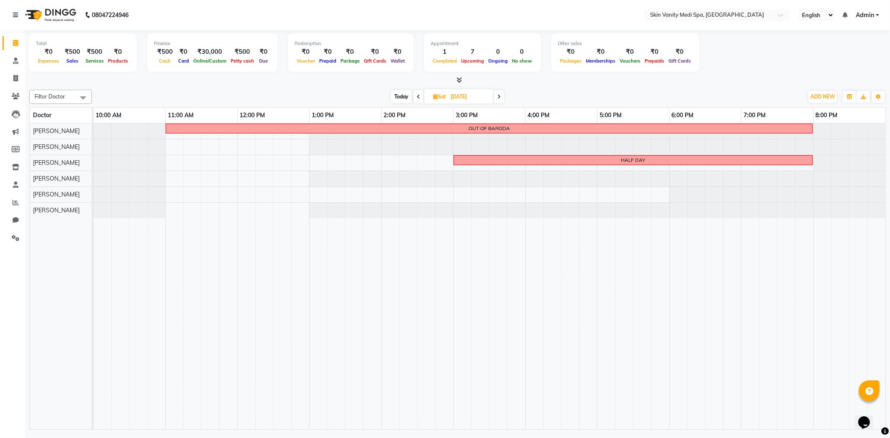
click at [499, 100] on span at bounding box center [499, 96] width 10 height 13
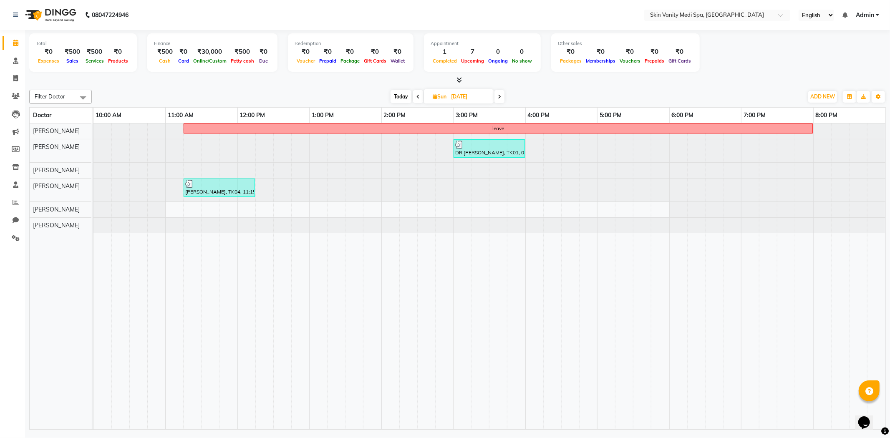
click at [499, 100] on span at bounding box center [499, 96] width 10 height 13
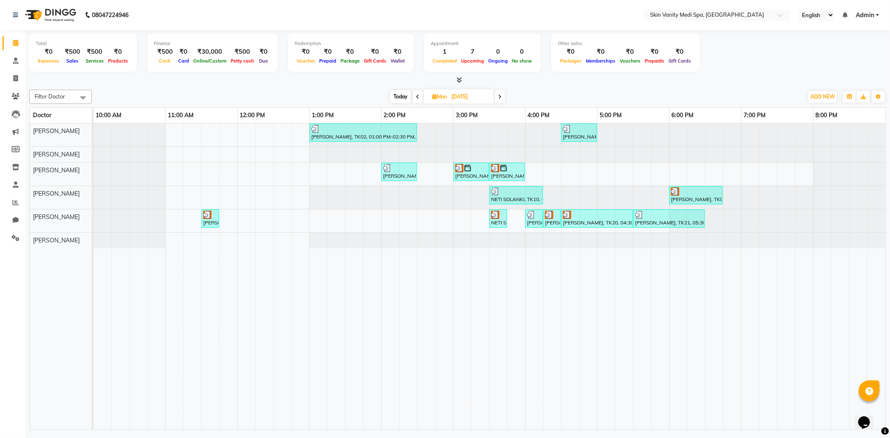
click at [499, 95] on icon at bounding box center [499, 96] width 3 height 5
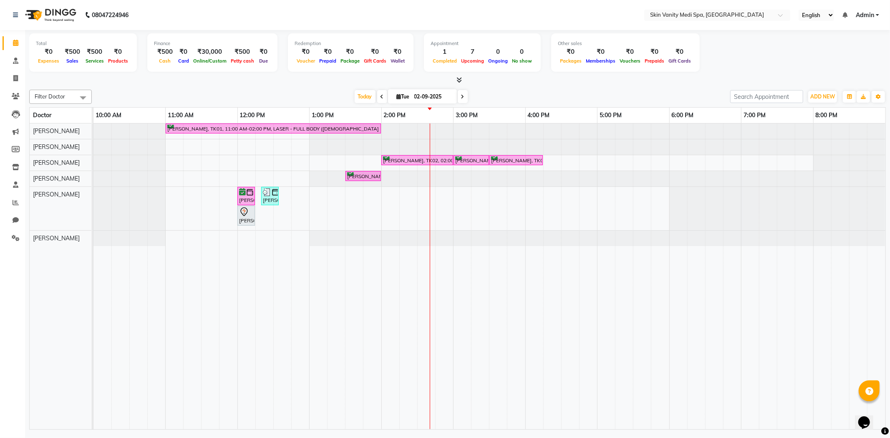
click at [463, 98] on span at bounding box center [463, 96] width 10 height 13
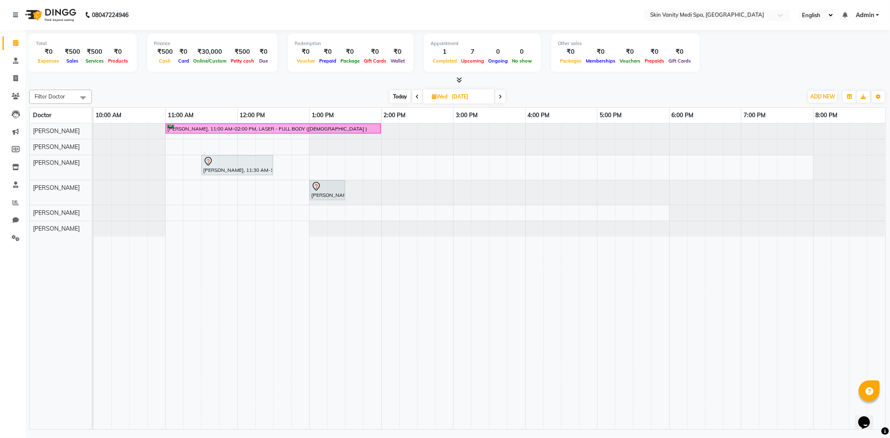
click at [497, 96] on span at bounding box center [500, 96] width 10 height 13
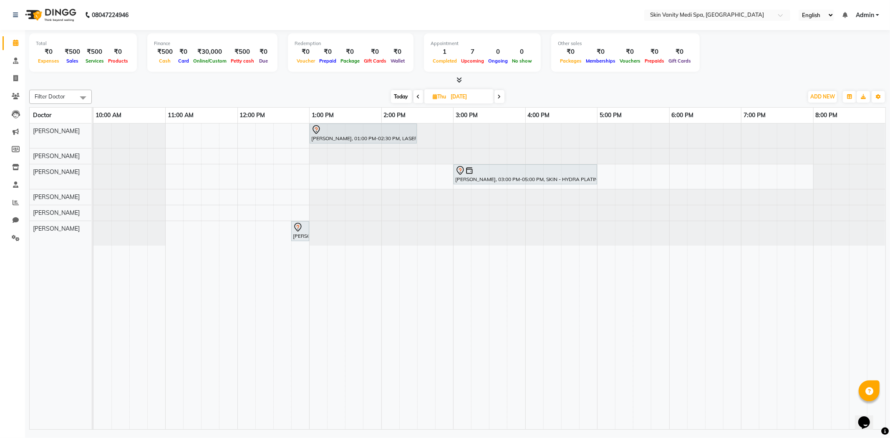
click at [497, 96] on span at bounding box center [499, 96] width 10 height 13
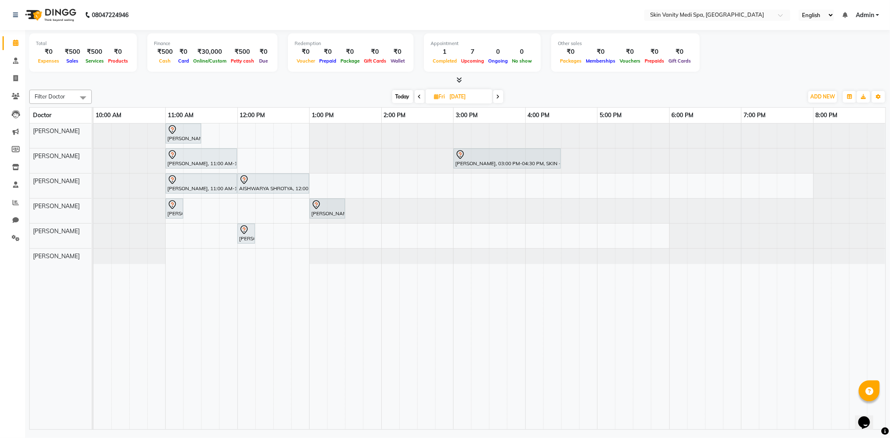
click at [497, 96] on icon at bounding box center [497, 96] width 3 height 5
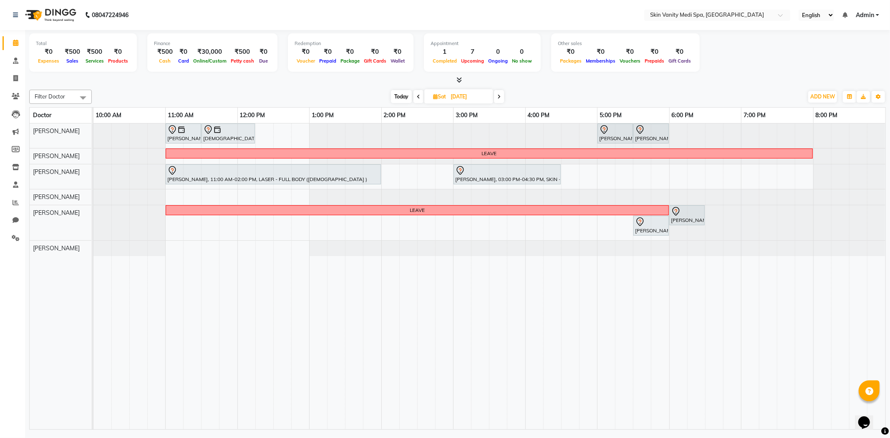
click at [422, 98] on span at bounding box center [418, 96] width 10 height 13
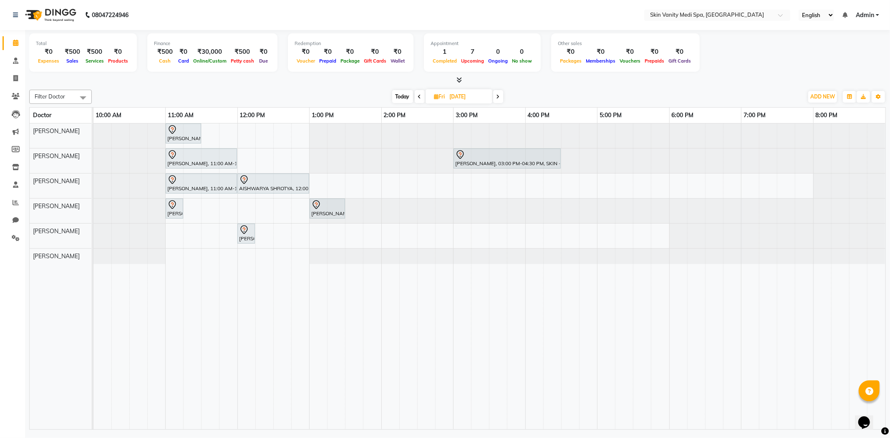
click at [422, 98] on span at bounding box center [420, 96] width 10 height 13
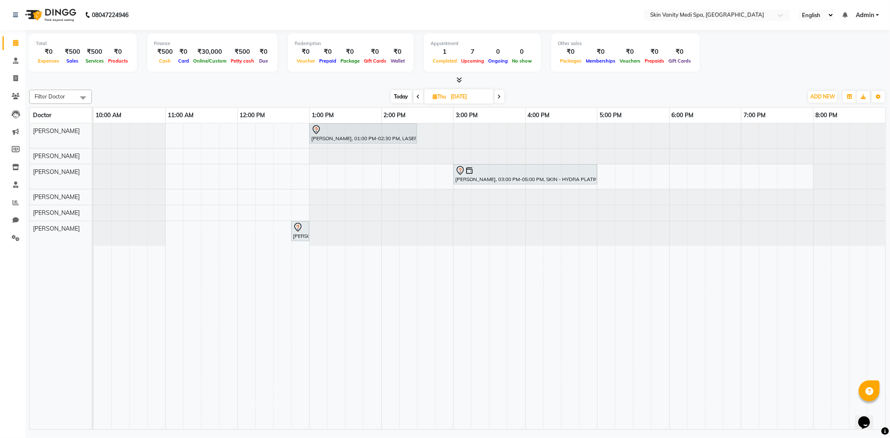
click at [422, 98] on span at bounding box center [418, 96] width 10 height 13
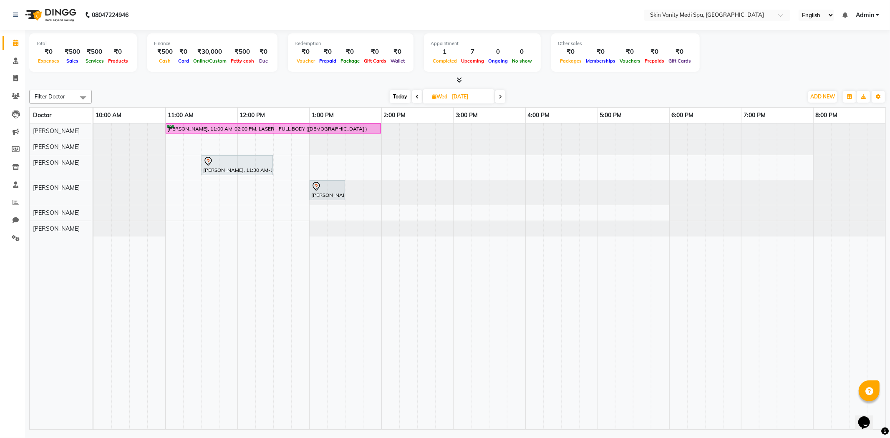
click at [422, 98] on div "[DATE] [DATE]" at bounding box center [447, 97] width 117 height 13
click at [420, 98] on span at bounding box center [417, 96] width 10 height 13
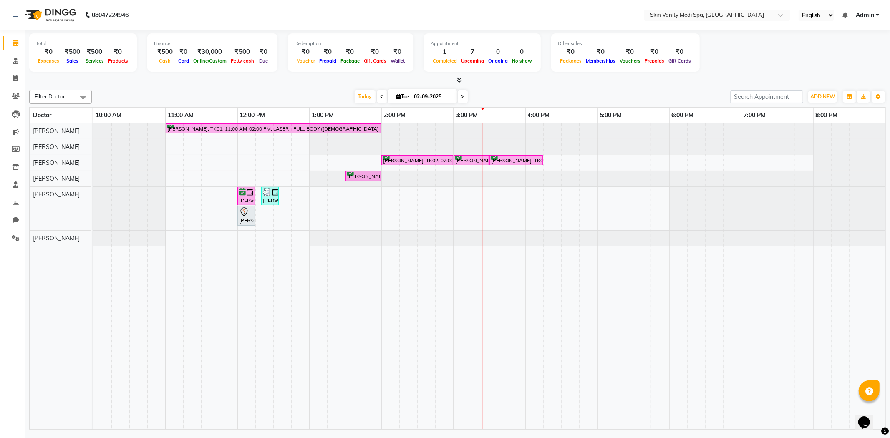
click at [461, 97] on icon at bounding box center [462, 96] width 3 height 5
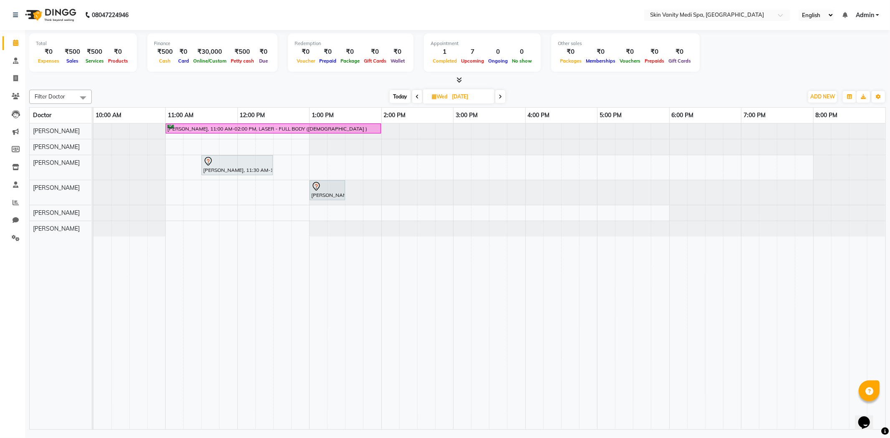
click at [418, 95] on span at bounding box center [417, 96] width 10 height 13
type input "02-09-2025"
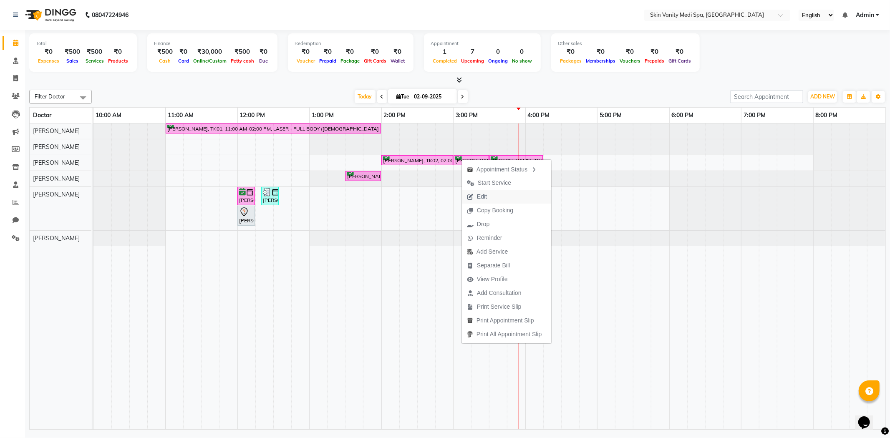
click at [474, 197] on span "Edit" at bounding box center [477, 197] width 30 height 14
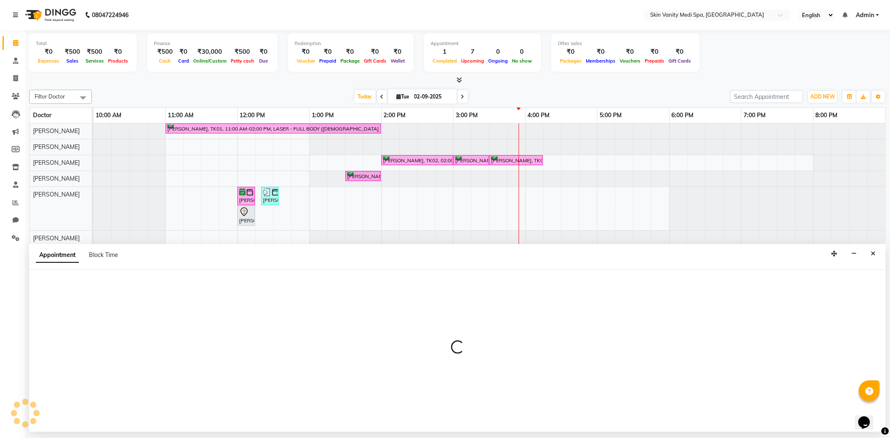
select select "tentative"
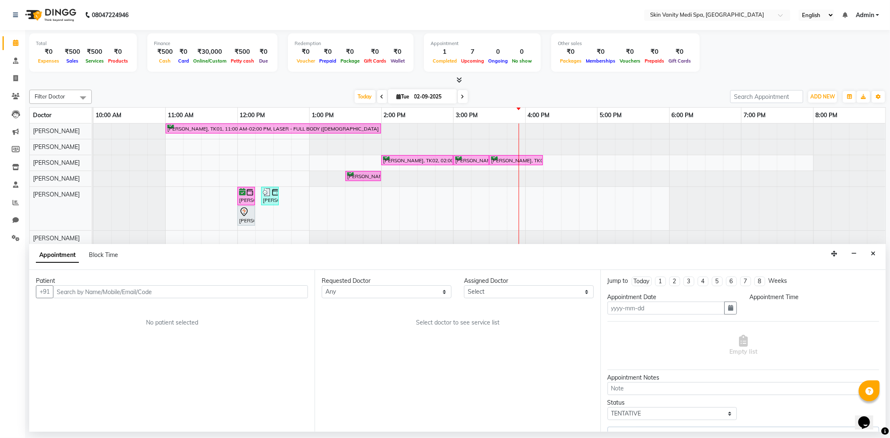
type input "02-09-2025"
select select "confirm booking"
select select "840"
select select "70348"
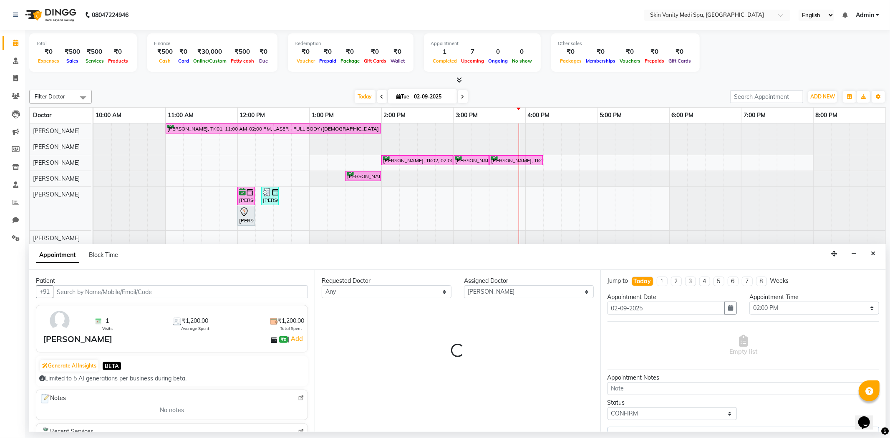
select select "3954"
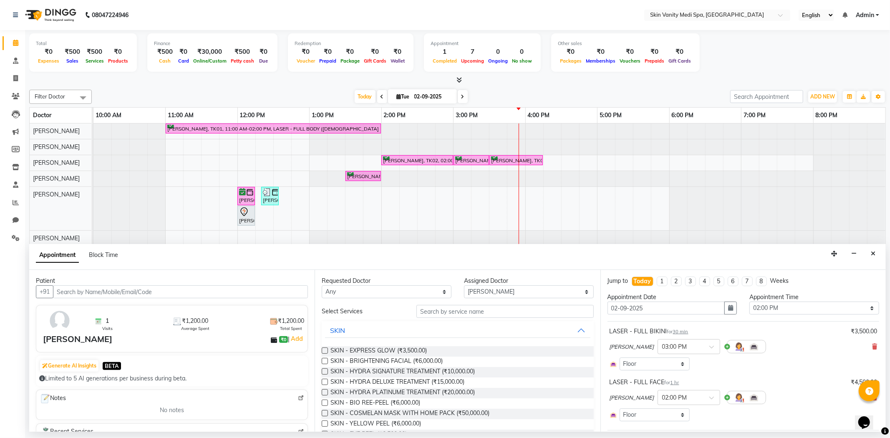
select select "3954"
click at [235, 131] on div "[PERSON_NAME], TK01, 11:00 AM-02:00 PM, LASER - FULL BODY ([DEMOGRAPHIC_DATA] )" at bounding box center [273, 129] width 214 height 8
select select "6"
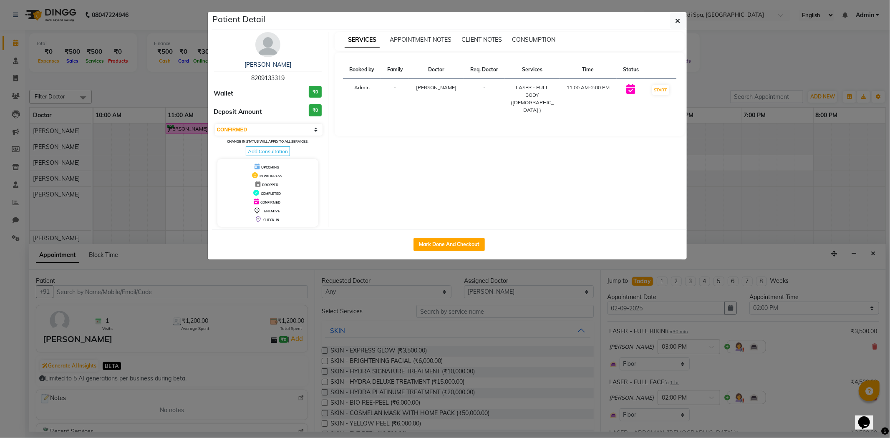
click at [158, 79] on ngb-modal-window "Patient Detail [PERSON_NAME] 8209133319 Wallet ₹0 Deposit Amount ₹0 Select IN S…" at bounding box center [445, 219] width 890 height 438
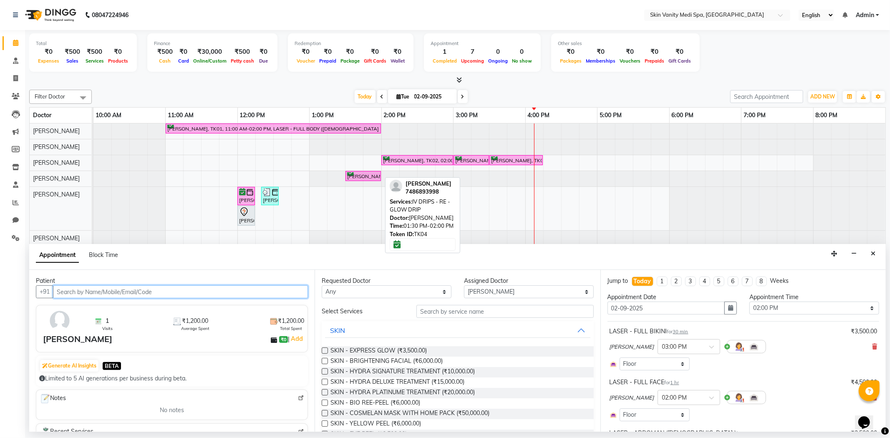
click at [371, 174] on div "[PERSON_NAME], TK04, 01:30 PM-02:00 PM, IV DRIPS - RE - GLOW DRIP" at bounding box center [363, 176] width 34 height 8
select select "6"
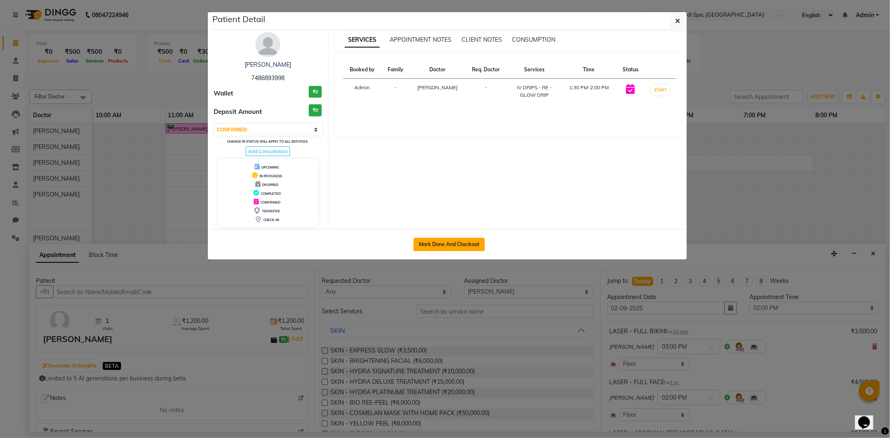
click at [435, 251] on button "Mark Done And Checkout" at bounding box center [448, 244] width 71 height 13
select select "service"
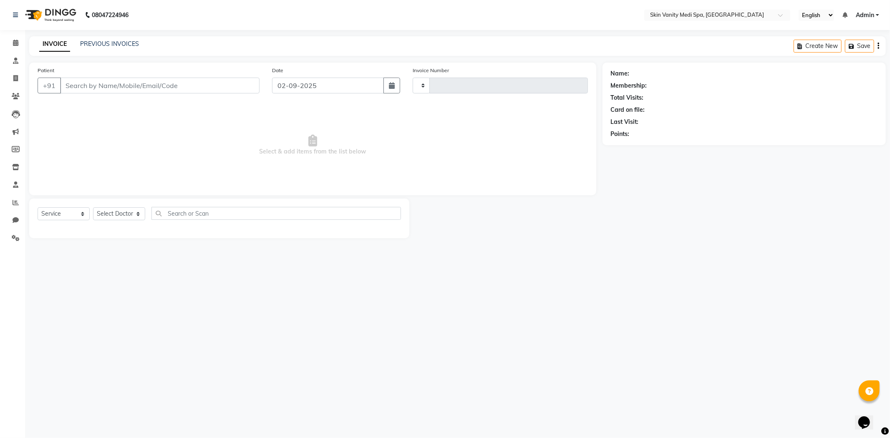
type input "0687"
select select "7826"
type input "7486893998"
select select "70349"
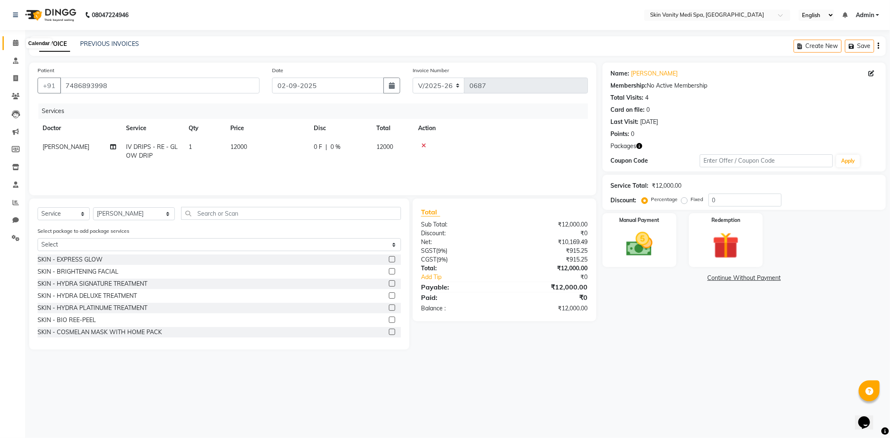
click at [15, 43] on icon at bounding box center [15, 43] width 5 height 6
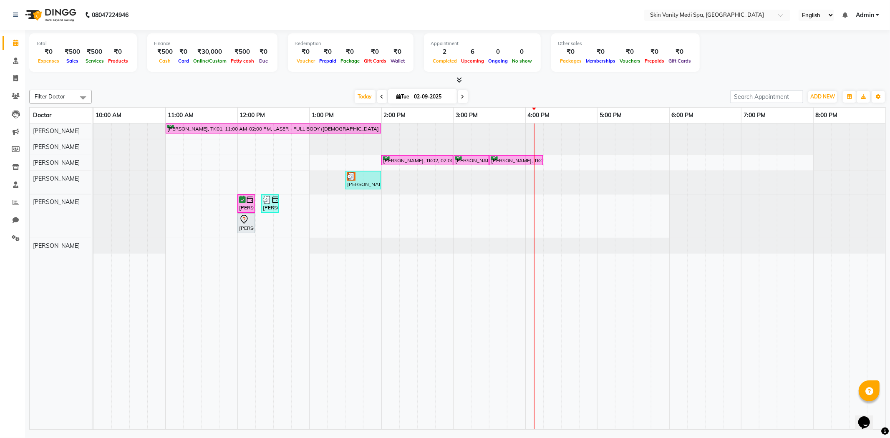
click at [447, 91] on input "02-09-2025" at bounding box center [433, 97] width 42 height 13
select select "9"
select select "2025"
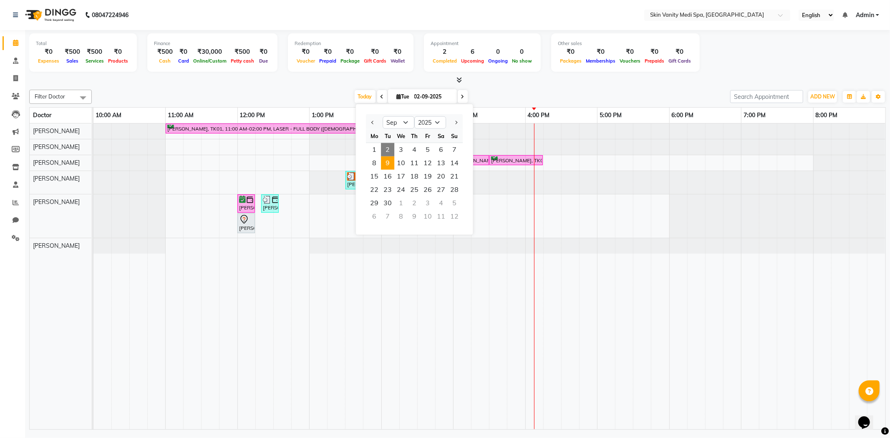
click at [393, 165] on span "9" at bounding box center [387, 162] width 13 height 13
type input "[DATE]"
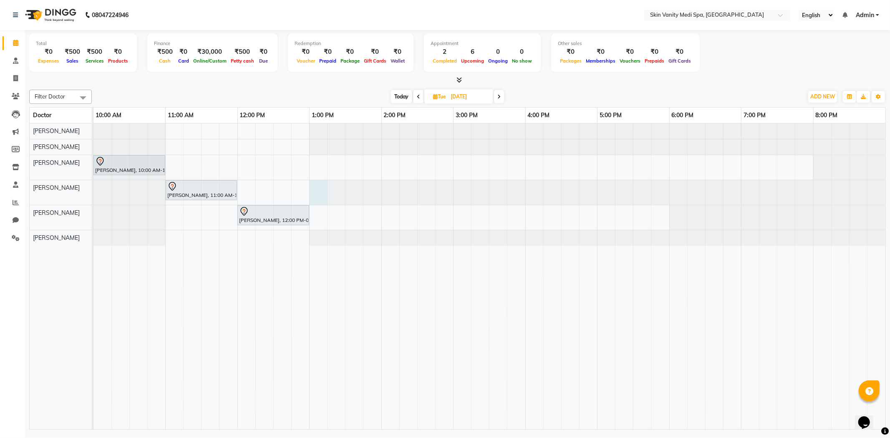
click at [93, 186] on div at bounding box center [93, 192] width 0 height 25
select select "70349"
select select "tentative"
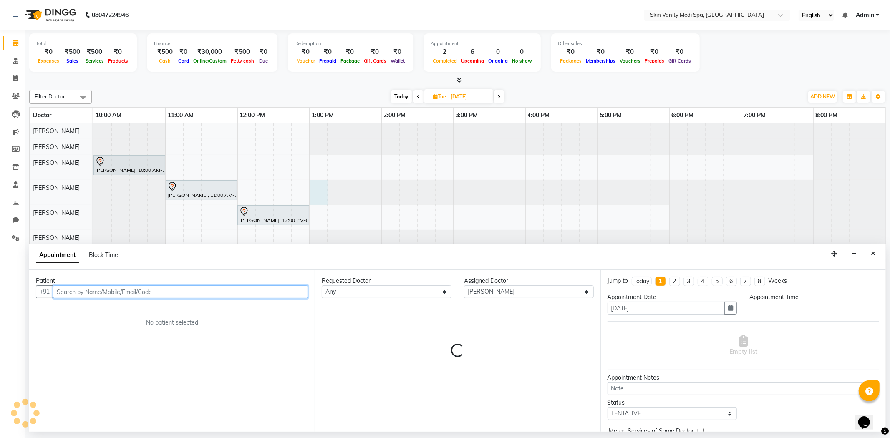
select select "780"
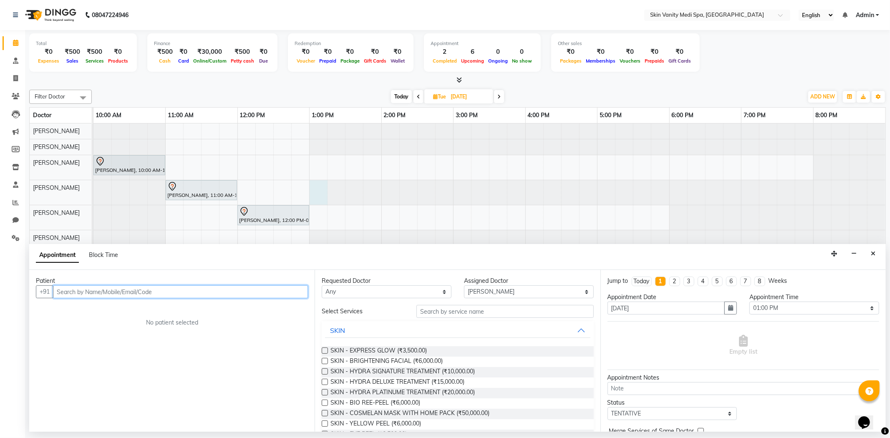
click at [107, 291] on input "text" at bounding box center [180, 291] width 255 height 13
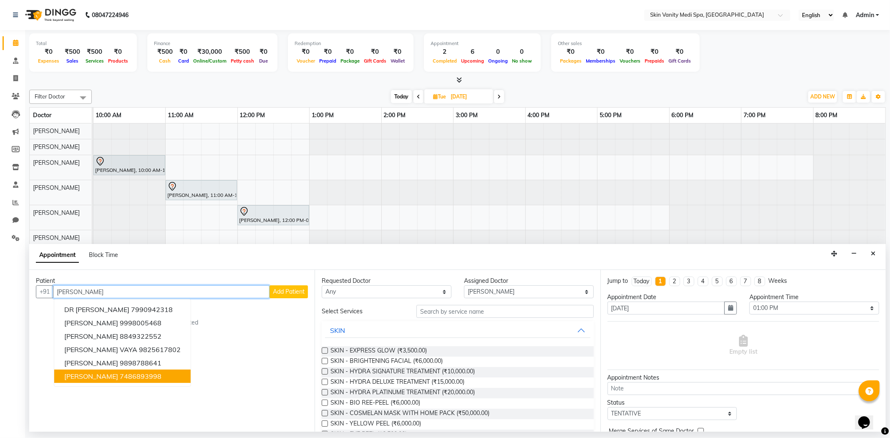
click at [120, 377] on ngb-highlight "7486893998" at bounding box center [141, 376] width 42 height 8
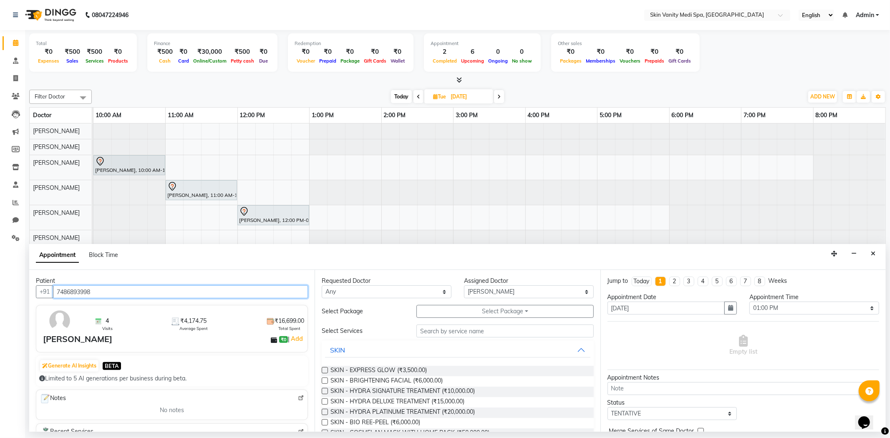
type input "7486893998"
click at [406, 294] on select "Any [PERSON_NAME] [PERSON_NAME] [PERSON_NAME] [PERSON_NAME] [PERSON_NAME] [PERS…" at bounding box center [387, 291] width 130 height 13
select select "70349"
click at [322, 285] on select "Any [PERSON_NAME] [PERSON_NAME] [PERSON_NAME] [PERSON_NAME] [PERSON_NAME] [PERS…" at bounding box center [387, 291] width 130 height 13
click at [515, 287] on select "Select [PERSON_NAME] [PERSON_NAME] [PERSON_NAME] [PERSON_NAME] [PERSON_NAME] [P…" at bounding box center [529, 291] width 130 height 13
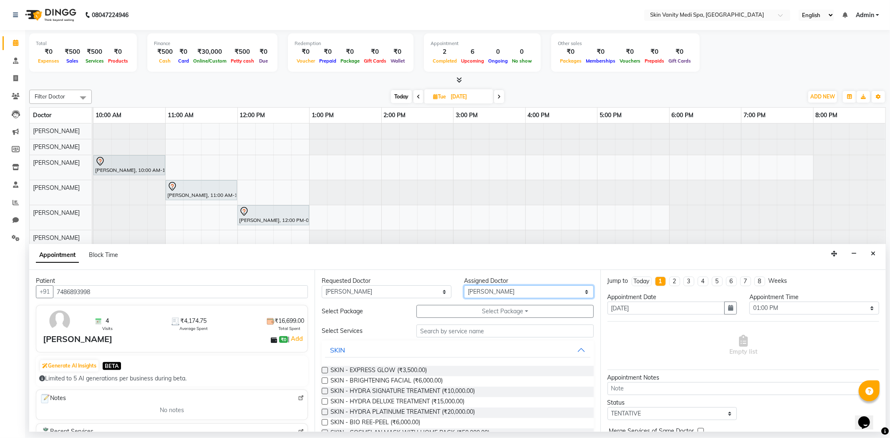
click at [464, 285] on select "Select [PERSON_NAME] [PERSON_NAME] [PERSON_NAME] [PERSON_NAME] [PERSON_NAME] [P…" at bounding box center [529, 291] width 130 height 13
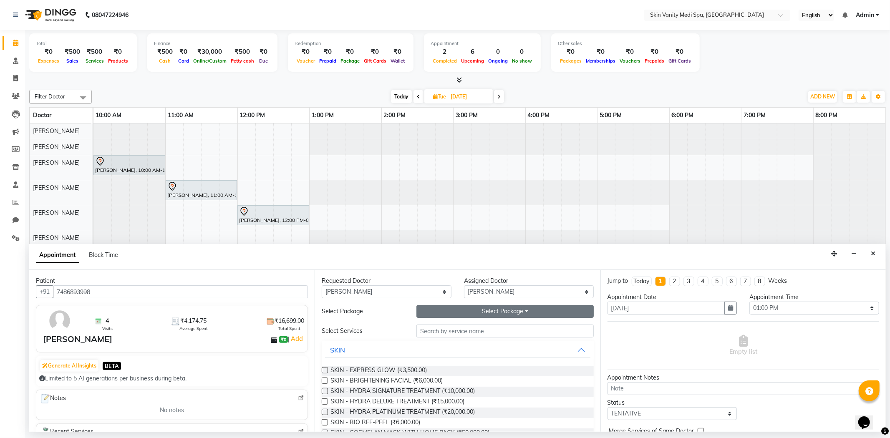
click at [494, 316] on button "Select Package Toggle Dropdown" at bounding box center [504, 311] width 177 height 13
click at [494, 323] on li "IV - RE GLOW (12 SESSIONS)" at bounding box center [469, 328] width 104 height 12
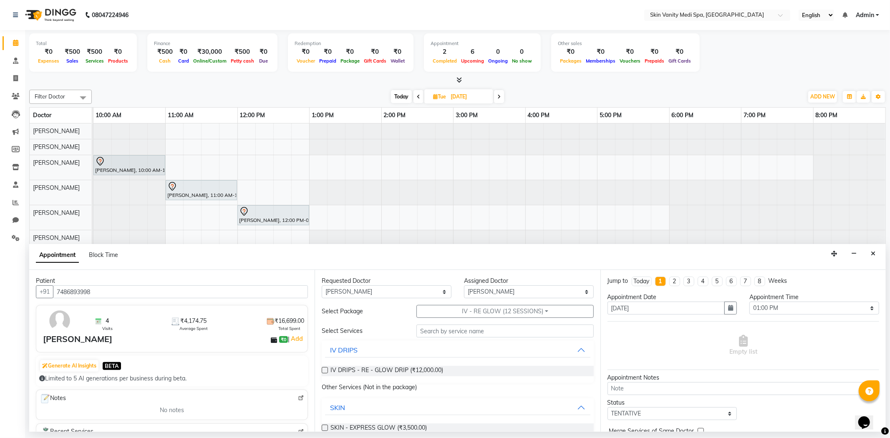
click at [327, 368] on label at bounding box center [325, 370] width 6 height 6
click at [327, 368] on input "checkbox" at bounding box center [324, 370] width 5 height 5
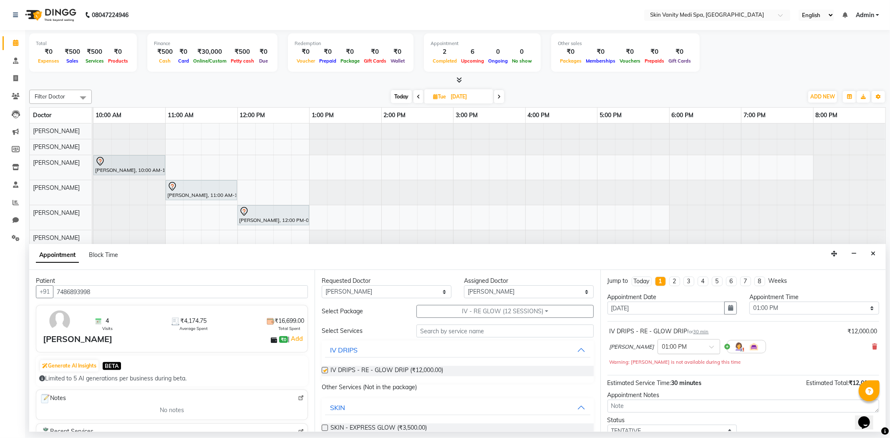
checkbox input "false"
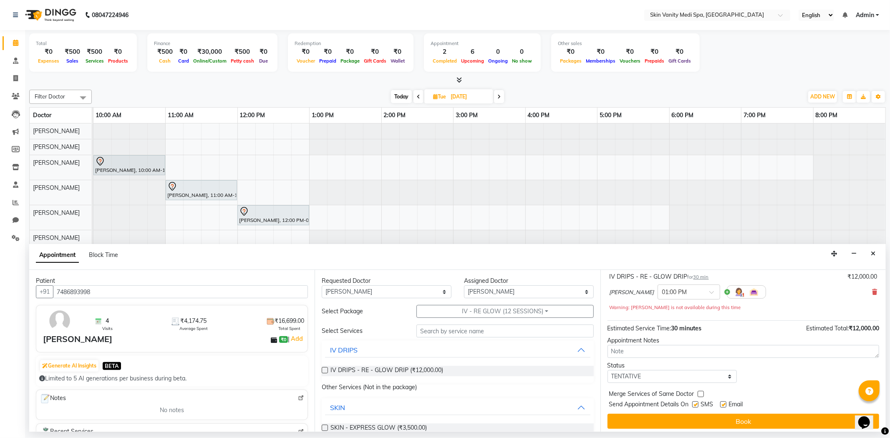
scroll to position [59, 0]
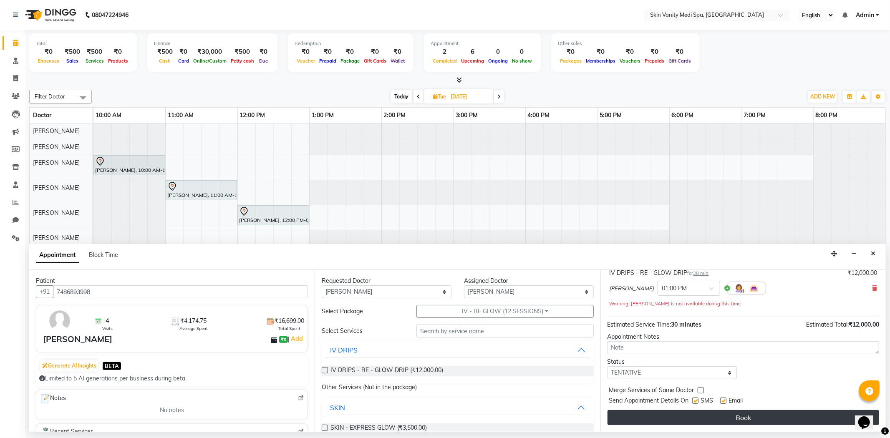
click at [670, 414] on button "Book" at bounding box center [743, 417] width 272 height 15
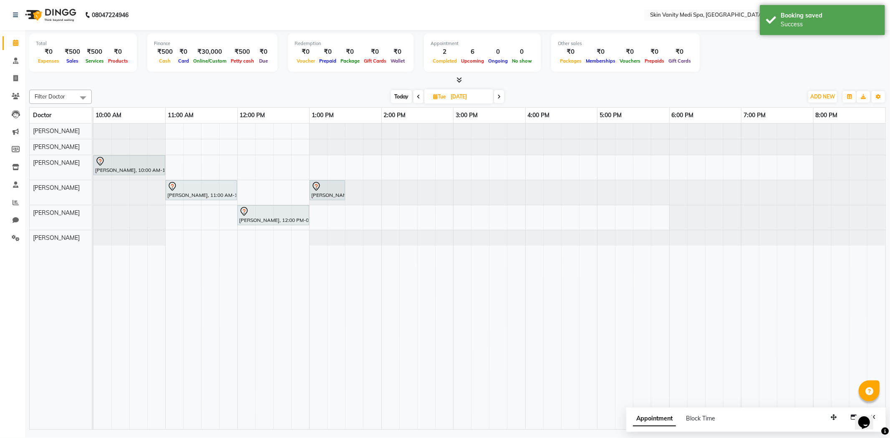
click at [426, 93] on span "[DATE]" at bounding box center [458, 96] width 69 height 14
click at [473, 98] on input "[DATE]" at bounding box center [469, 97] width 42 height 13
select select "9"
select select "2025"
click at [423, 148] on span "2" at bounding box center [426, 149] width 13 height 13
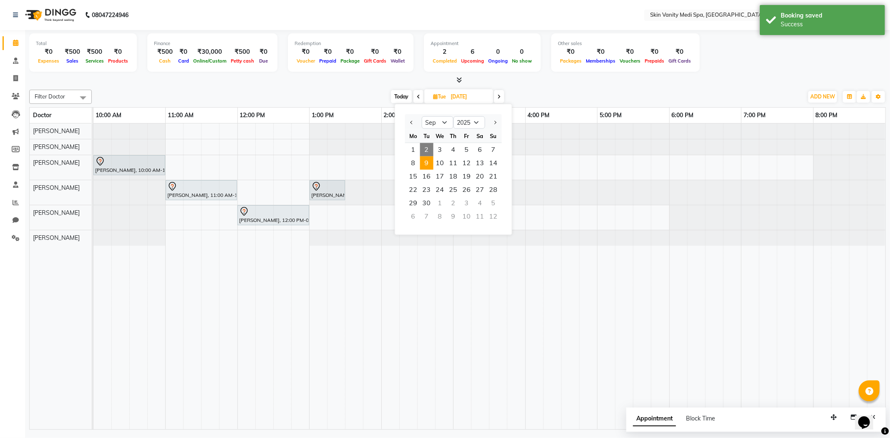
type input "02-09-2025"
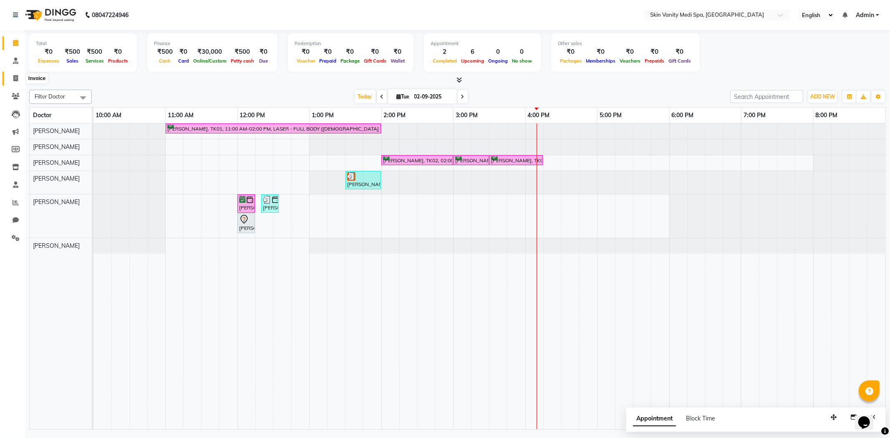
click at [11, 82] on span at bounding box center [15, 79] width 15 height 10
select select "service"
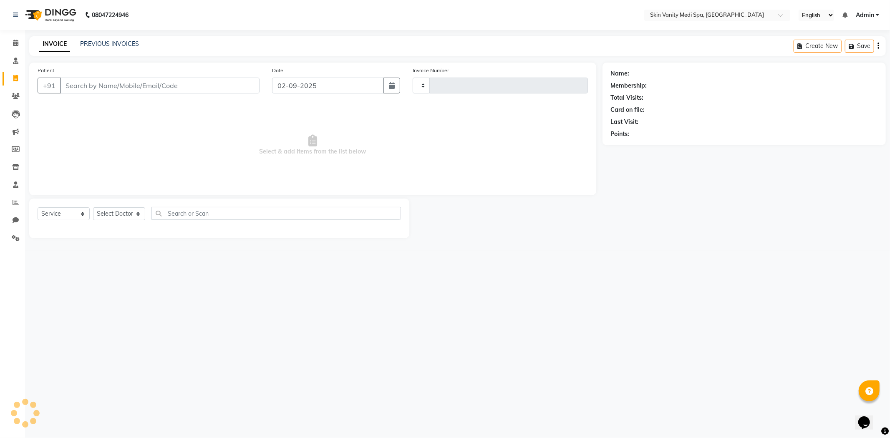
type input "0687"
select select "7826"
click at [103, 78] on input "Patient" at bounding box center [159, 86] width 199 height 16
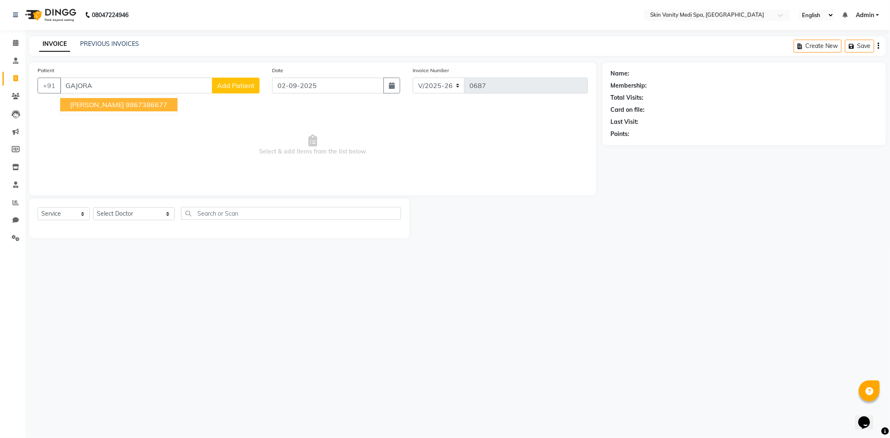
click at [112, 104] on span "[PERSON_NAME]" at bounding box center [97, 105] width 54 height 8
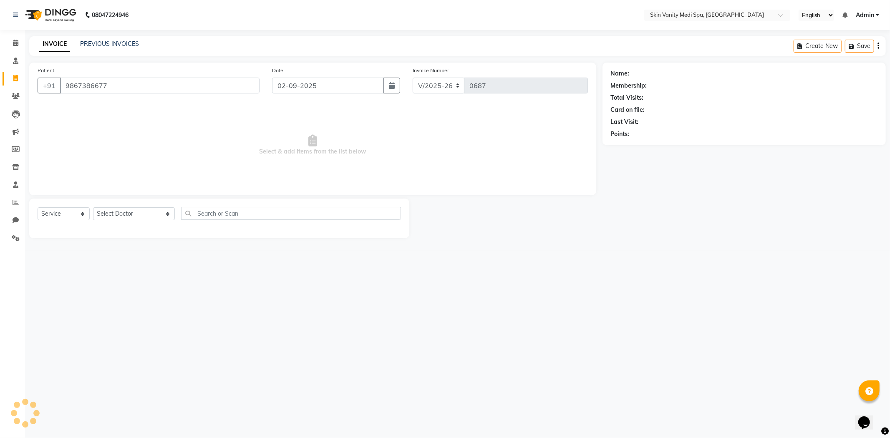
type input "9867386677"
click at [71, 214] on select "Select Service Product Membership Package Voucher Prepaid Gift Card" at bounding box center [64, 213] width 52 height 13
select select "product"
click at [38, 208] on select "Select Service Product Membership Package Voucher Prepaid Gift Card" at bounding box center [64, 213] width 52 height 13
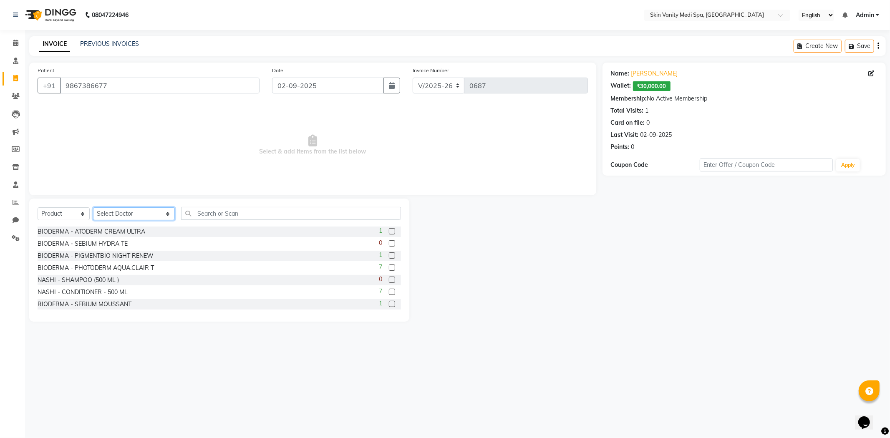
click at [96, 214] on select "Select Doctor [PERSON_NAME] DINGG SUPPORT [PERSON_NAME] EMAA [PERSON_NAME] [PER…" at bounding box center [134, 213] width 82 height 13
select select "70347"
click at [93, 208] on select "Select Doctor [PERSON_NAME] DINGG SUPPORT [PERSON_NAME] EMAA [PERSON_NAME] [PER…" at bounding box center [134, 213] width 82 height 13
click at [220, 209] on input "text" at bounding box center [291, 213] width 220 height 13
click at [389, 258] on label at bounding box center [392, 255] width 6 height 6
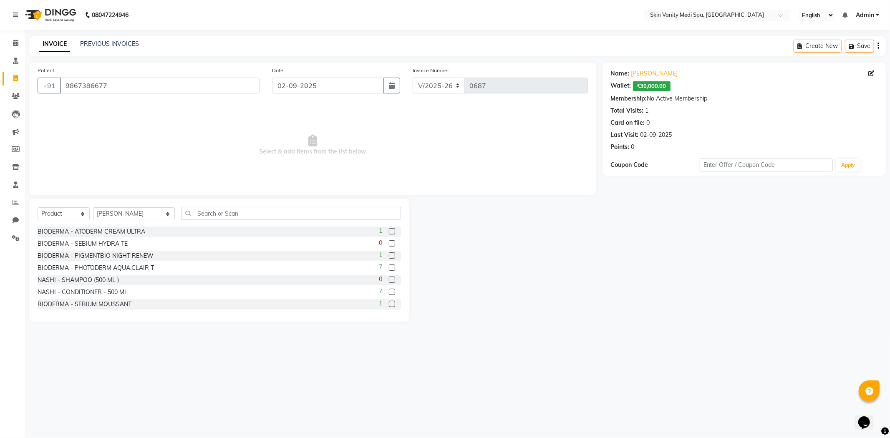
click at [389, 258] on input "checkbox" at bounding box center [391, 255] width 5 height 5
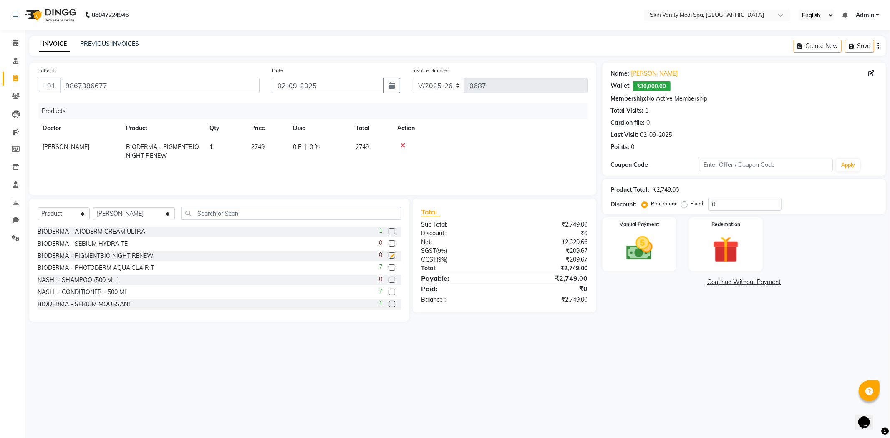
checkbox input "false"
click at [373, 144] on td "2749" at bounding box center [371, 152] width 42 height 28
select select "70347"
click at [270, 148] on input "2749" at bounding box center [267, 149] width 32 height 13
type input "2799"
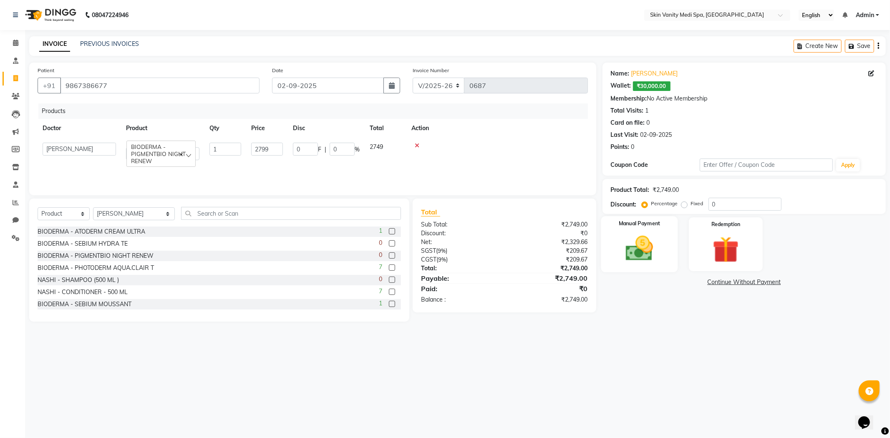
click at [665, 240] on div "Manual Payment" at bounding box center [639, 244] width 77 height 56
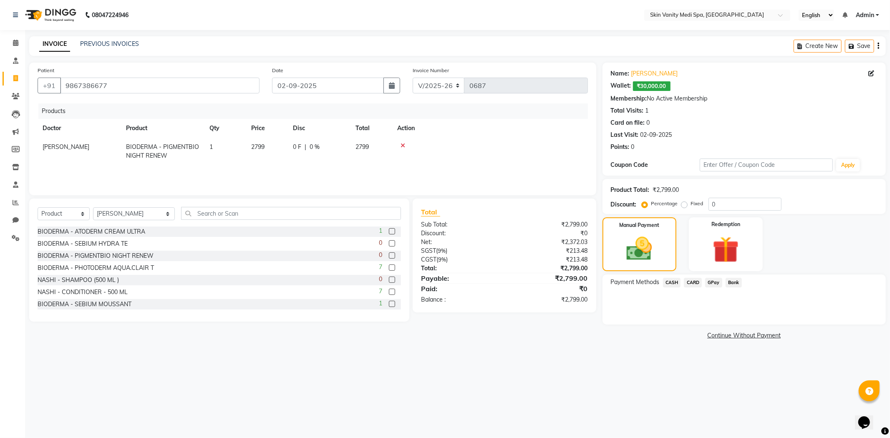
click at [664, 282] on span "CASH" at bounding box center [672, 283] width 18 height 10
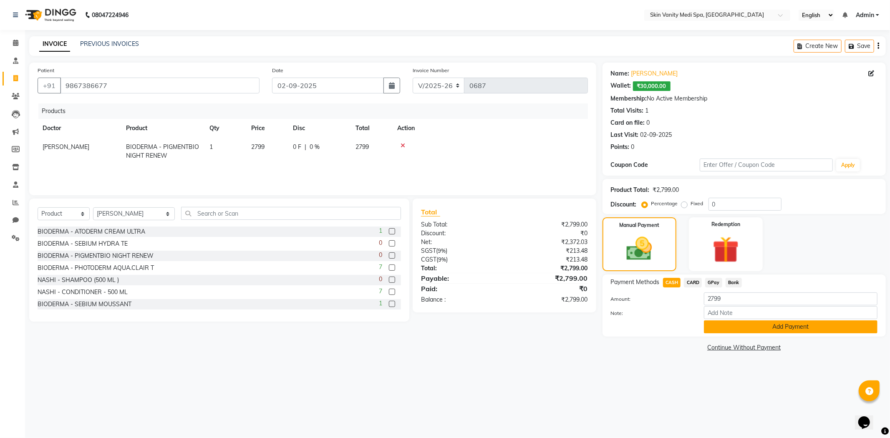
click at [788, 328] on button "Add Payment" at bounding box center [791, 326] width 174 height 13
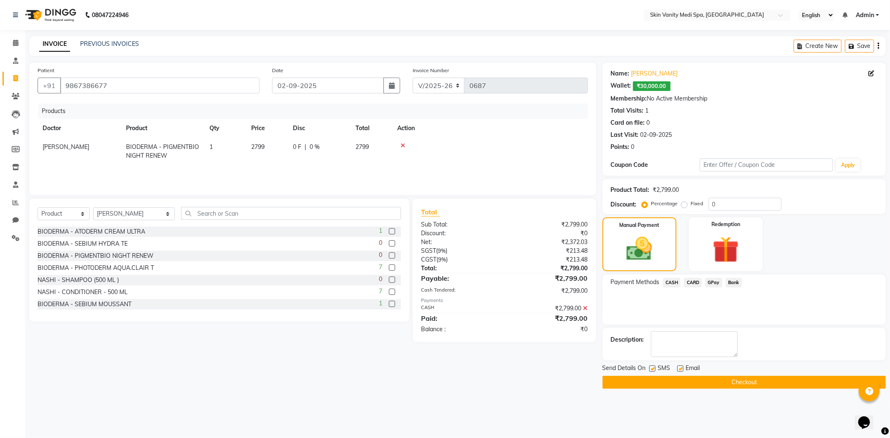
click at [767, 387] on button "Checkout" at bounding box center [743, 382] width 283 height 13
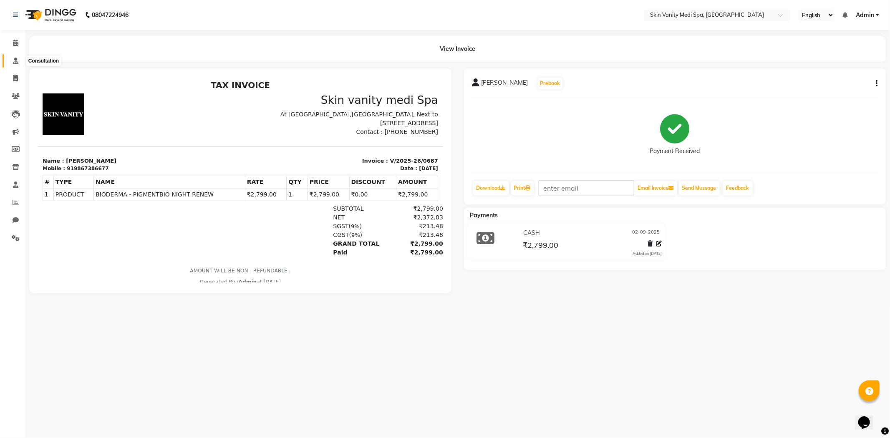
click at [13, 61] on icon at bounding box center [15, 61] width 5 height 6
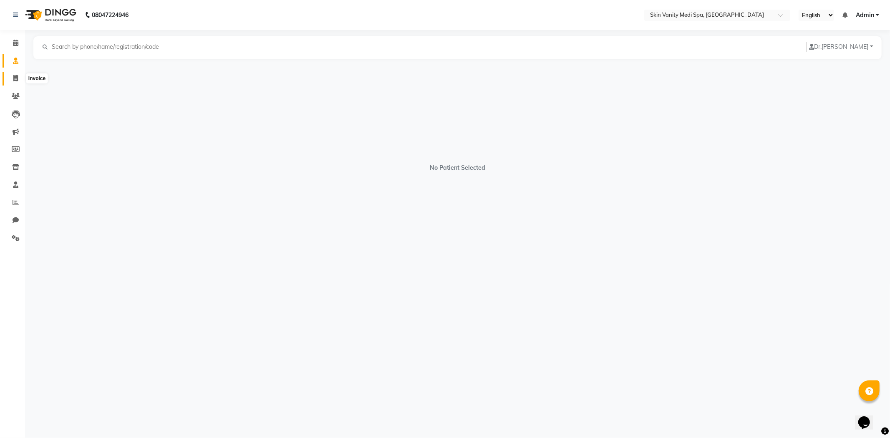
click at [16, 77] on icon at bounding box center [15, 78] width 5 height 6
select select "service"
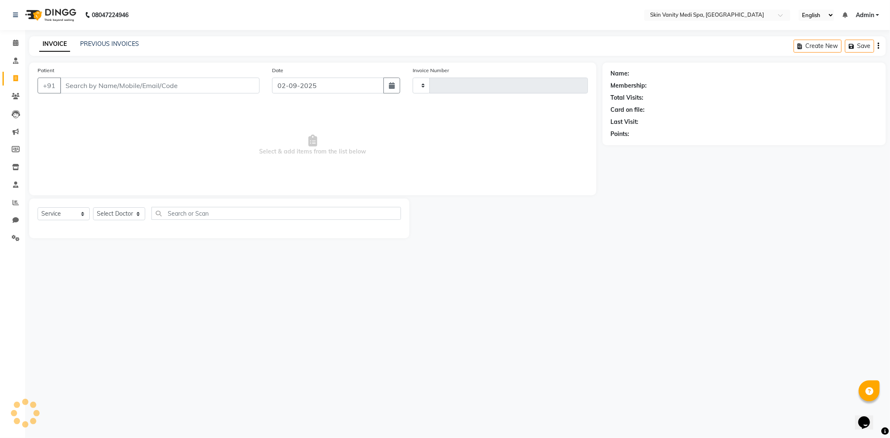
type input "0688"
select select "7826"
click at [14, 44] on icon at bounding box center [15, 43] width 5 height 6
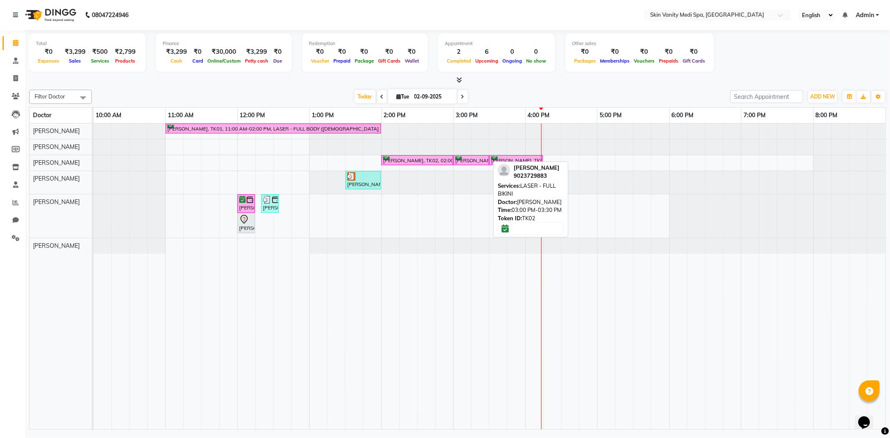
click at [461, 157] on div "[PERSON_NAME], TK02, 03:00 PM-03:30 PM, LASER - FULL BIKINI" at bounding box center [471, 160] width 34 height 8
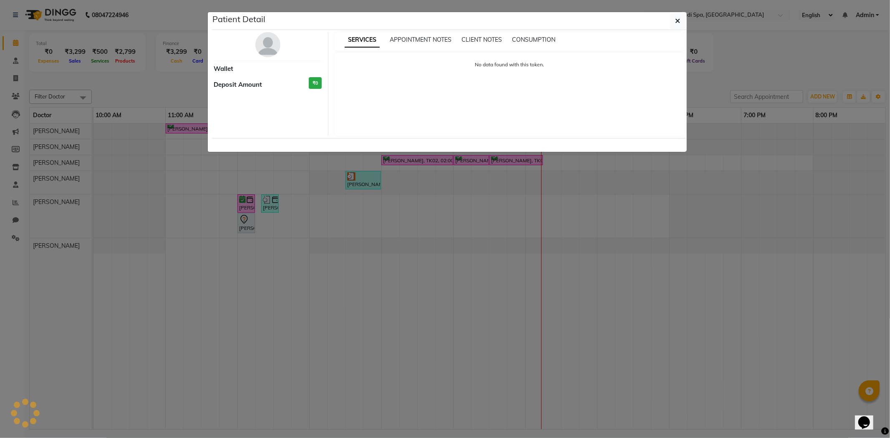
select select "6"
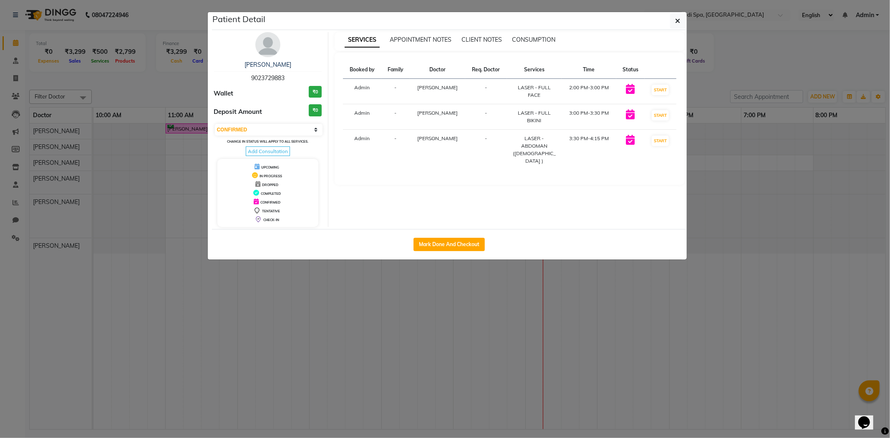
click at [317, 286] on ngb-modal-window "Patient Detail [PERSON_NAME] 9023729883 Wallet ₹0 Deposit Amount ₹0 Select IN S…" at bounding box center [445, 219] width 890 height 438
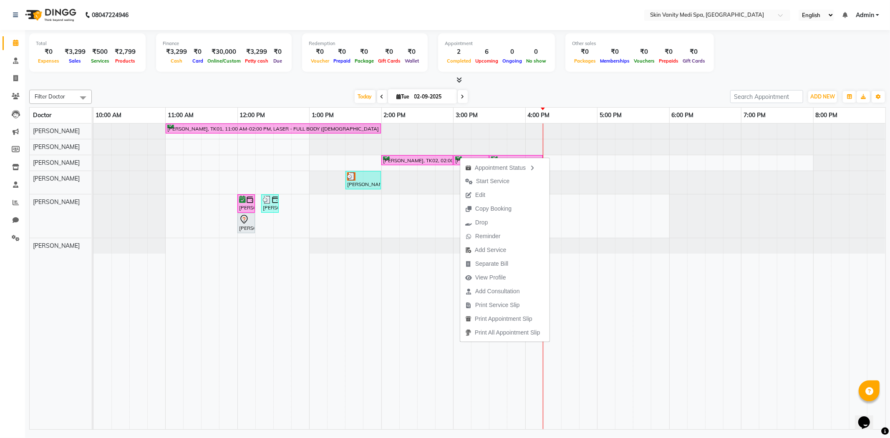
click at [462, 94] on span at bounding box center [463, 96] width 10 height 13
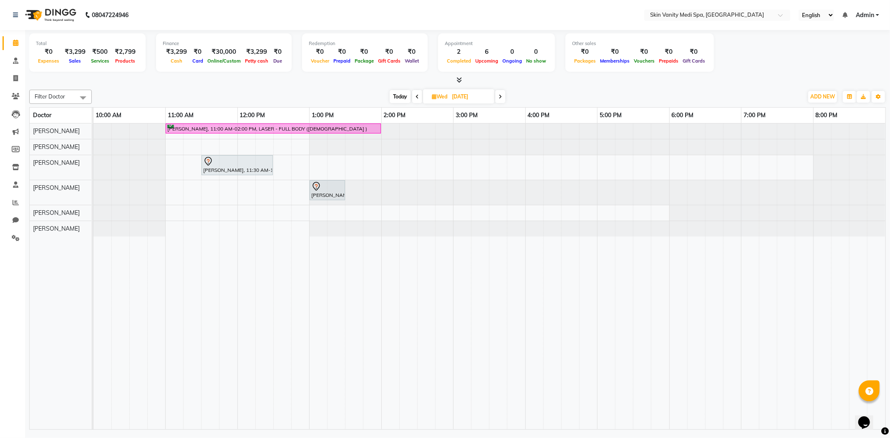
click at [420, 99] on span at bounding box center [417, 96] width 10 height 13
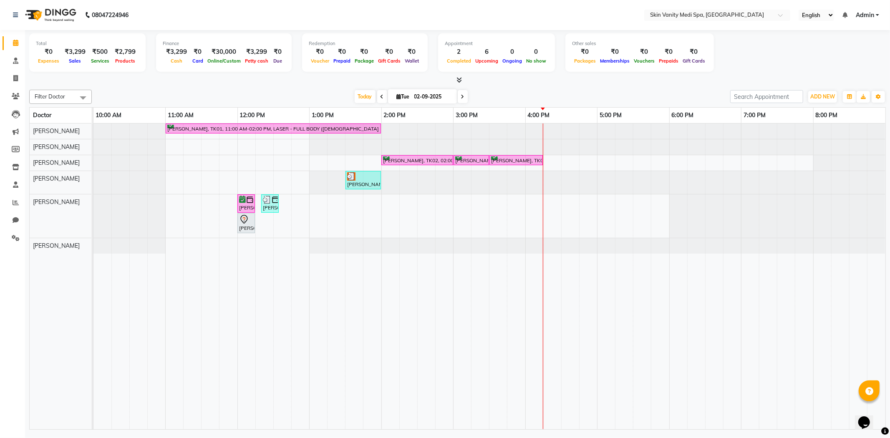
click at [464, 92] on span at bounding box center [463, 96] width 10 height 13
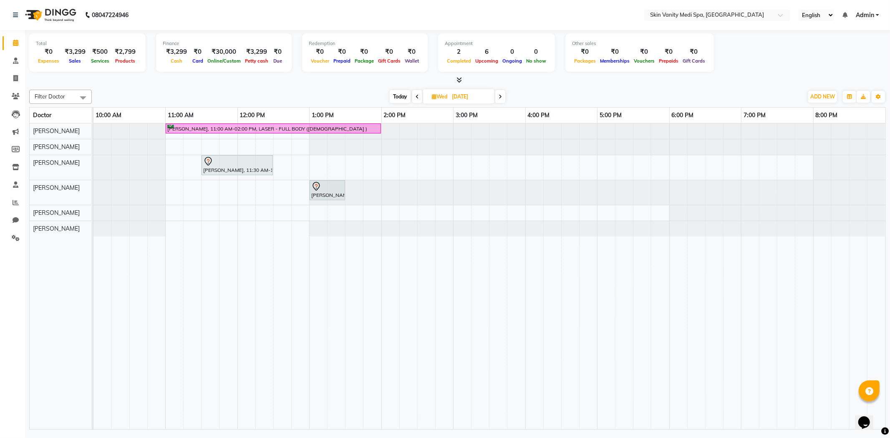
click at [498, 96] on span at bounding box center [500, 96] width 10 height 13
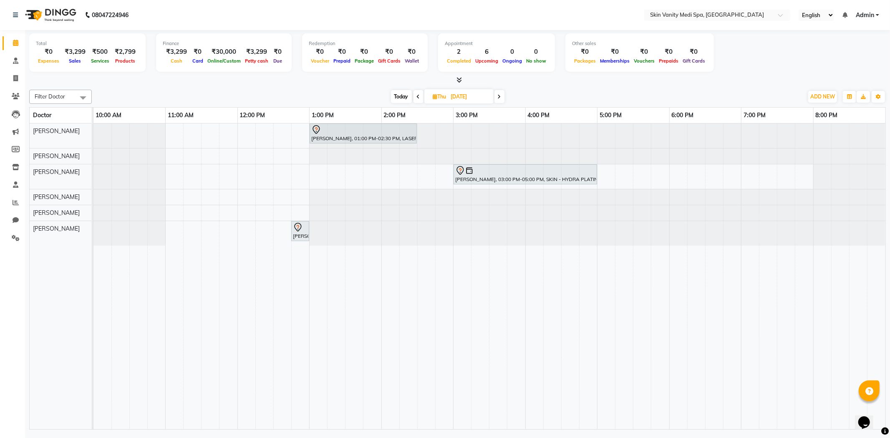
click at [495, 94] on span at bounding box center [499, 96] width 10 height 13
type input "[DATE]"
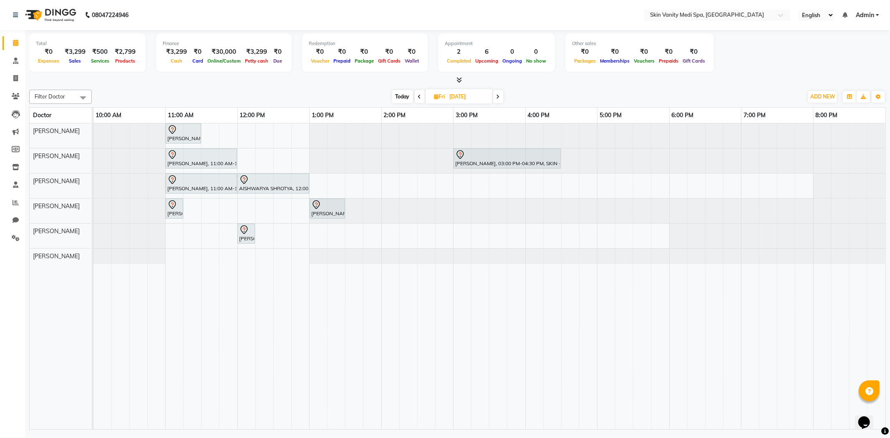
click at [448, 96] on input "[DATE]" at bounding box center [468, 97] width 42 height 13
select select "9"
select select "2025"
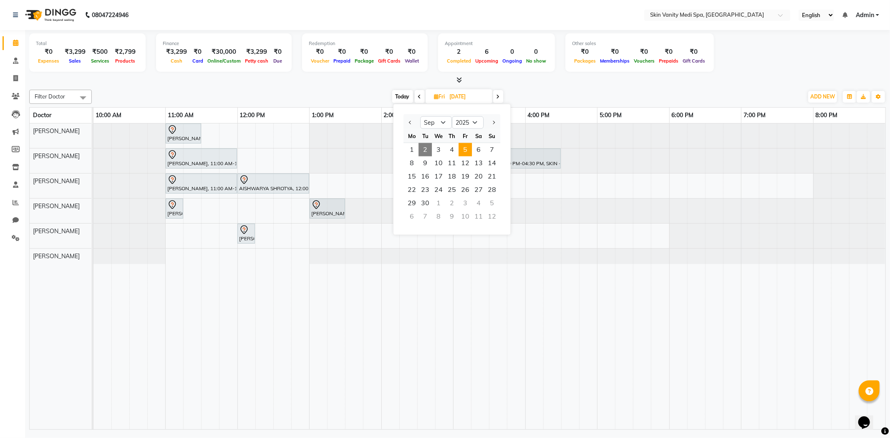
click at [427, 145] on span "2" at bounding box center [424, 149] width 13 height 13
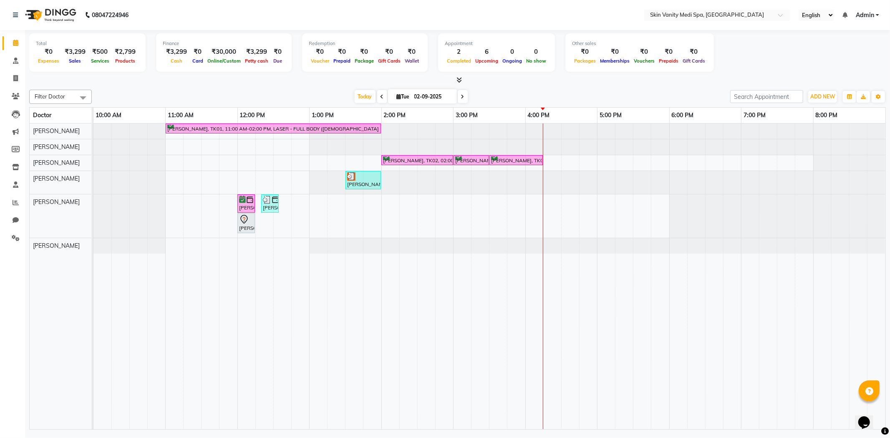
click at [461, 95] on icon at bounding box center [462, 96] width 3 height 5
type input "[DATE]"
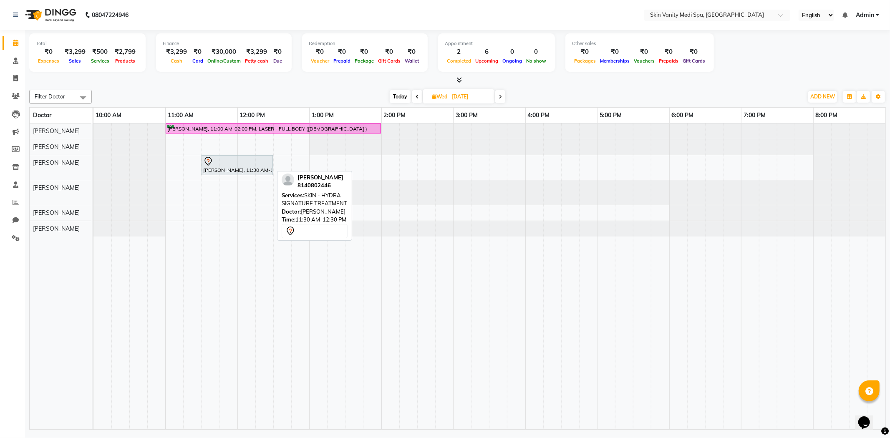
click at [214, 166] on div at bounding box center [237, 161] width 68 height 10
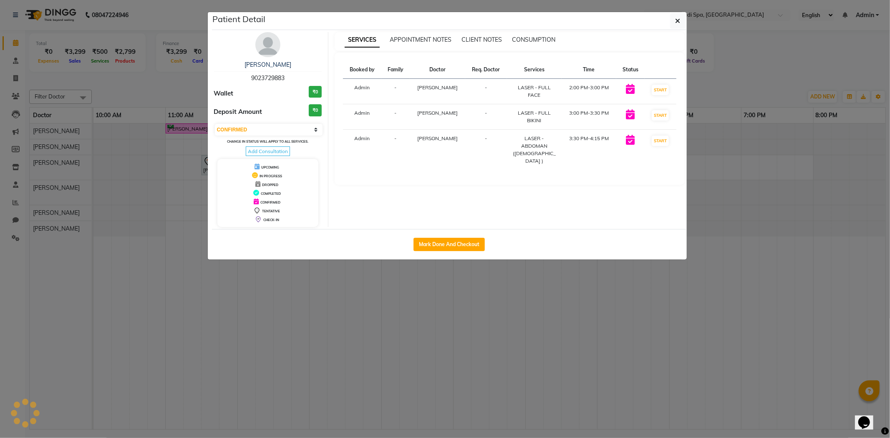
select select "7"
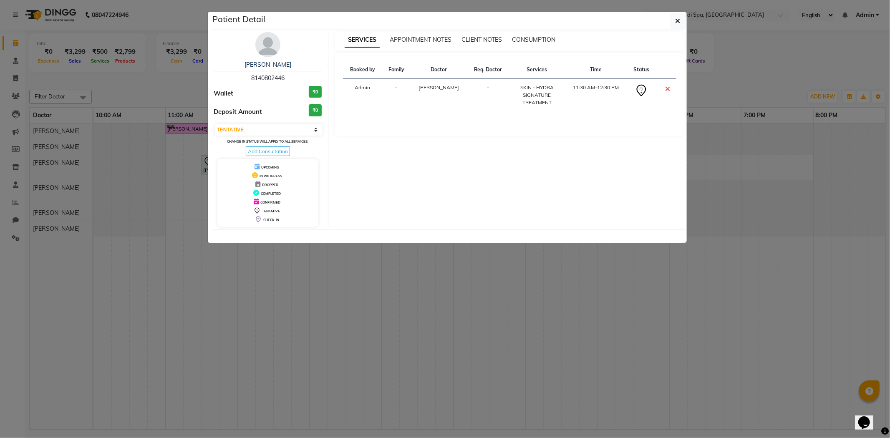
click at [192, 172] on ngb-modal-window "Patient Detail [PERSON_NAME] 8140802446 Wallet ₹0 Deposit Amount ₹0 Select CONF…" at bounding box center [445, 219] width 890 height 438
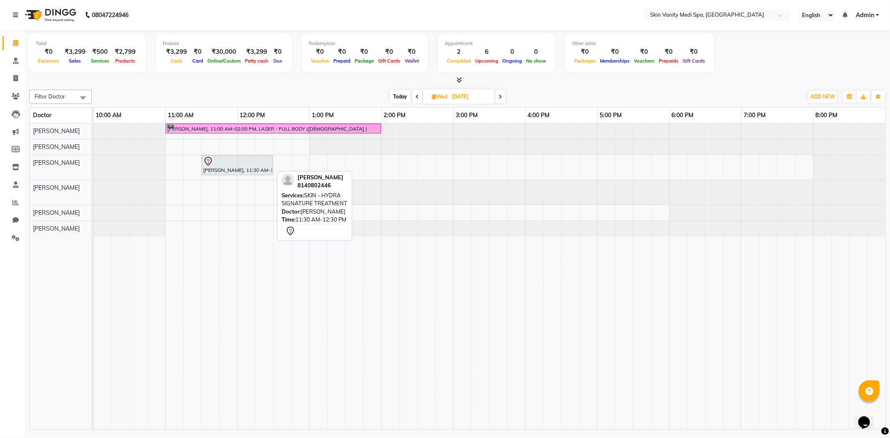
drag, startPoint x: 198, startPoint y: 170, endPoint x: 212, endPoint y: 166, distance: 14.4
click at [212, 166] on div "[PERSON_NAME], 11:30 AM-12:30 PM, SKIN - HYDRA SIGNATURE TREATMENT" at bounding box center [237, 165] width 70 height 18
select select "7"
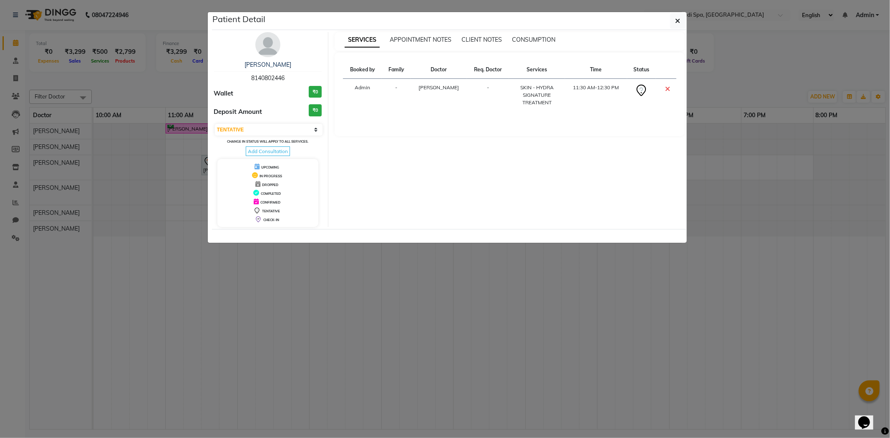
click at [205, 151] on ngb-modal-window "Patient Detail [PERSON_NAME] 8140802446 Wallet ₹0 Deposit Amount ₹0 Select CONF…" at bounding box center [445, 219] width 890 height 438
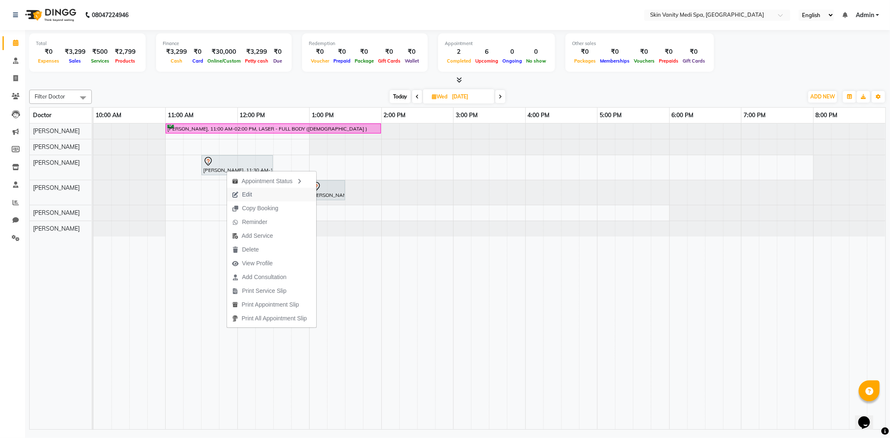
click at [256, 189] on span "Edit" at bounding box center [242, 195] width 30 height 14
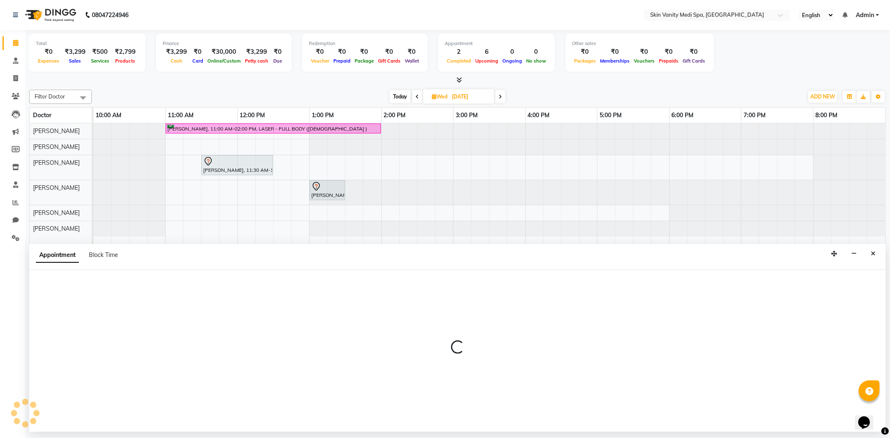
select select "tentative"
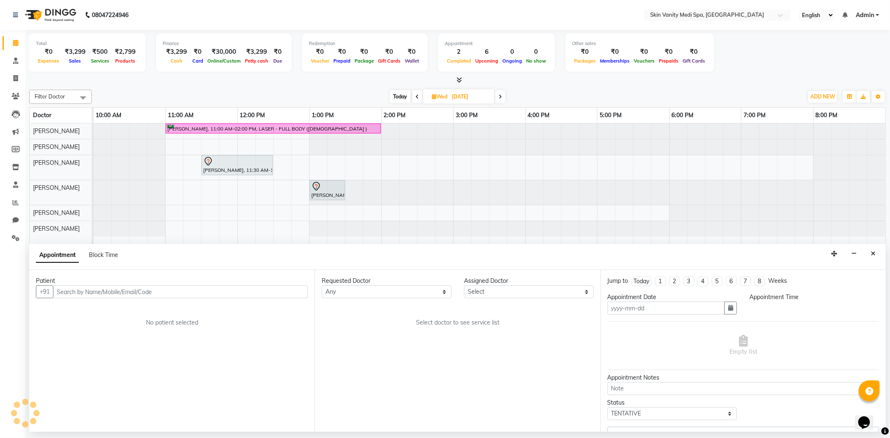
type input "[DATE]"
select select "690"
select select "70348"
select select "3954"
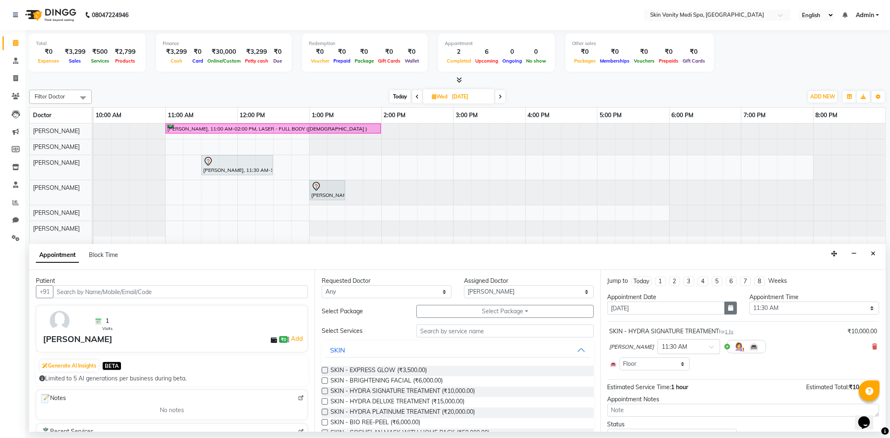
click at [728, 309] on icon "button" at bounding box center [730, 308] width 5 height 6
click at [673, 352] on div "5" at bounding box center [669, 351] width 13 height 13
type input "[DATE]"
select select "690"
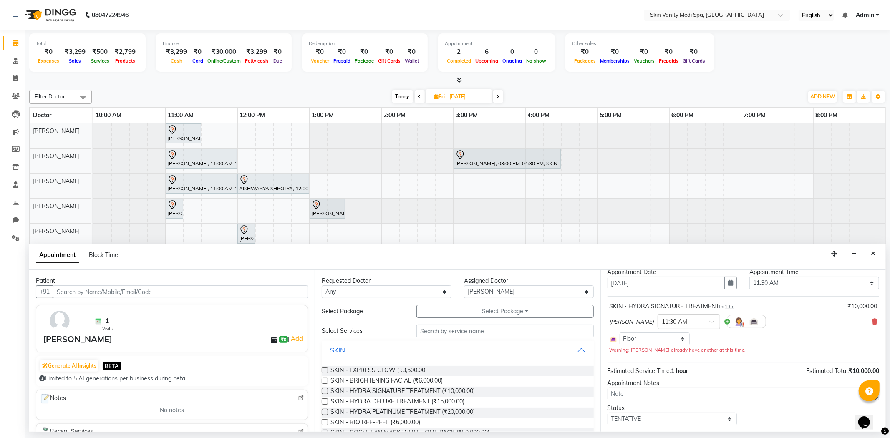
scroll to position [47, 0]
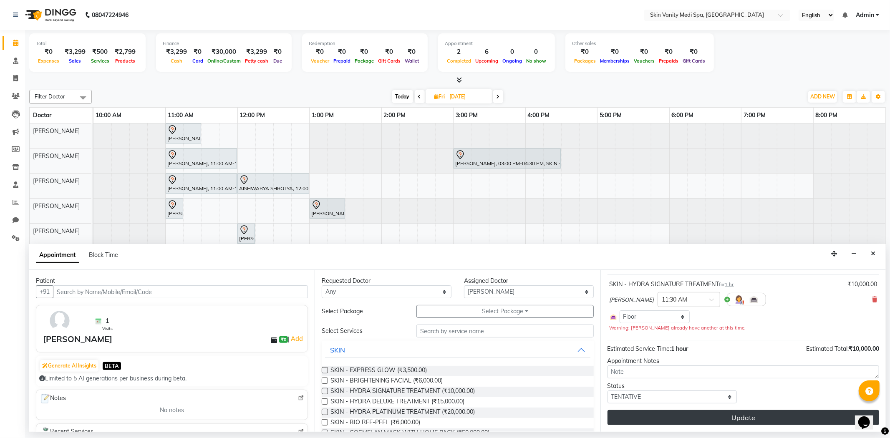
click at [673, 410] on button "Update" at bounding box center [743, 417] width 272 height 15
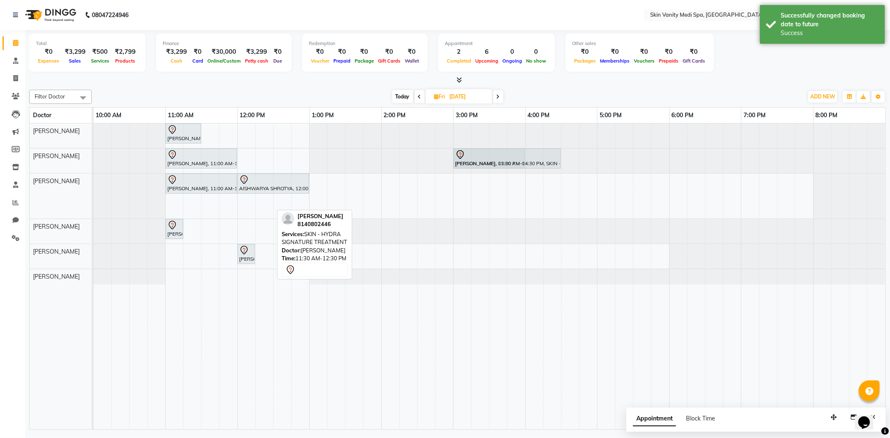
drag, startPoint x: 232, startPoint y: 201, endPoint x: 484, endPoint y: 169, distance: 254.8
click at [484, 169] on tbody "[PERSON_NAME], 11:00 AM-11:30 AM, LASER - FULL BIKINI [PERSON_NAME], 11:00 AM-1…" at bounding box center [489, 203] width 792 height 161
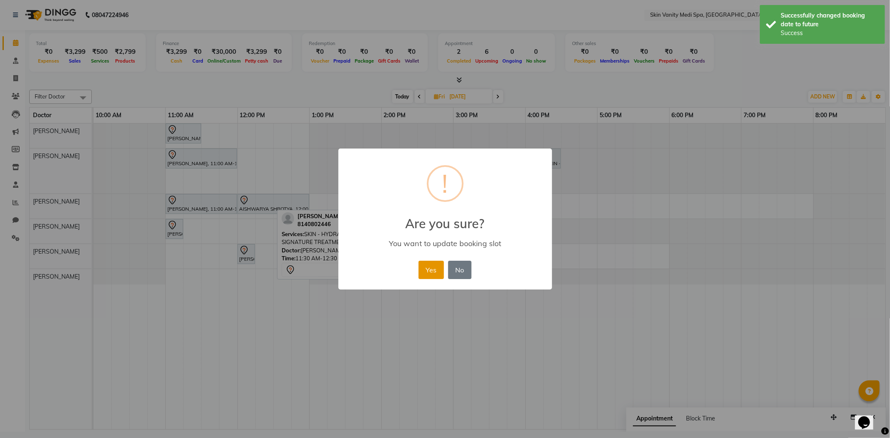
click at [419, 265] on button "Yes" at bounding box center [430, 270] width 25 height 18
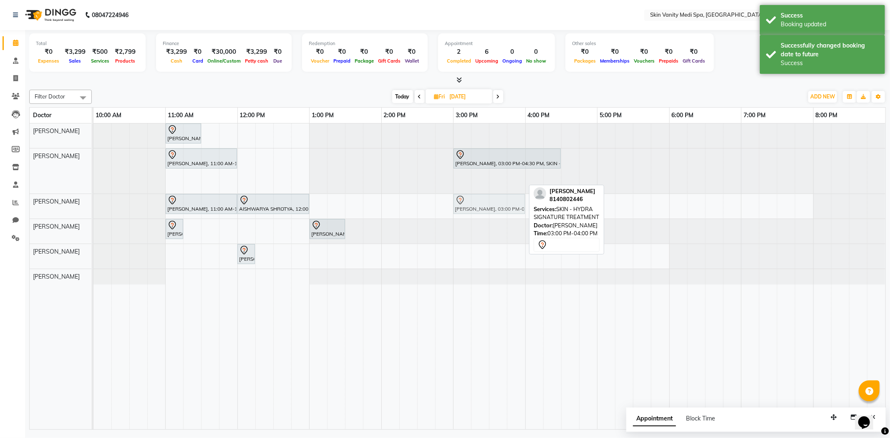
drag, startPoint x: 494, startPoint y: 184, endPoint x: 495, endPoint y: 199, distance: 15.0
click at [495, 205] on tbody "[PERSON_NAME], 11:00 AM-11:30 AM, LASER - FULL BIKINI [PERSON_NAME], 11:00 AM-1…" at bounding box center [489, 203] width 792 height 161
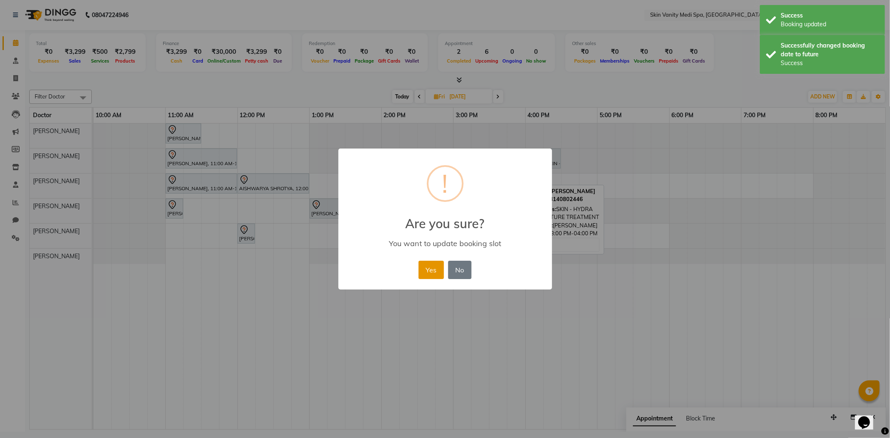
click at [428, 278] on button "Yes" at bounding box center [430, 270] width 25 height 18
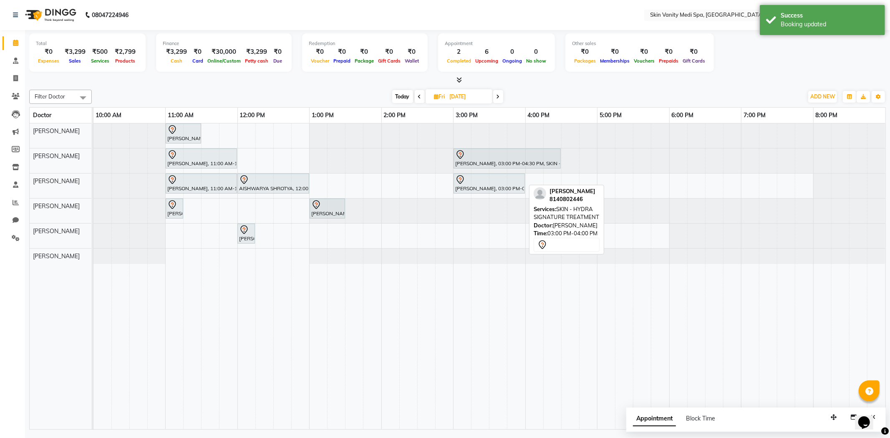
click at [416, 101] on span at bounding box center [420, 96] width 10 height 13
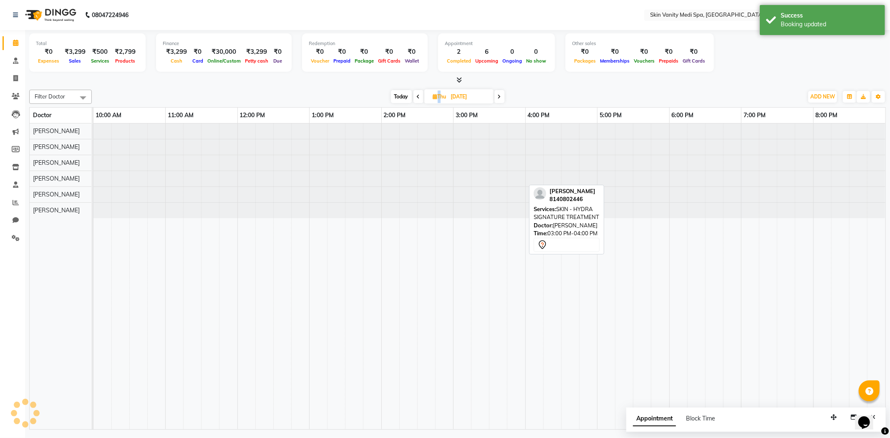
click at [416, 101] on span at bounding box center [418, 96] width 10 height 13
type input "[DATE]"
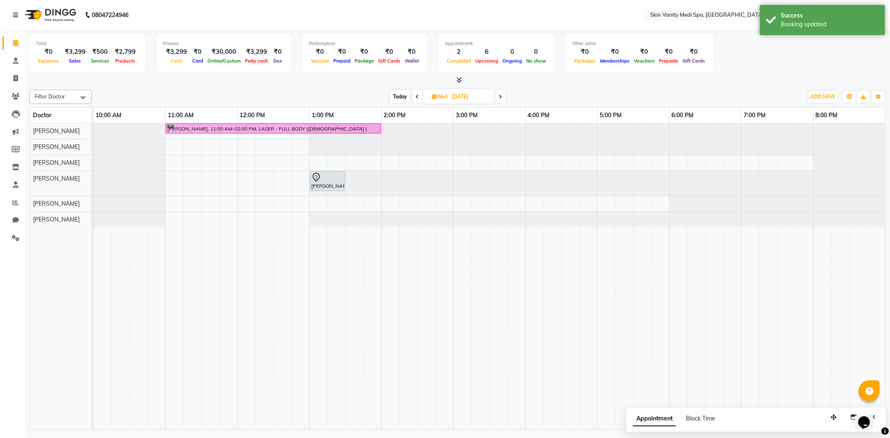
click at [169, 160] on div "[PERSON_NAME], 11:00 AM-02:00 PM, LASER - FULL BODY ([DEMOGRAPHIC_DATA] ) [PERS…" at bounding box center [489, 276] width 792 height 306
select select "70348"
select select "660"
select select "tentative"
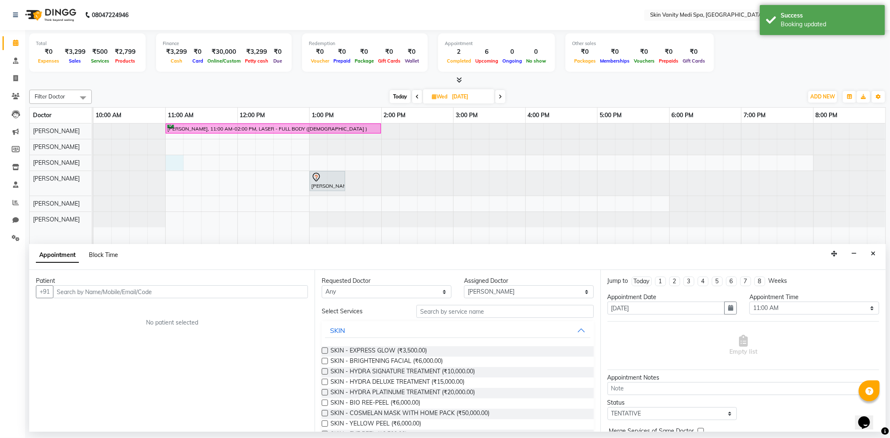
click at [107, 254] on span "Block Time" at bounding box center [103, 255] width 29 height 8
select select "70348"
select select "660"
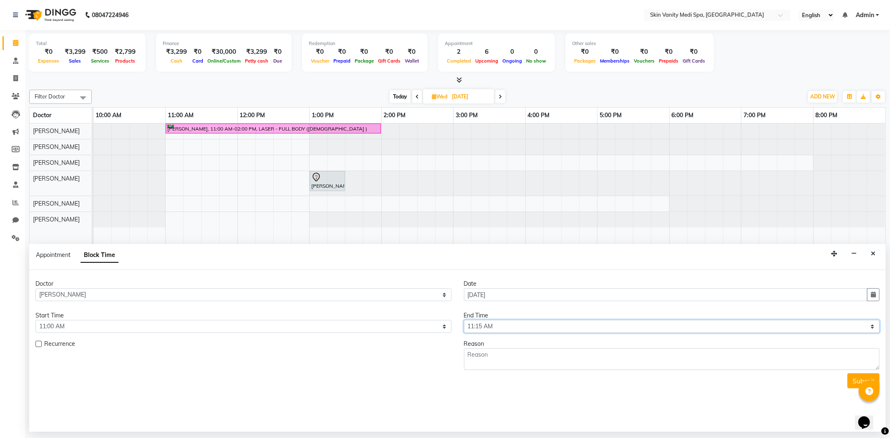
click at [502, 325] on select "Select 11:00 AM 11:15 AM 11:30 AM 11:45 AM 12:00 PM 12:15 PM 12:30 PM 12:45 PM …" at bounding box center [672, 326] width 416 height 13
select select "1200"
click at [464, 320] on select "Select 11:00 AM 11:15 AM 11:30 AM 11:45 AM 12:00 PM 12:15 PM 12:30 PM 12:45 PM …" at bounding box center [672, 326] width 416 height 13
click at [495, 363] on textarea at bounding box center [672, 359] width 416 height 22
type textarea "W.O"
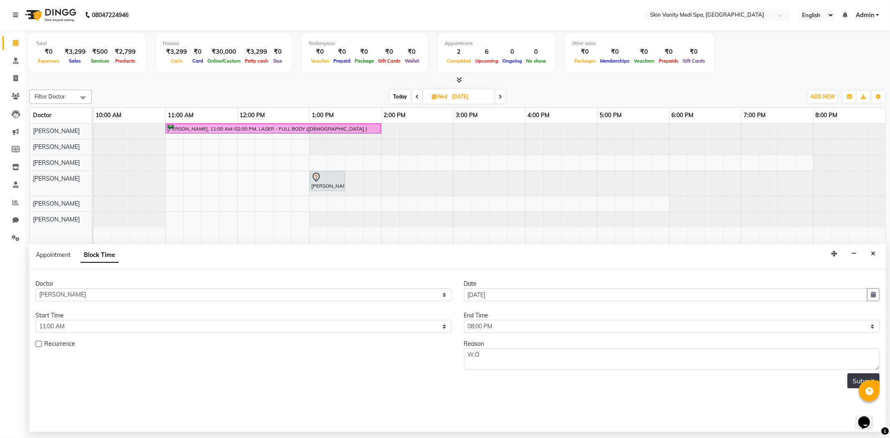
click at [849, 377] on button "Submit" at bounding box center [863, 380] width 32 height 15
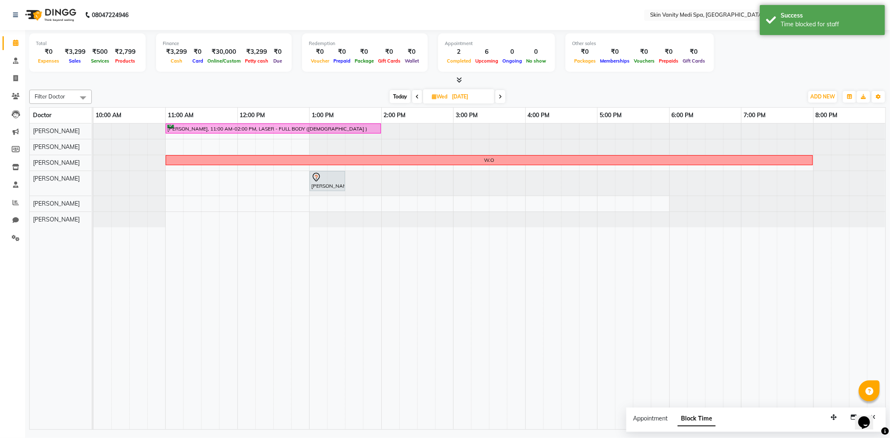
click at [501, 93] on span at bounding box center [500, 96] width 10 height 13
type input "[DATE]"
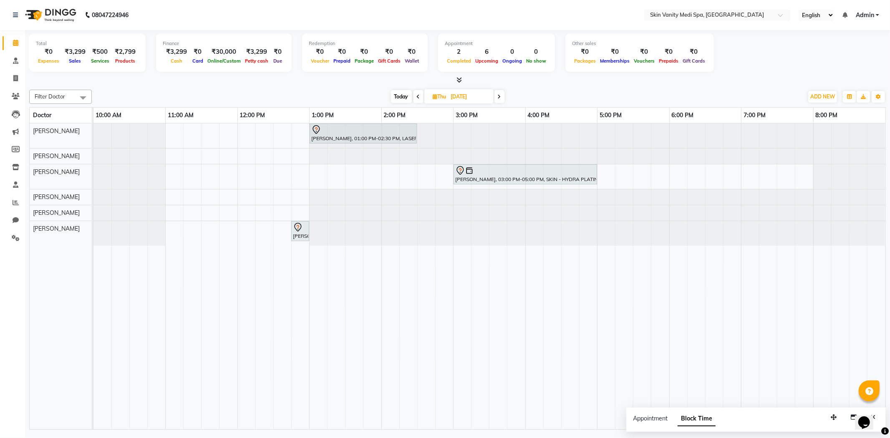
click at [474, 95] on input "[DATE]" at bounding box center [469, 97] width 42 height 13
select select "9"
select select "2025"
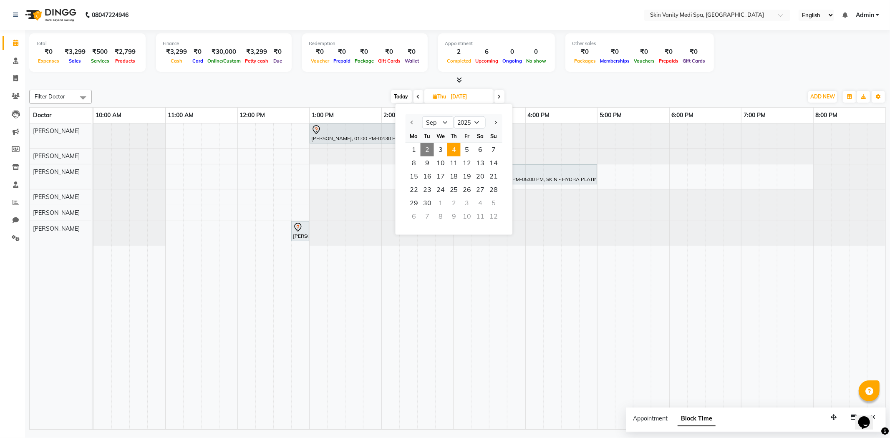
click at [431, 146] on span "2" at bounding box center [427, 149] width 13 height 13
type input "02-09-2025"
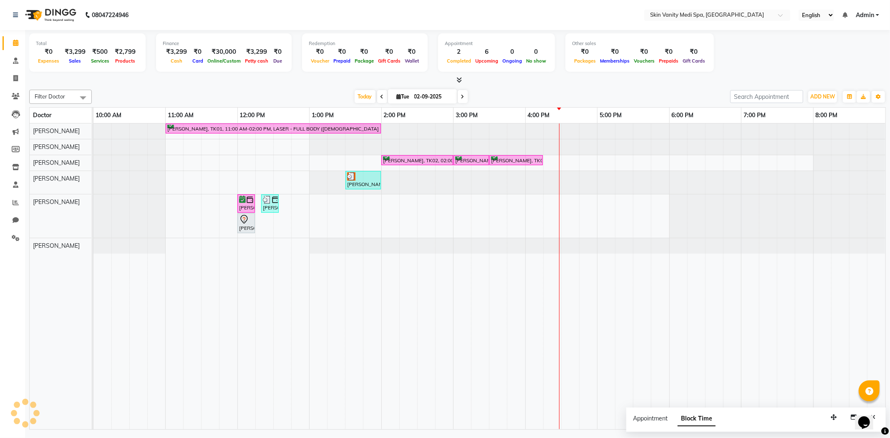
click at [93, 136] on div at bounding box center [93, 130] width 0 height 15
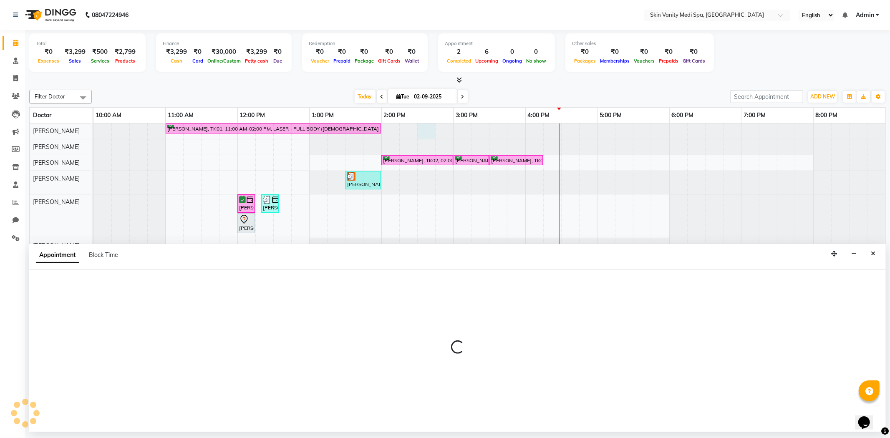
select select "70346"
select select "870"
select select "tentative"
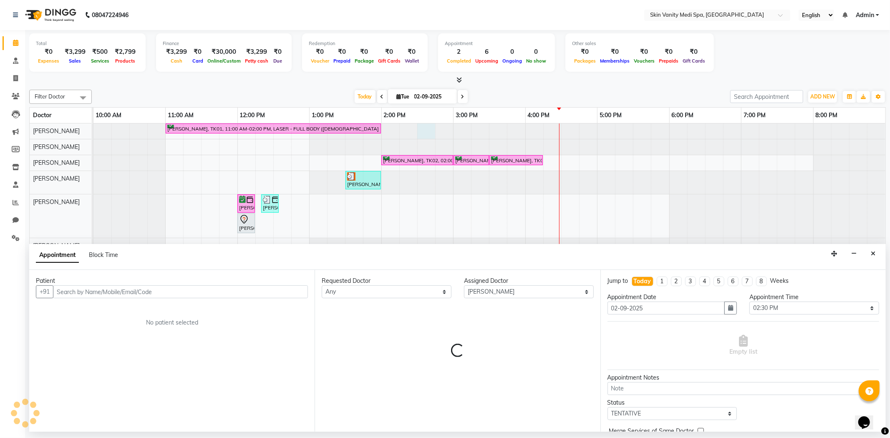
click at [461, 96] on icon at bounding box center [462, 96] width 3 height 5
type input "[DATE]"
select select "870"
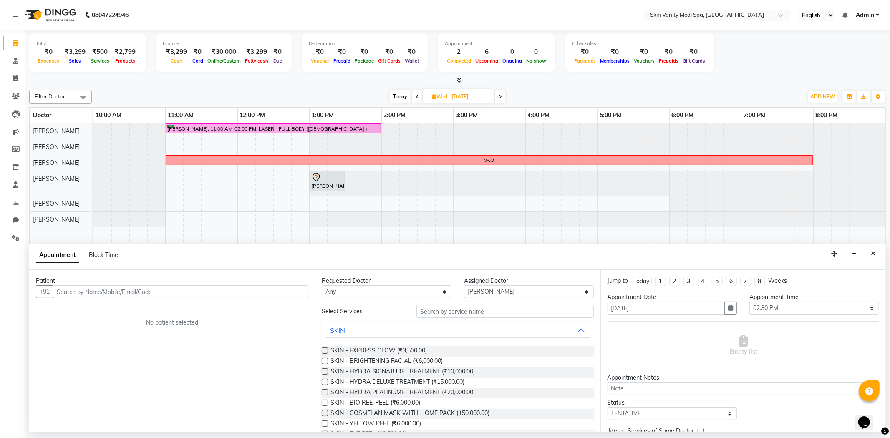
click at [419, 94] on span at bounding box center [417, 96] width 10 height 13
type input "02-09-2025"
select select "870"
